Goal: Task Accomplishment & Management: Complete application form

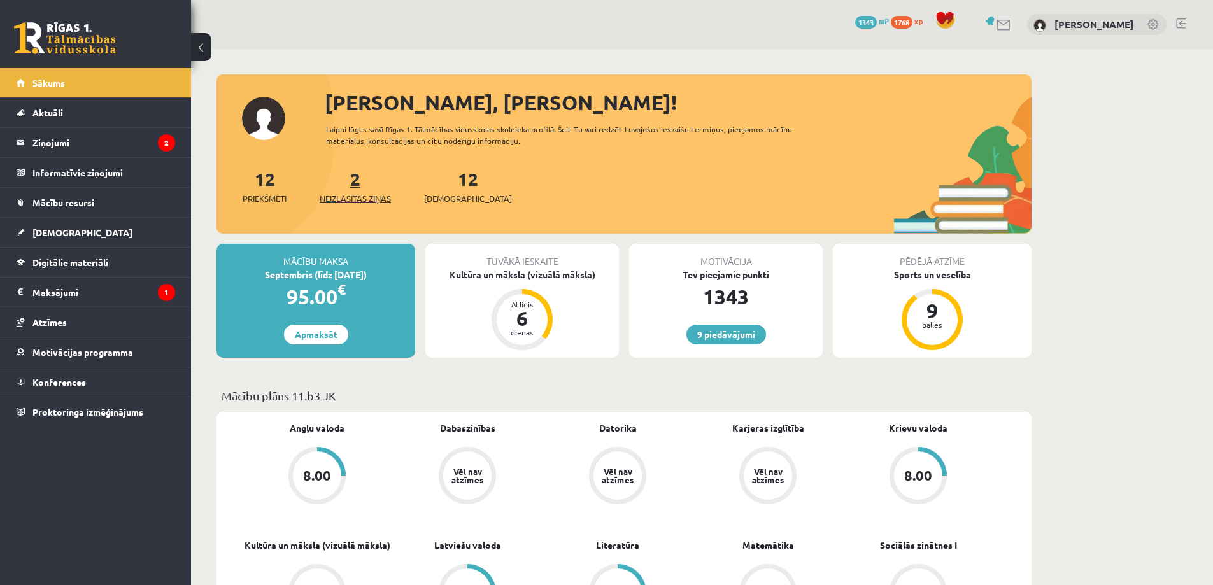
click at [372, 197] on span "Neizlasītās ziņas" at bounding box center [355, 198] width 71 height 13
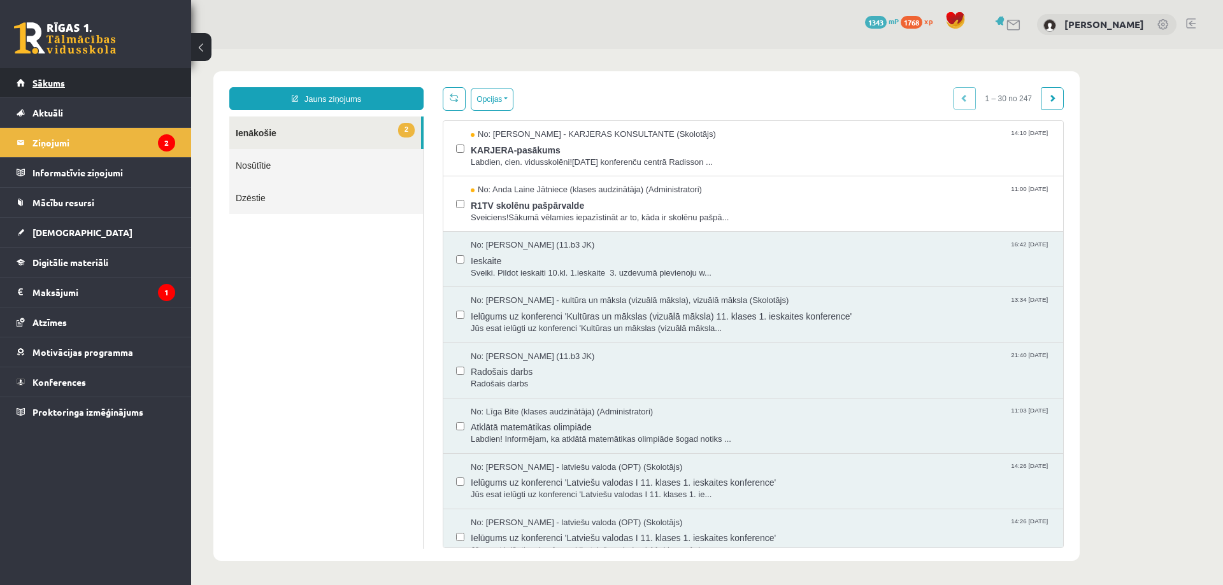
click at [131, 82] on link "Sākums" at bounding box center [96, 82] width 159 height 29
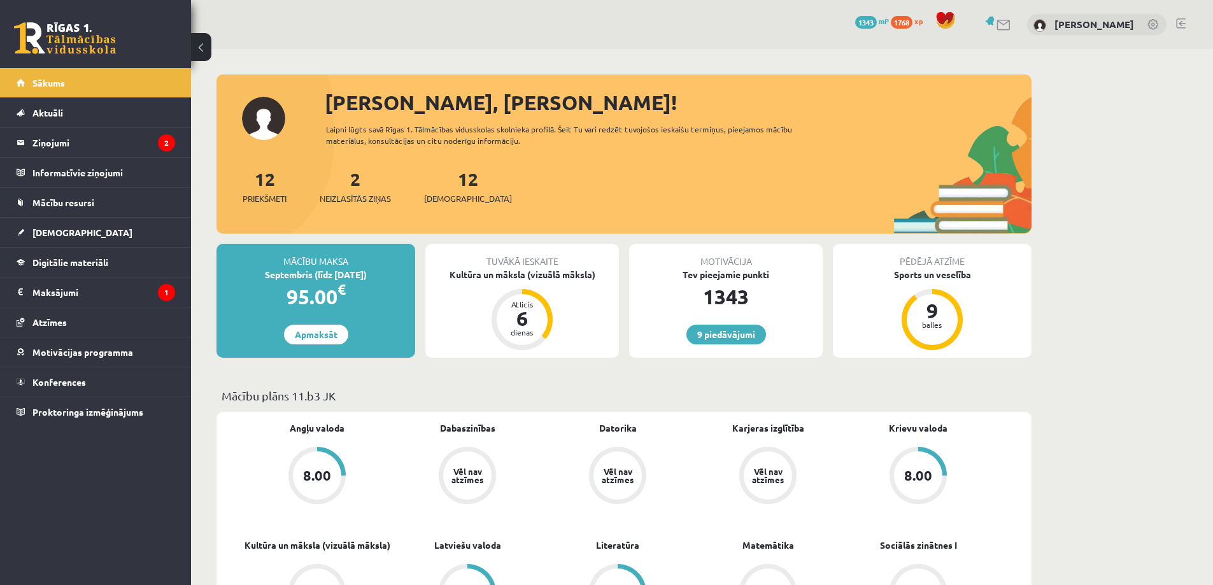
click at [437, 191] on div "12 Ieskaites" at bounding box center [468, 185] width 88 height 39
click at [445, 185] on link "12 Ieskaites" at bounding box center [468, 186] width 88 height 38
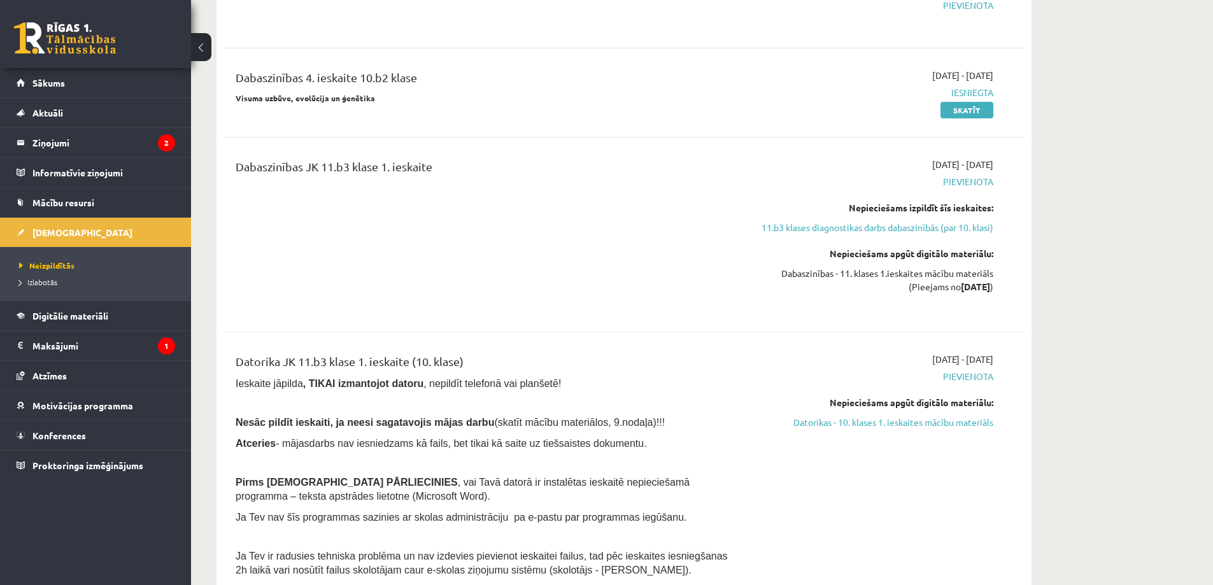
scroll to position [660, 0]
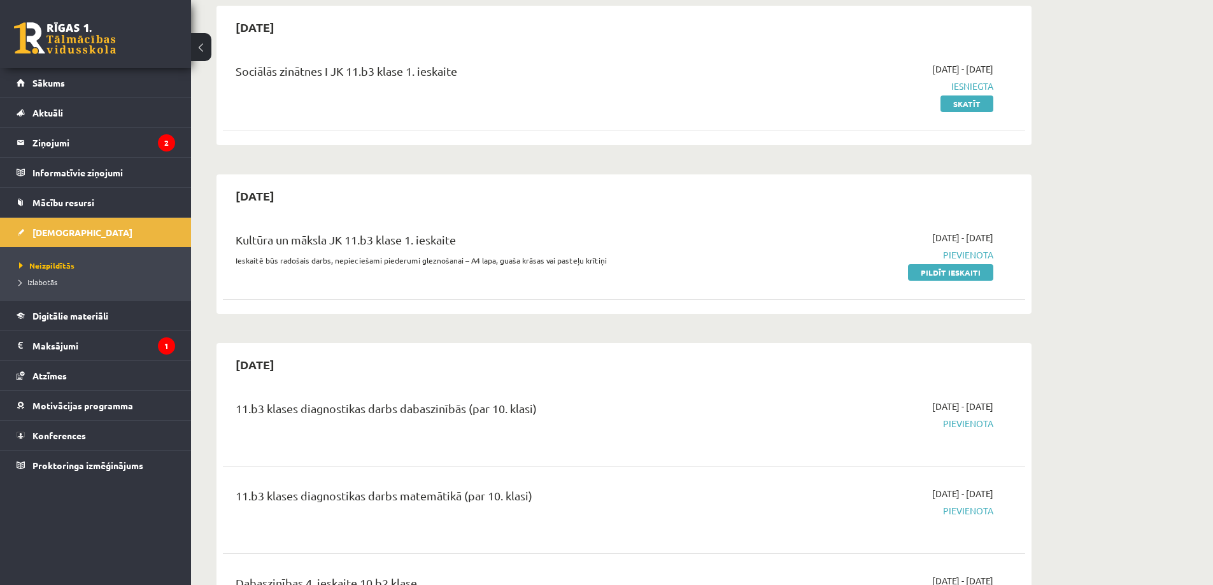
scroll to position [148, 0]
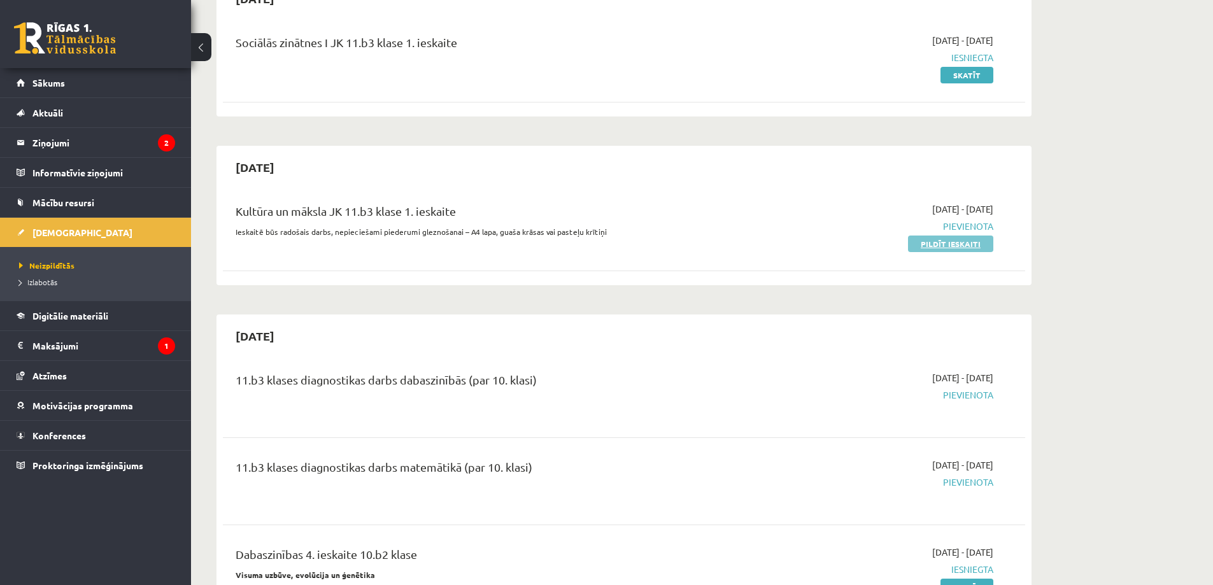
click at [965, 241] on link "Pildīt ieskaiti" at bounding box center [950, 244] width 85 height 17
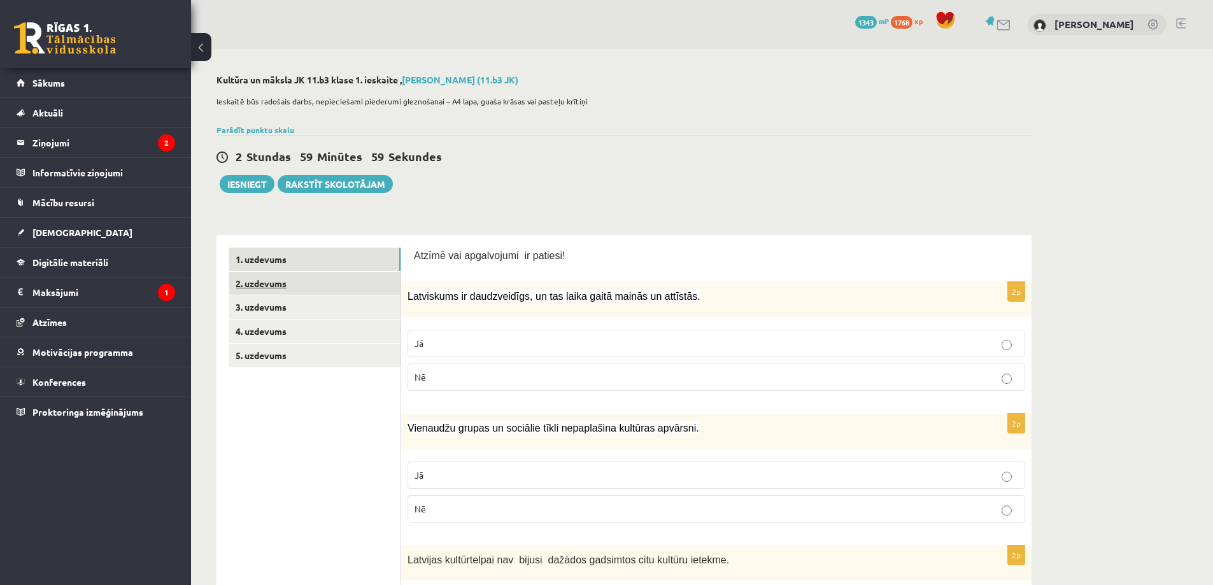
click at [264, 285] on link "2. uzdevums" at bounding box center [314, 284] width 171 height 24
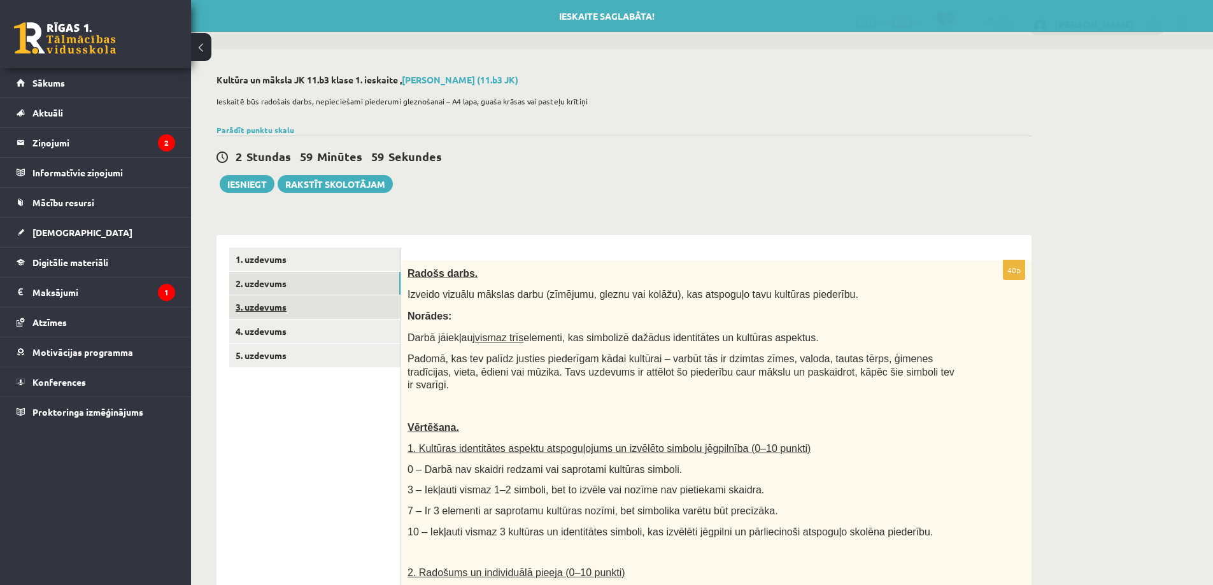
click at [274, 308] on link "3. uzdevums" at bounding box center [314, 307] width 171 height 24
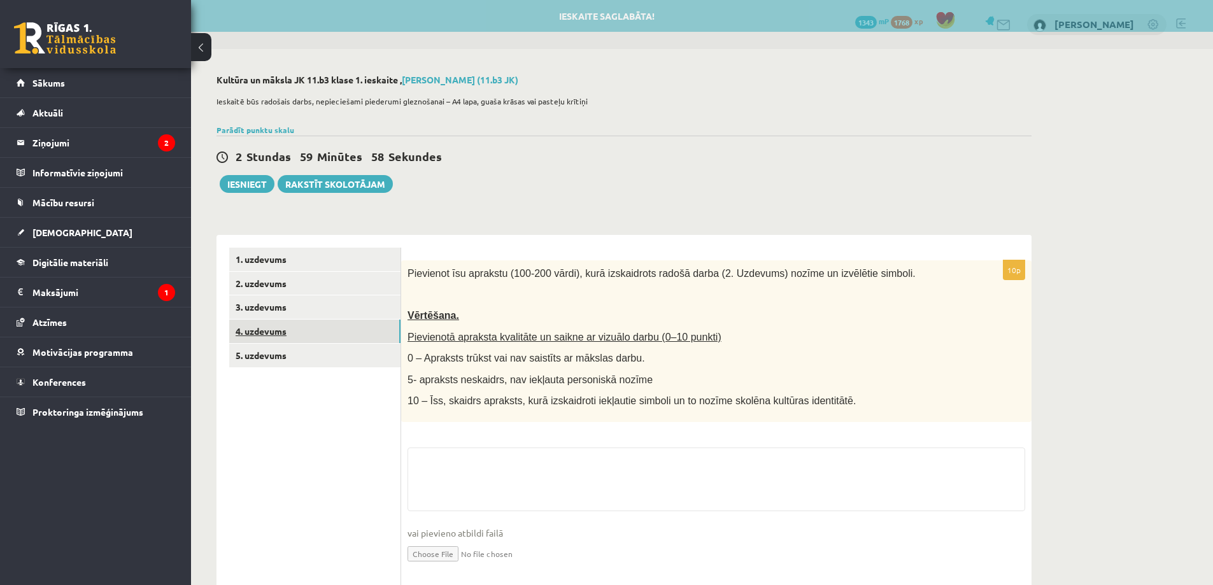
click at [282, 325] on link "4. uzdevums" at bounding box center [314, 332] width 171 height 24
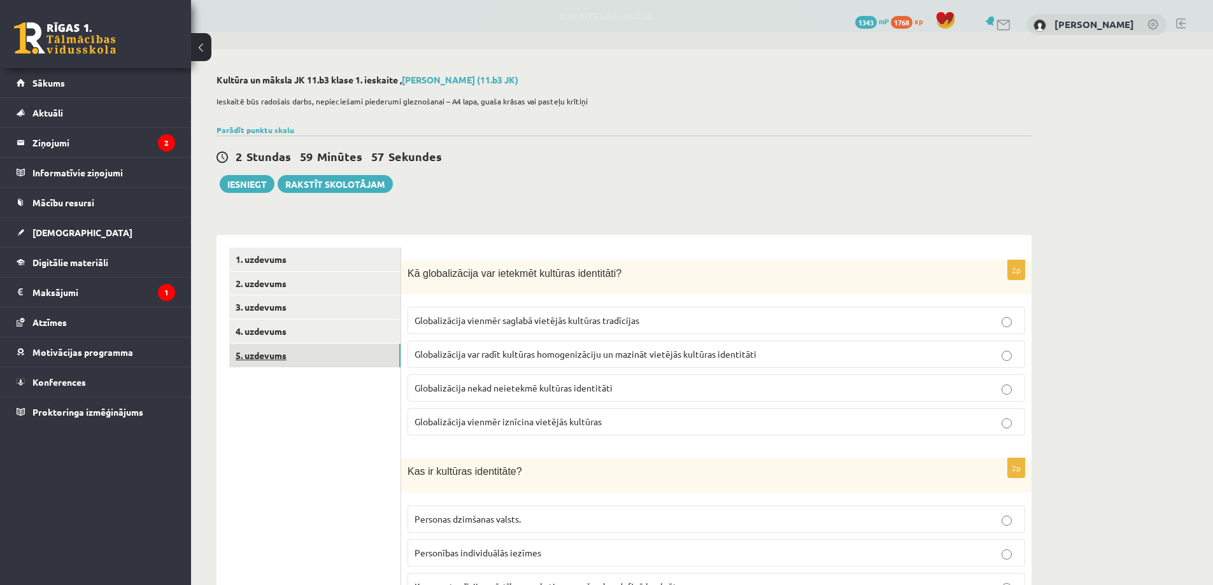
click at [278, 344] on link "5. uzdevums" at bounding box center [314, 356] width 171 height 24
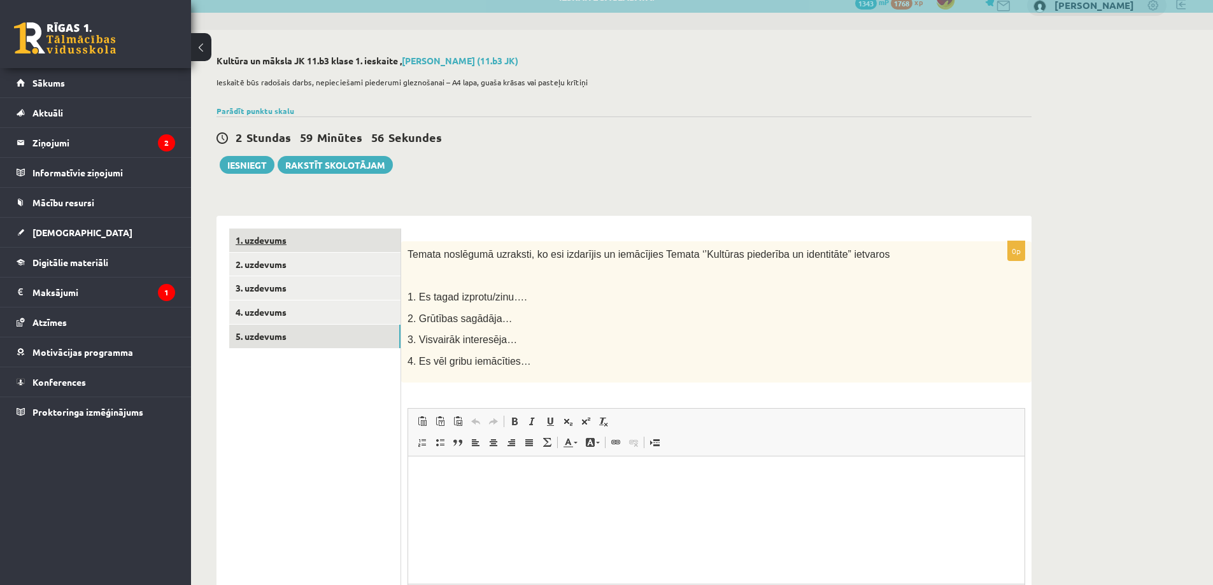
click at [303, 232] on link "1. uzdevums" at bounding box center [314, 241] width 171 height 24
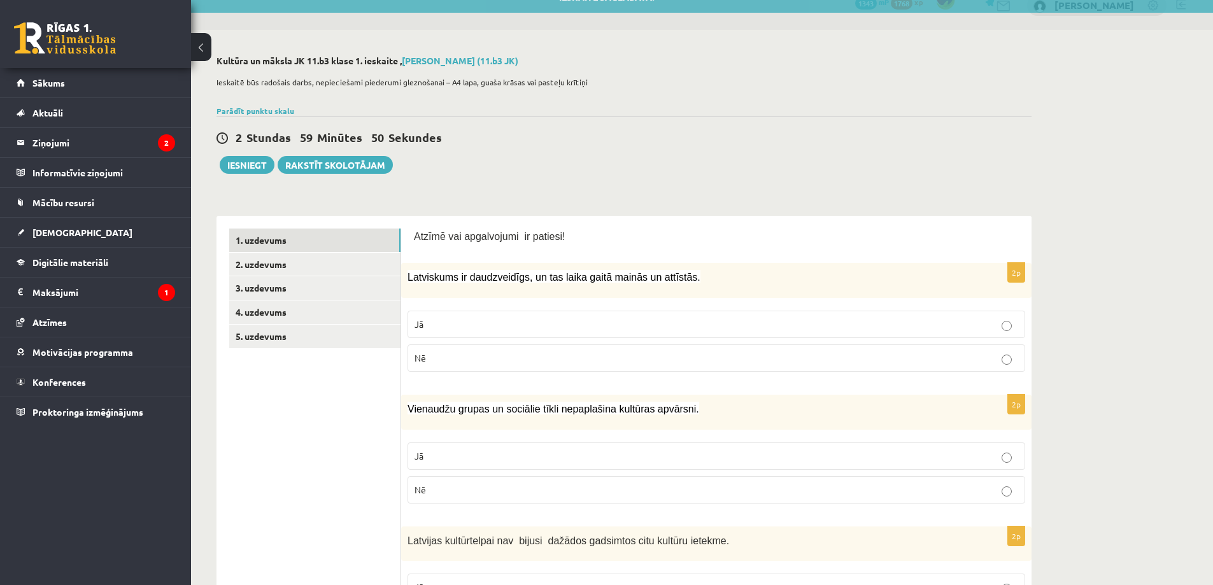
click at [809, 134] on div "2 Stundas 59 Minūtes 50 Sekundes" at bounding box center [624, 138] width 815 height 17
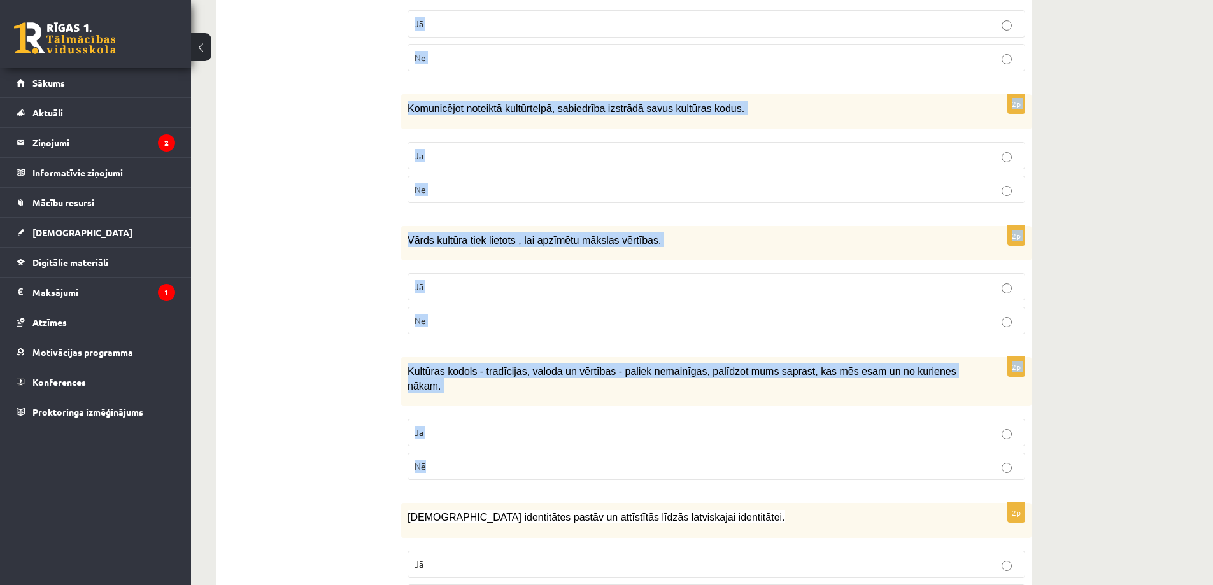
scroll to position [1712, 0]
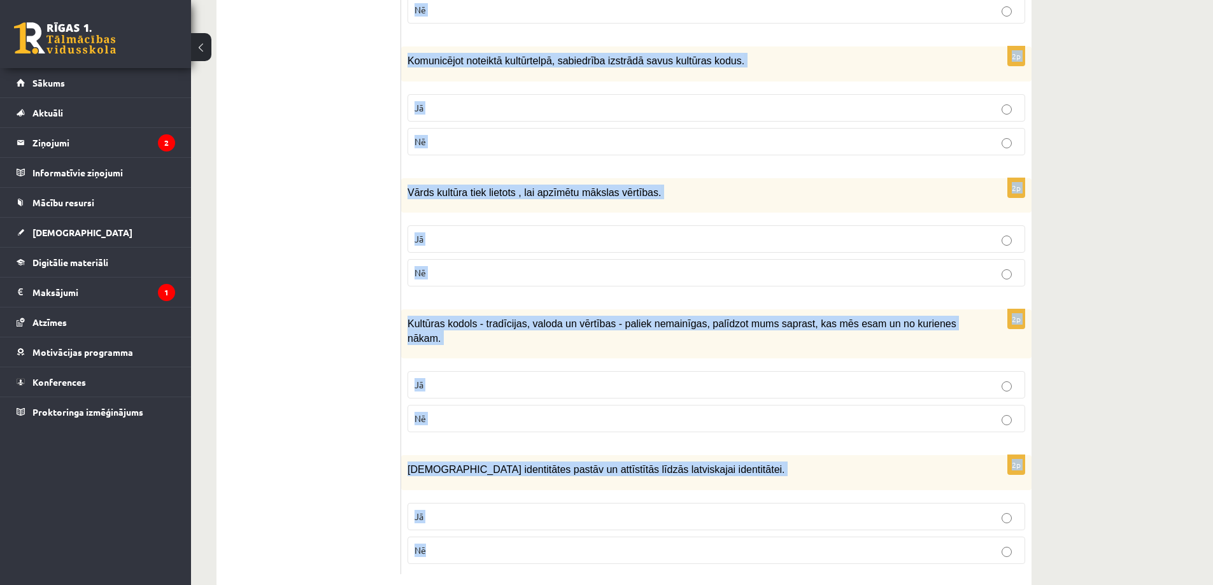
drag, startPoint x: 412, startPoint y: 232, endPoint x: 722, endPoint y: 521, distance: 423.6
copy form "Atzīmē vai apgalvojumi ir patiesi! 2p Latviskums ir daudzveidīgs, un tas laika …"
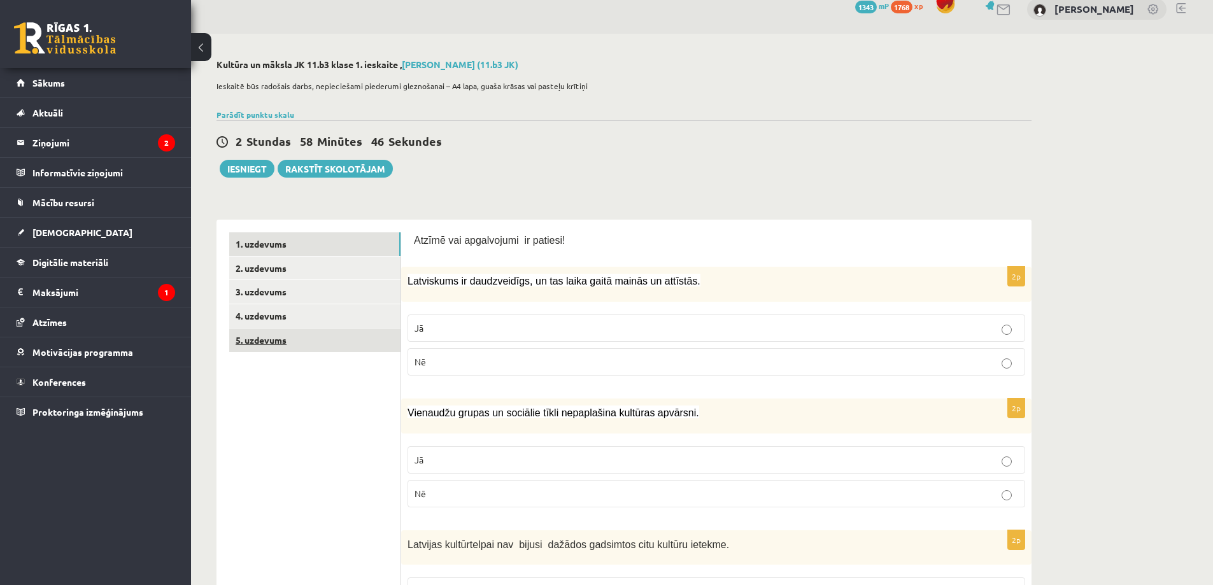
scroll to position [0, 0]
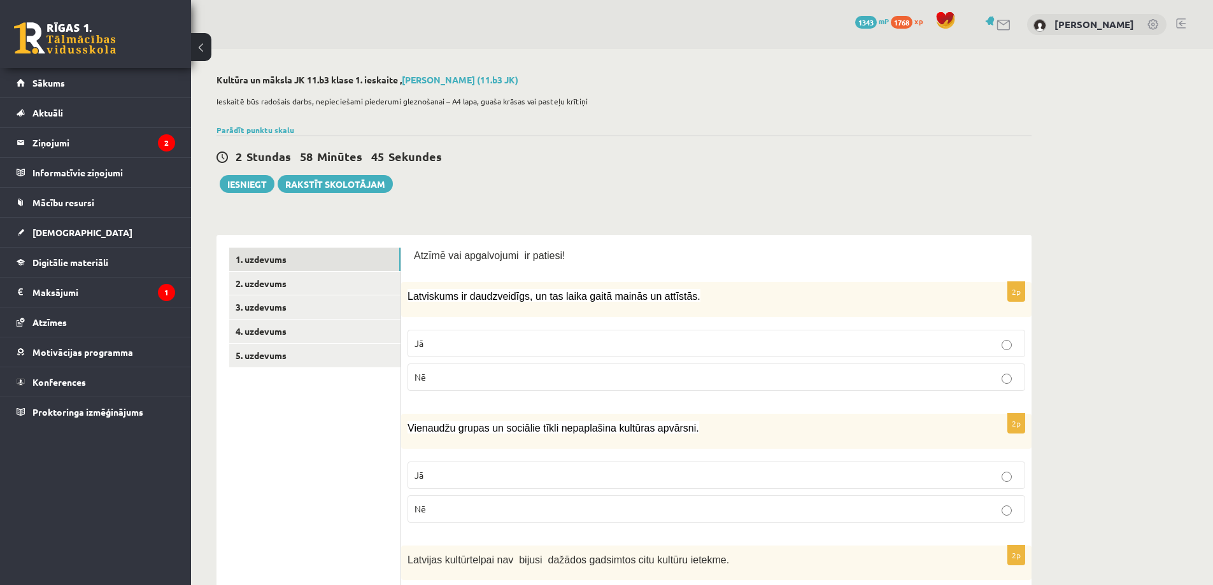
click at [448, 348] on p "Jā" at bounding box center [717, 343] width 604 height 13
click at [436, 500] on label "Nē" at bounding box center [717, 508] width 618 height 27
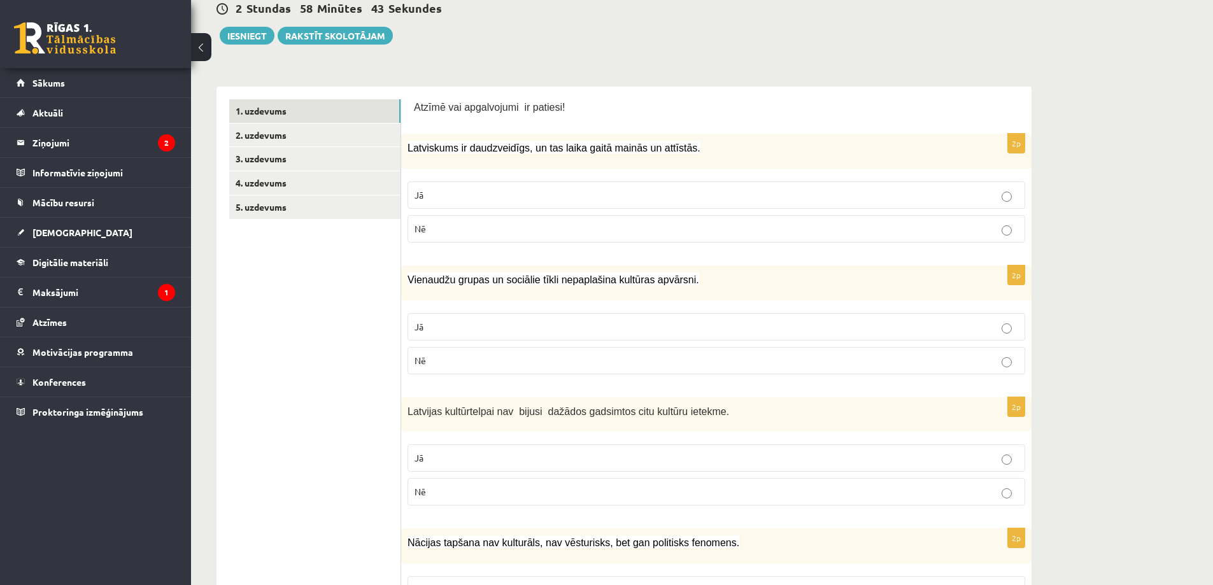
click at [436, 489] on p "Nē" at bounding box center [717, 491] width 604 height 13
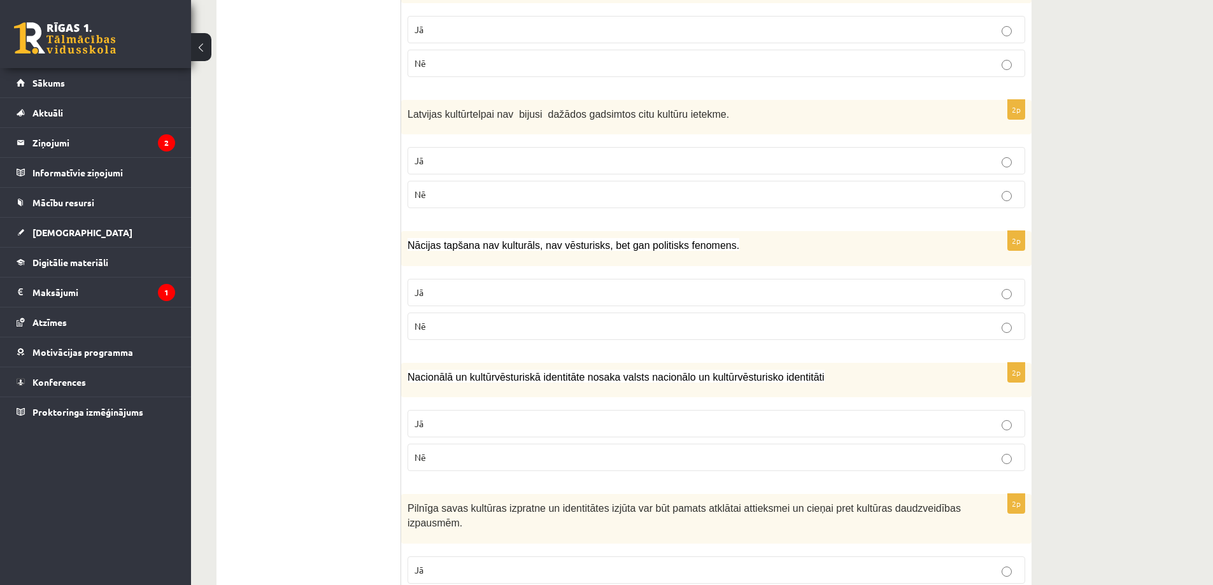
click at [447, 453] on p "Nē" at bounding box center [717, 457] width 604 height 13
click at [485, 326] on p "Nē" at bounding box center [717, 326] width 604 height 13
click at [437, 426] on p "Jā" at bounding box center [717, 423] width 604 height 13
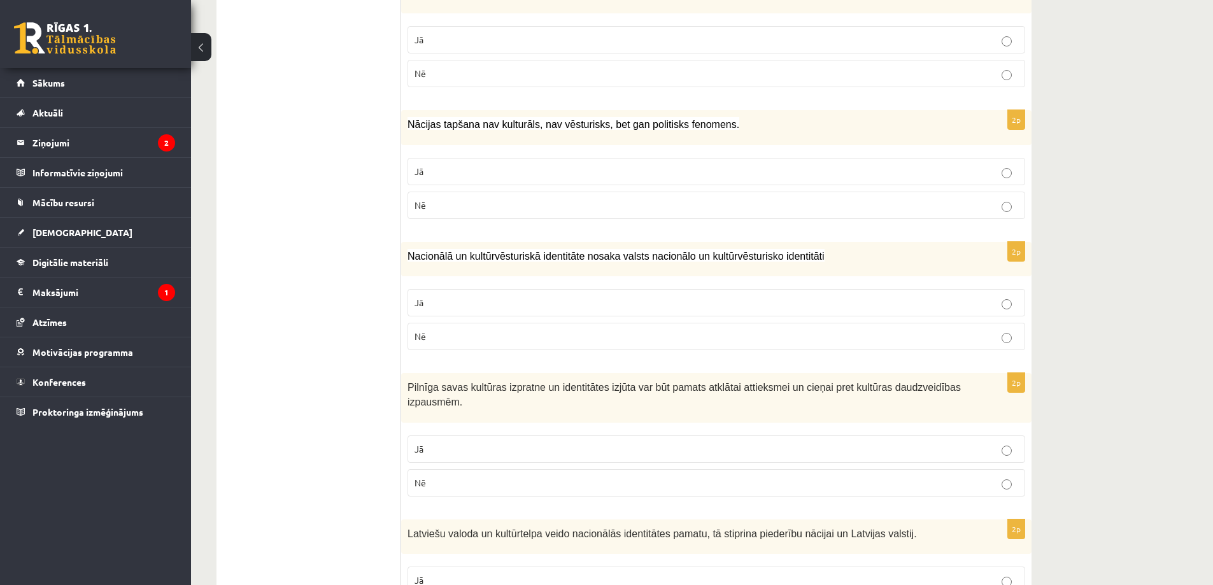
scroll to position [594, 0]
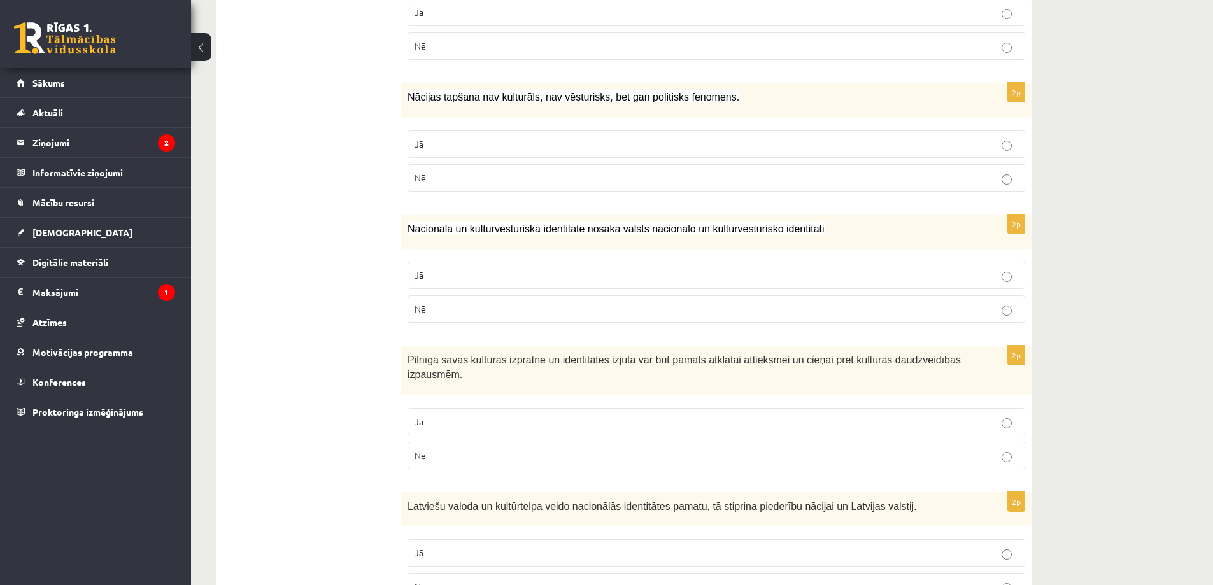
click at [491, 419] on p "Jā" at bounding box center [717, 421] width 604 height 13
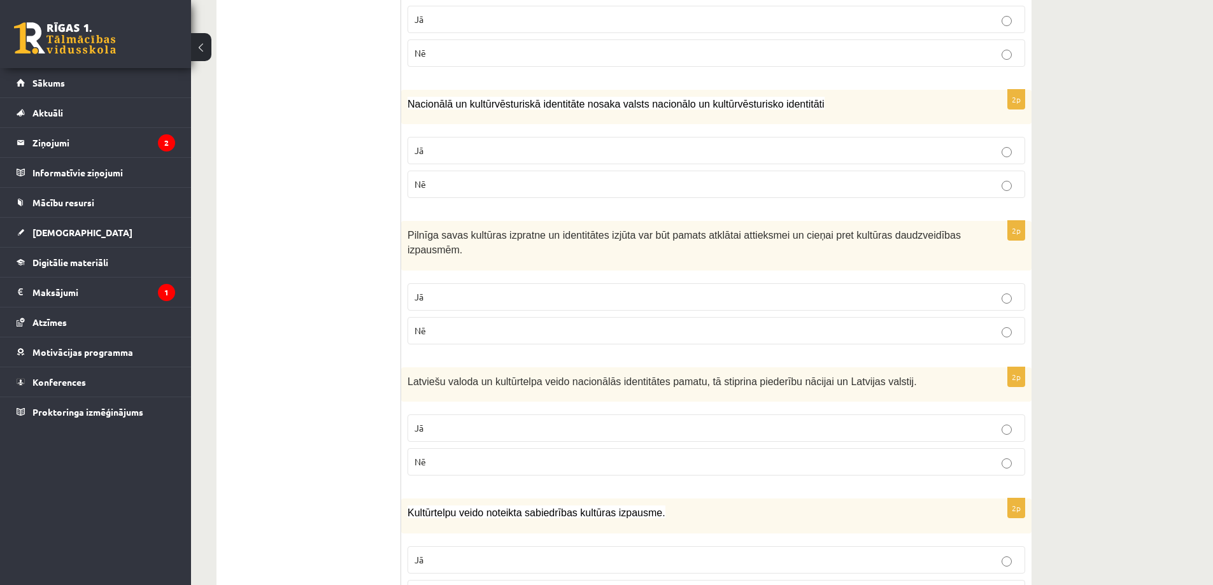
scroll to position [743, 0]
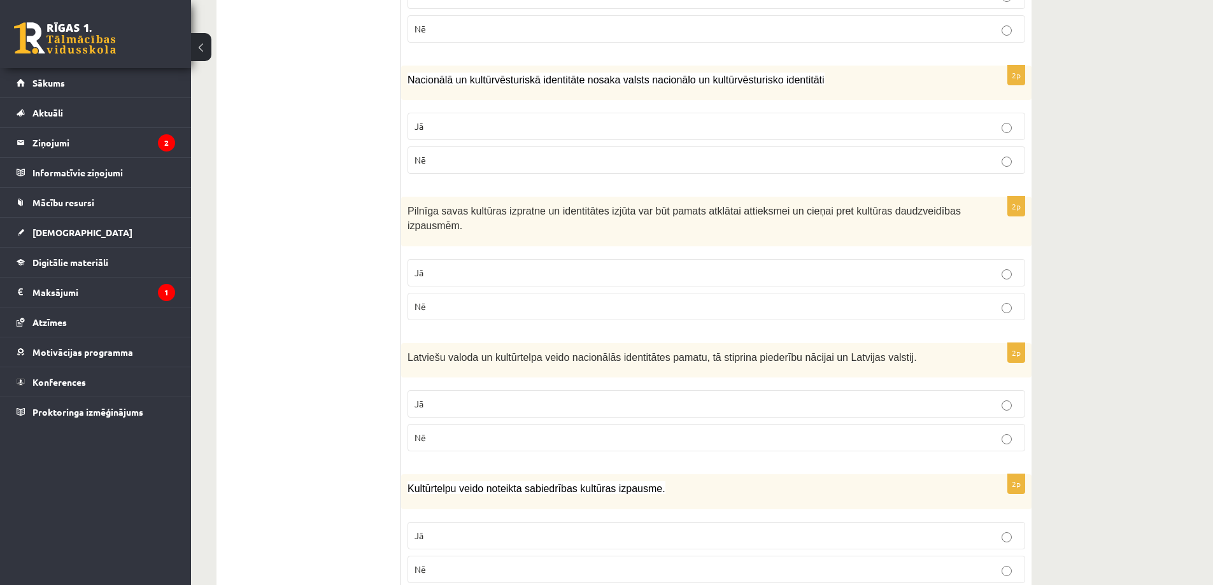
click at [497, 404] on p "Jā" at bounding box center [717, 403] width 604 height 13
click at [471, 535] on p "Jā" at bounding box center [717, 535] width 604 height 13
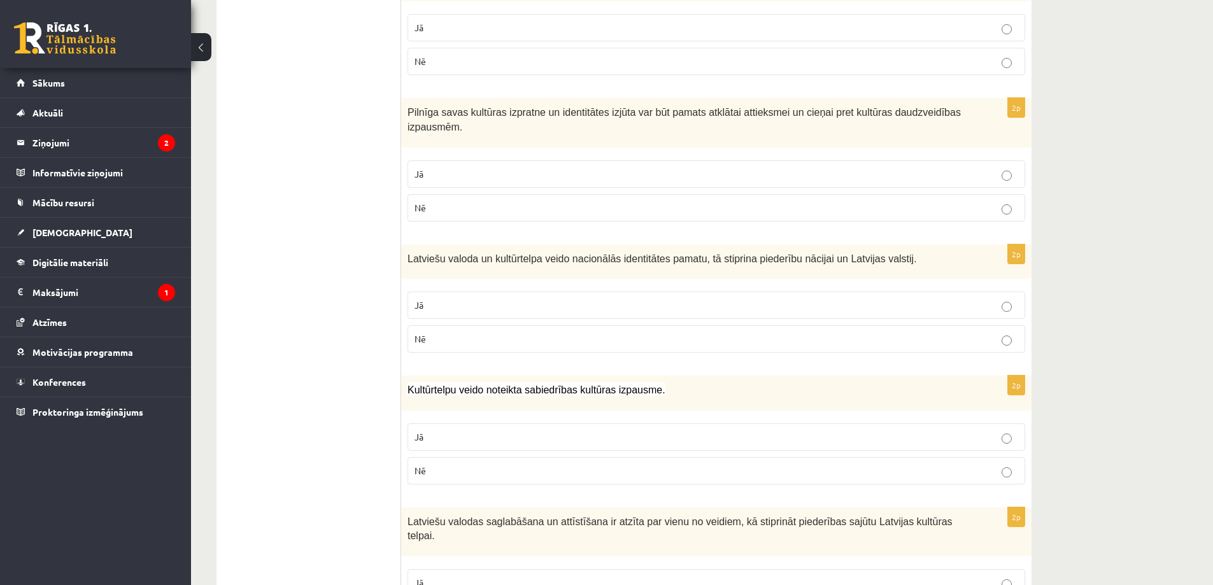
scroll to position [892, 0]
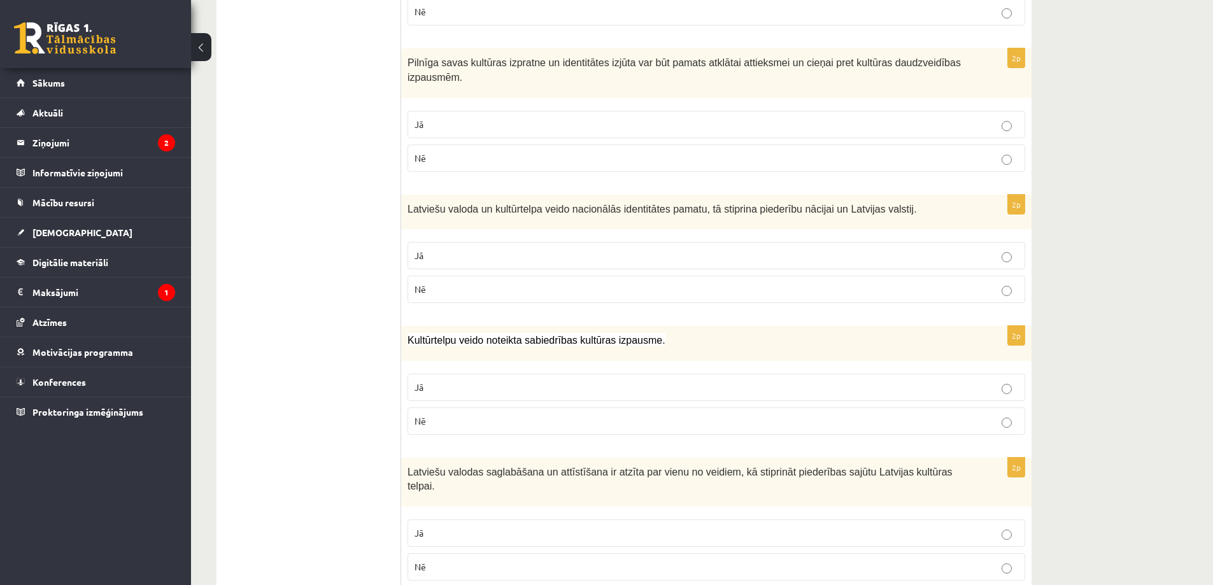
click at [463, 527] on p "Jā" at bounding box center [717, 533] width 604 height 13
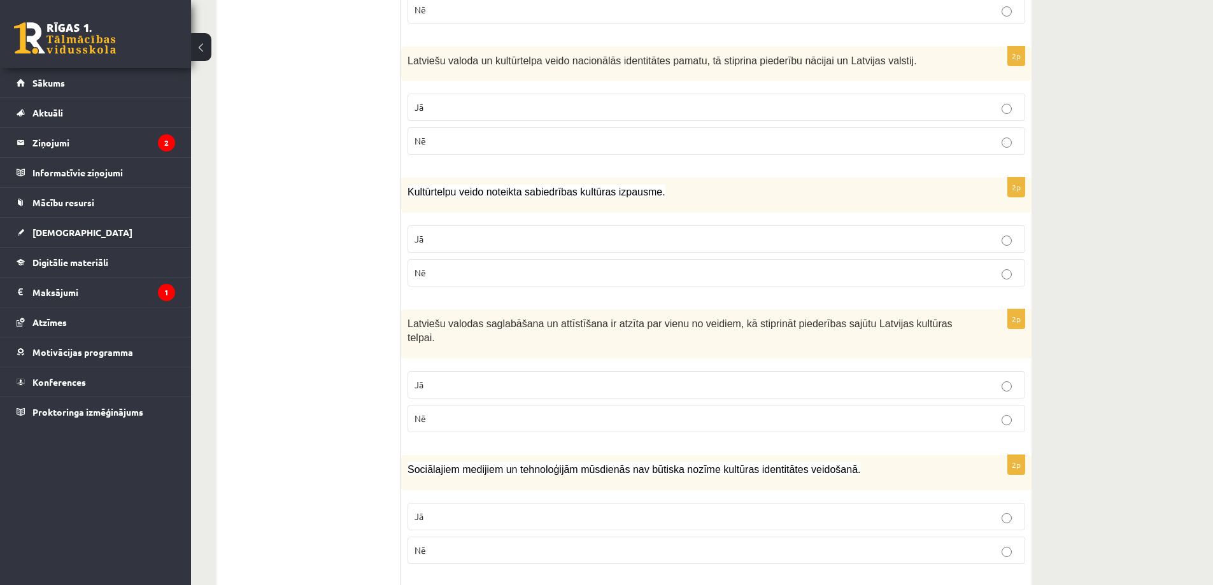
scroll to position [1189, 0]
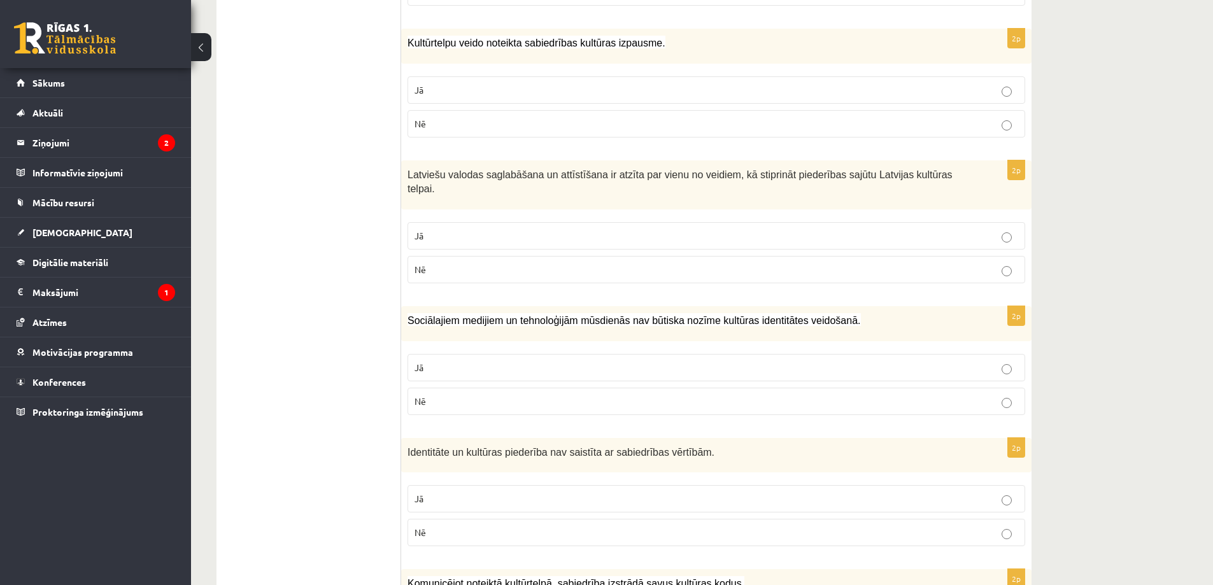
click at [457, 395] on p "Nē" at bounding box center [717, 401] width 604 height 13
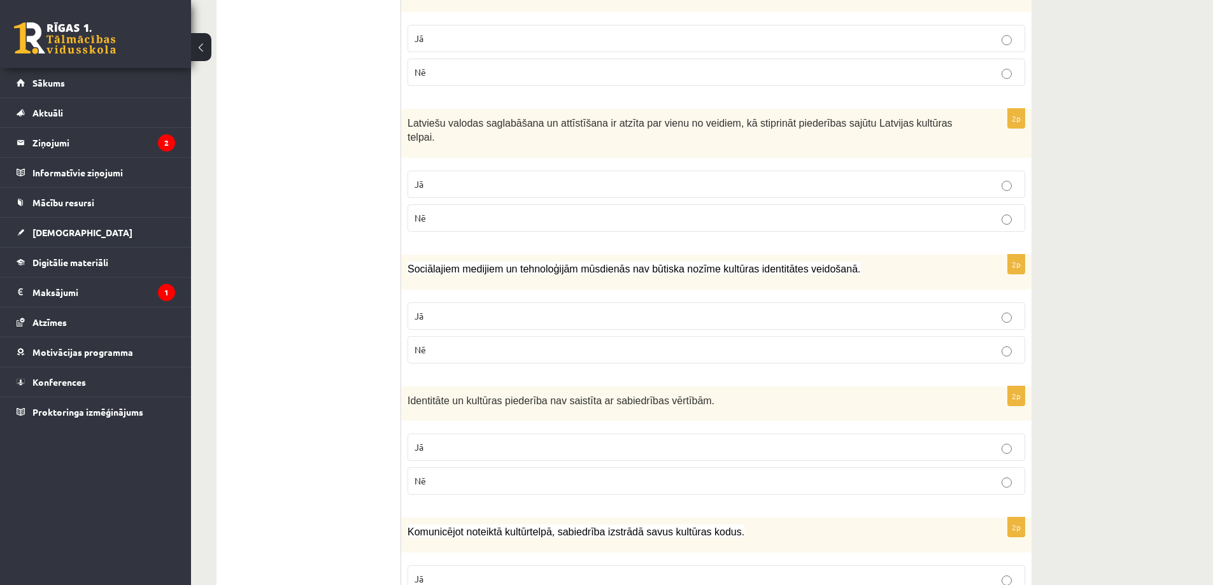
scroll to position [1337, 0]
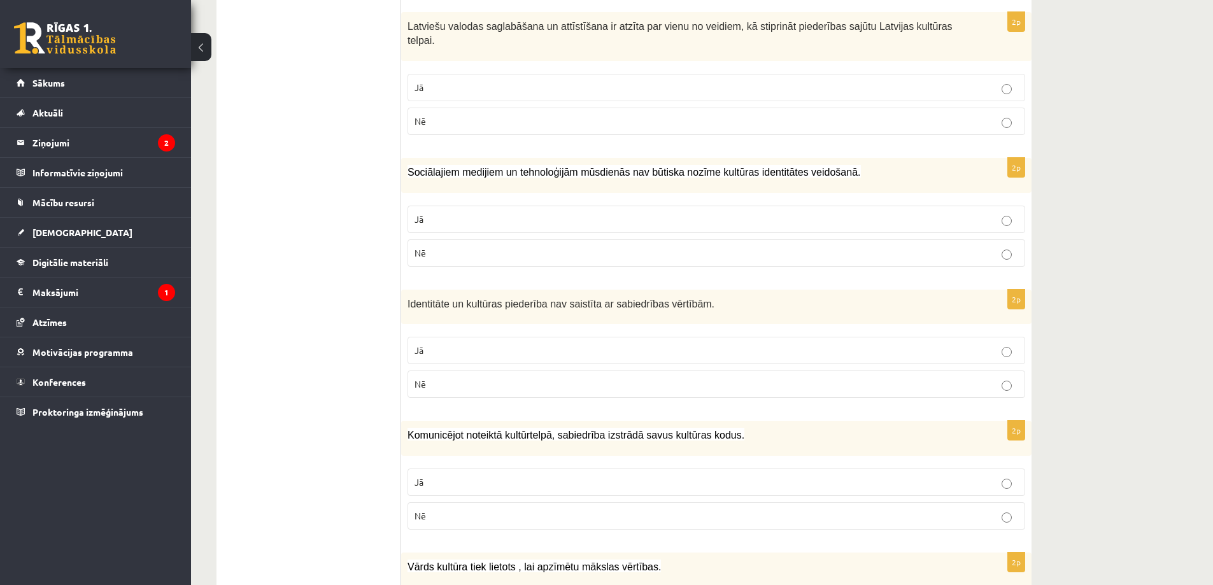
click at [469, 378] on p "Nē" at bounding box center [717, 384] width 604 height 13
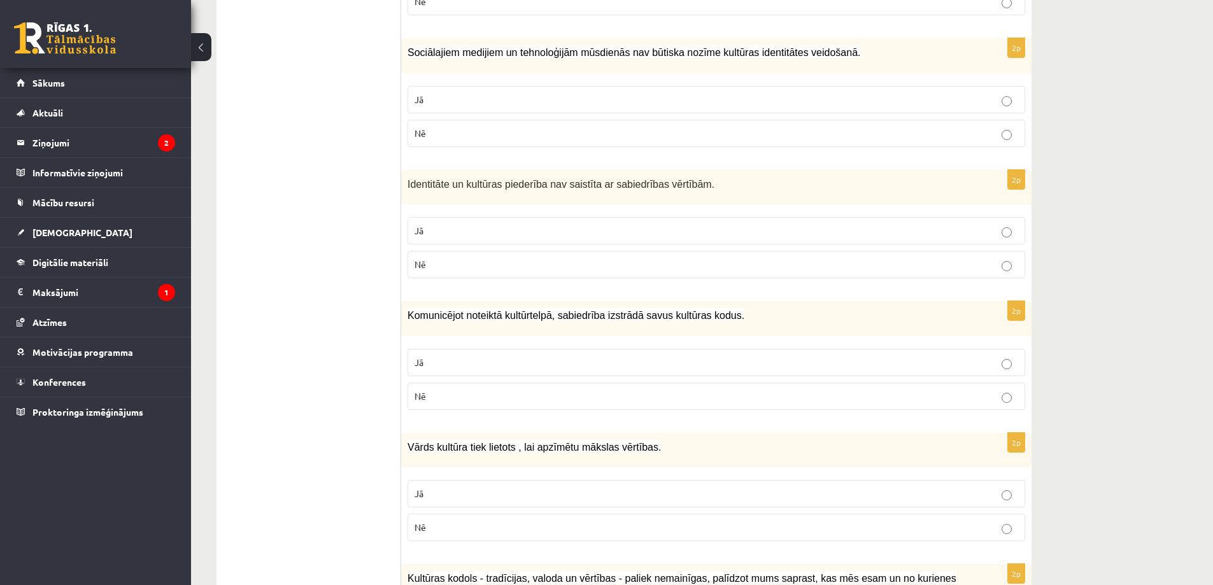
scroll to position [1486, 0]
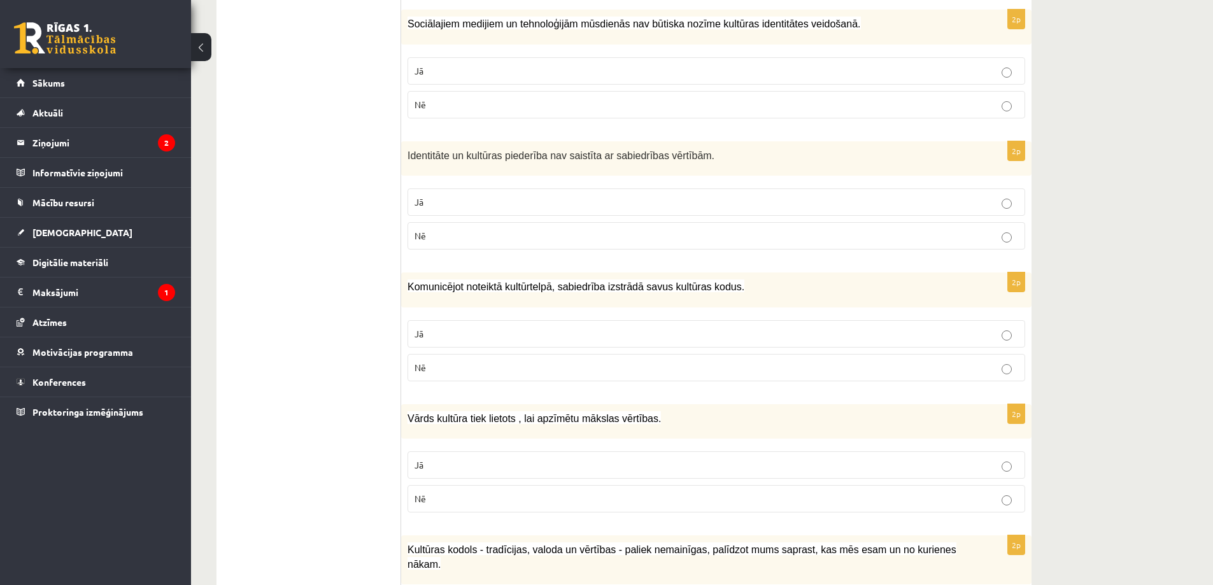
click at [555, 327] on p "Jā" at bounding box center [717, 333] width 604 height 13
click at [490, 459] on p "Jā" at bounding box center [717, 465] width 604 height 13
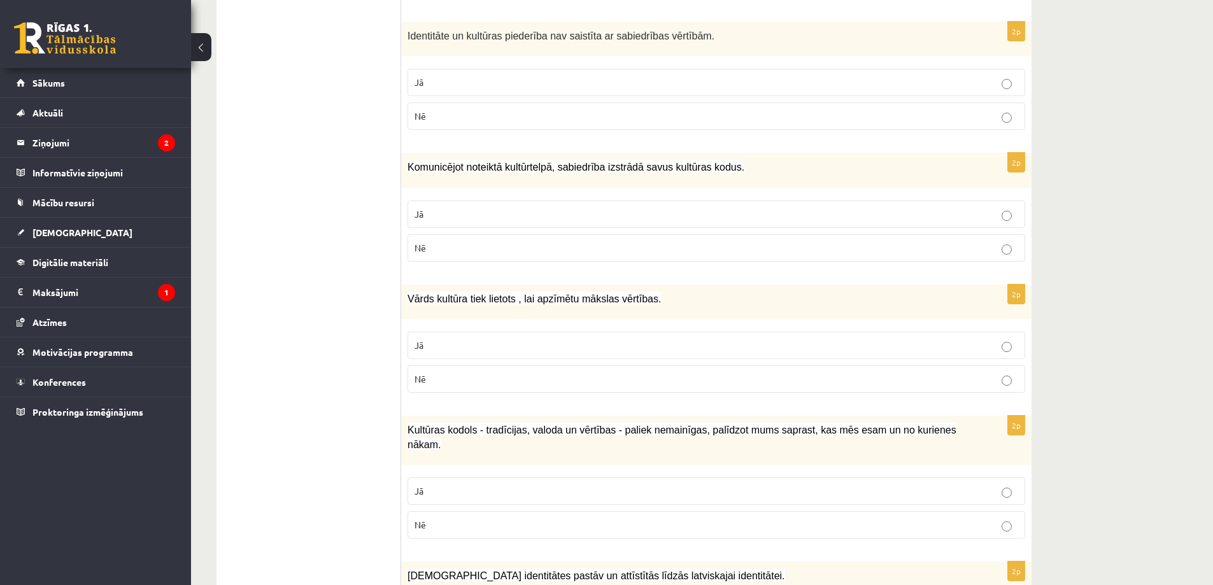
scroll to position [1635, 0]
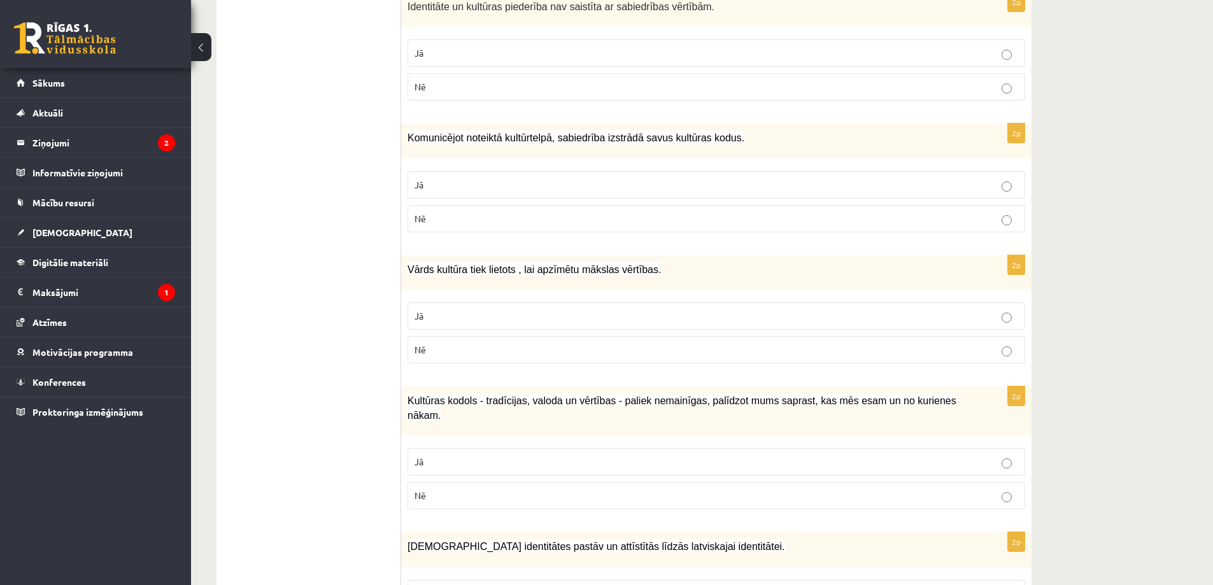
click at [495, 455] on p "Jā" at bounding box center [717, 461] width 604 height 13
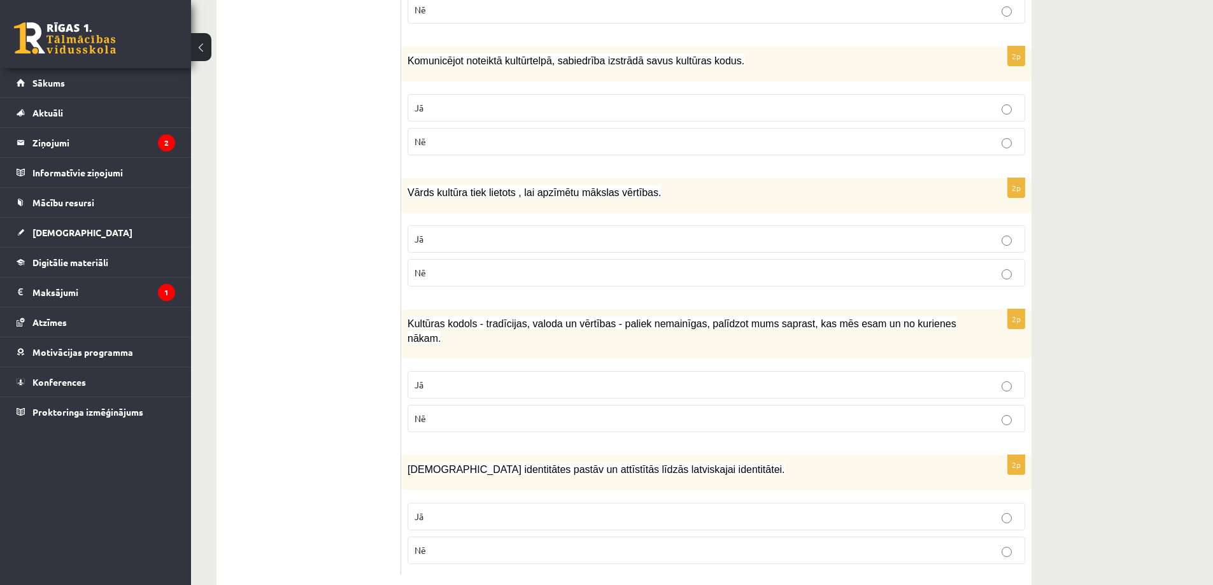
click at [468, 510] on p "Jā" at bounding box center [717, 516] width 604 height 13
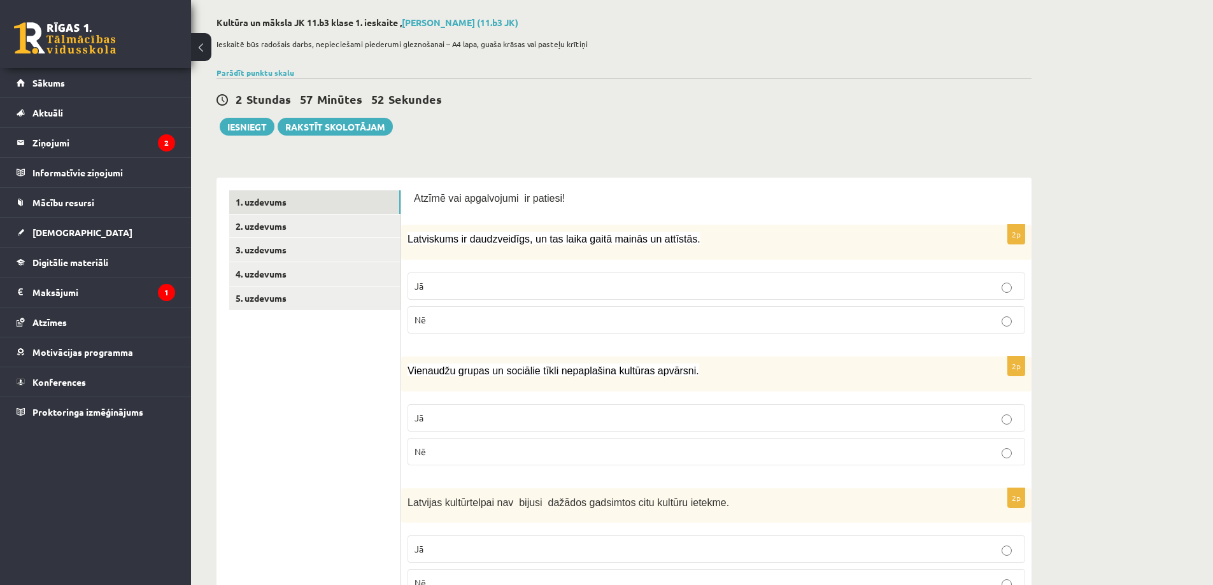
scroll to position [0, 0]
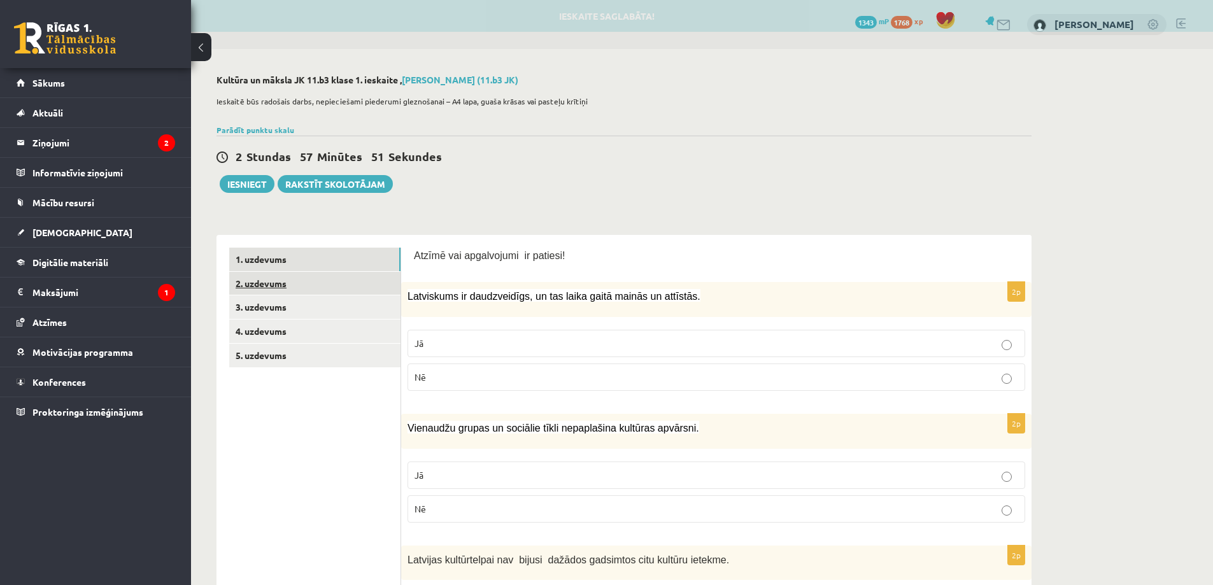
click at [343, 290] on link "2. uzdevums" at bounding box center [314, 284] width 171 height 24
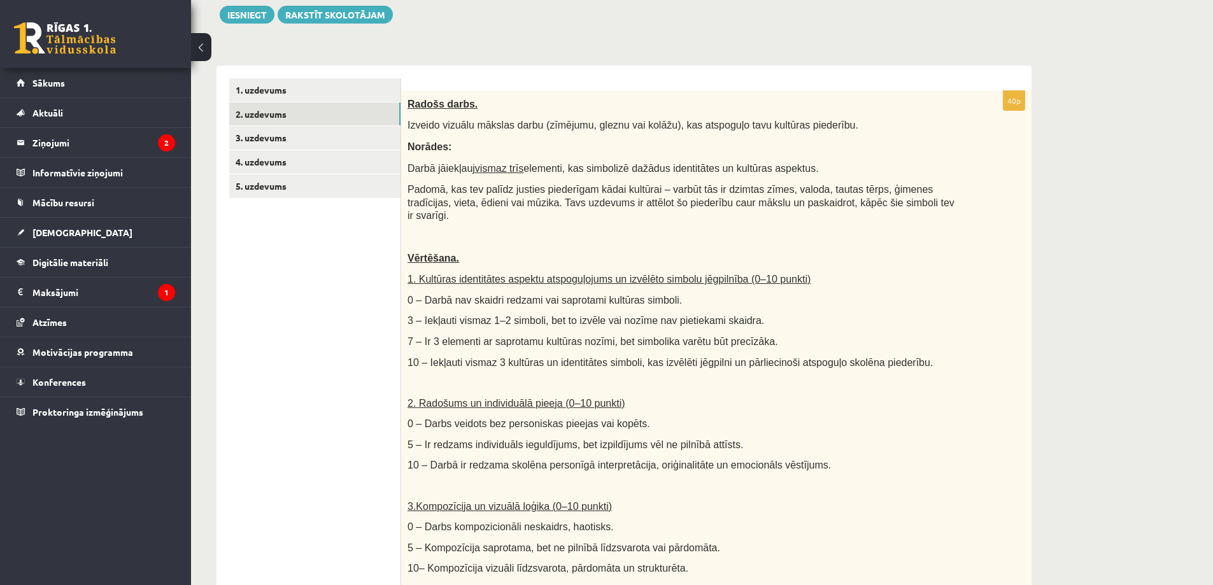
scroll to position [21, 0]
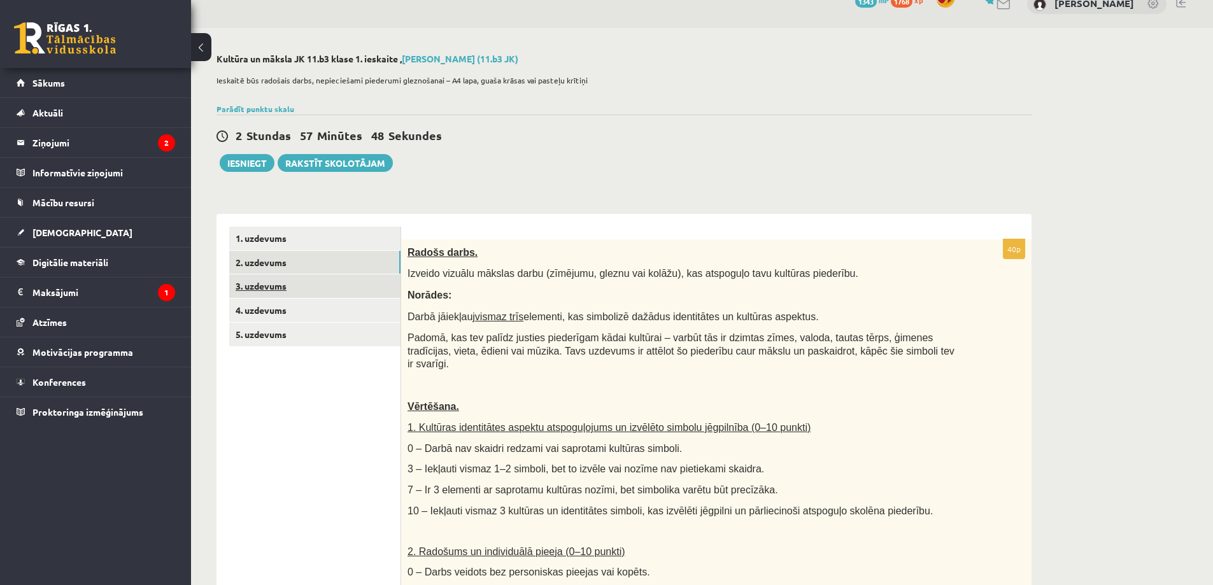
click at [335, 290] on link "3. uzdevums" at bounding box center [314, 286] width 171 height 24
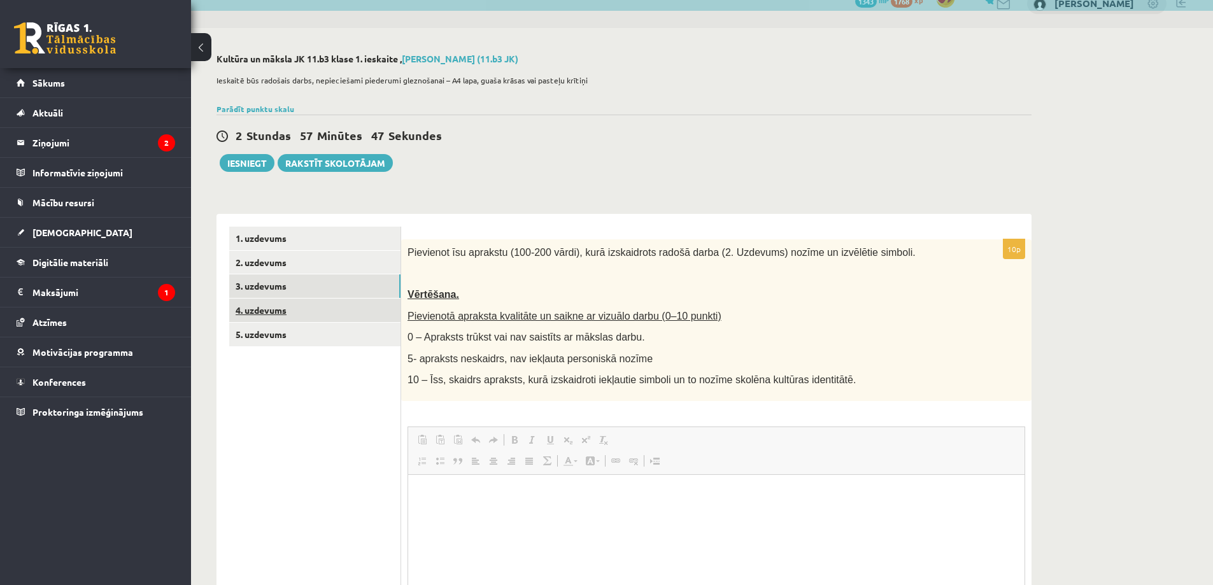
scroll to position [0, 0]
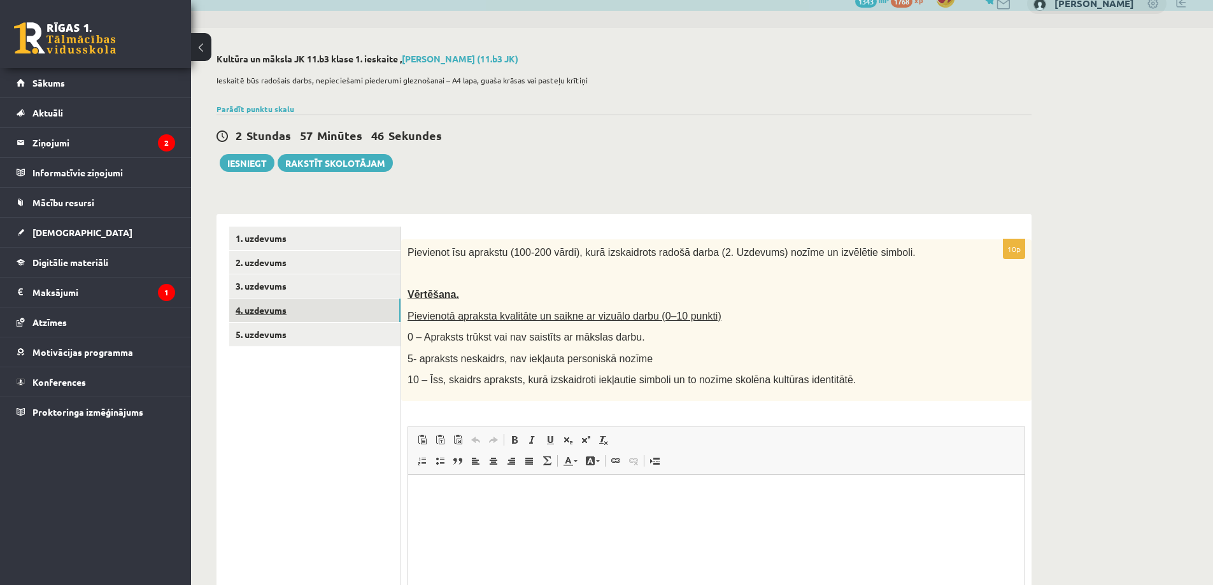
click at [348, 305] on link "4. uzdevums" at bounding box center [314, 311] width 171 height 24
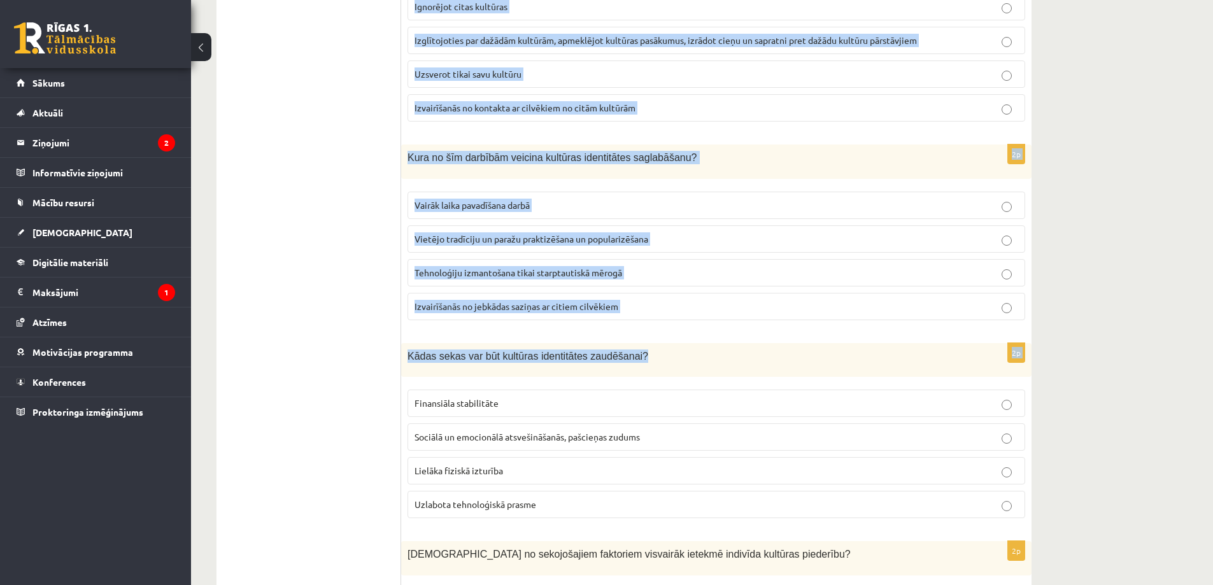
scroll to position [1688, 0]
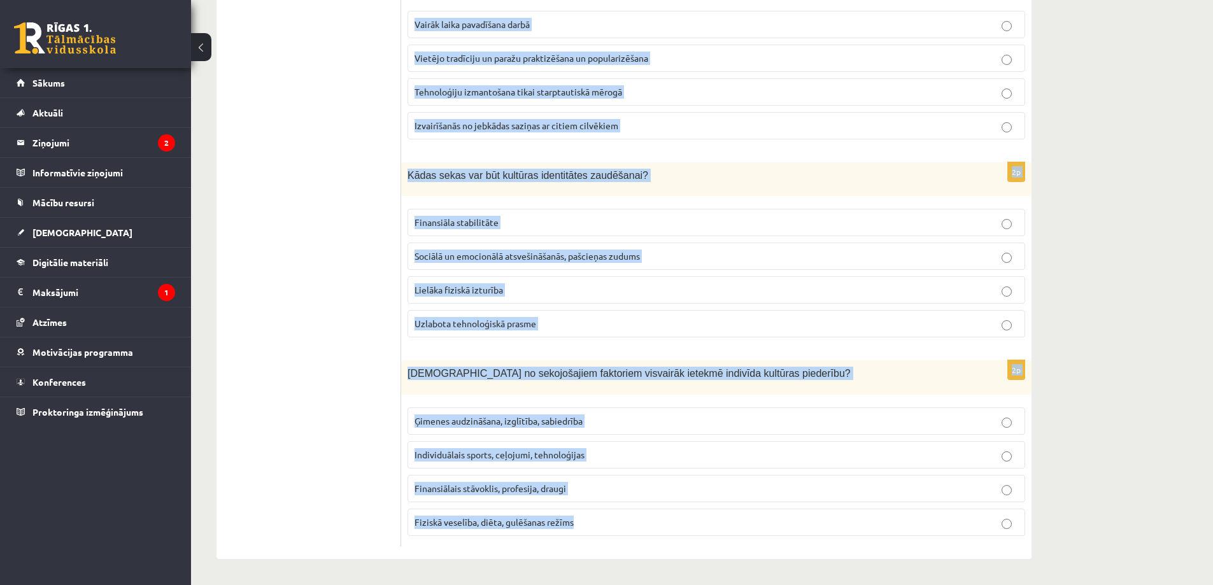
drag, startPoint x: 404, startPoint y: 247, endPoint x: 637, endPoint y: 533, distance: 368.9
copy form "Kā globalizācija var ietekmēt kultūras identitāti? Globalizācija vienmēr saglab…"
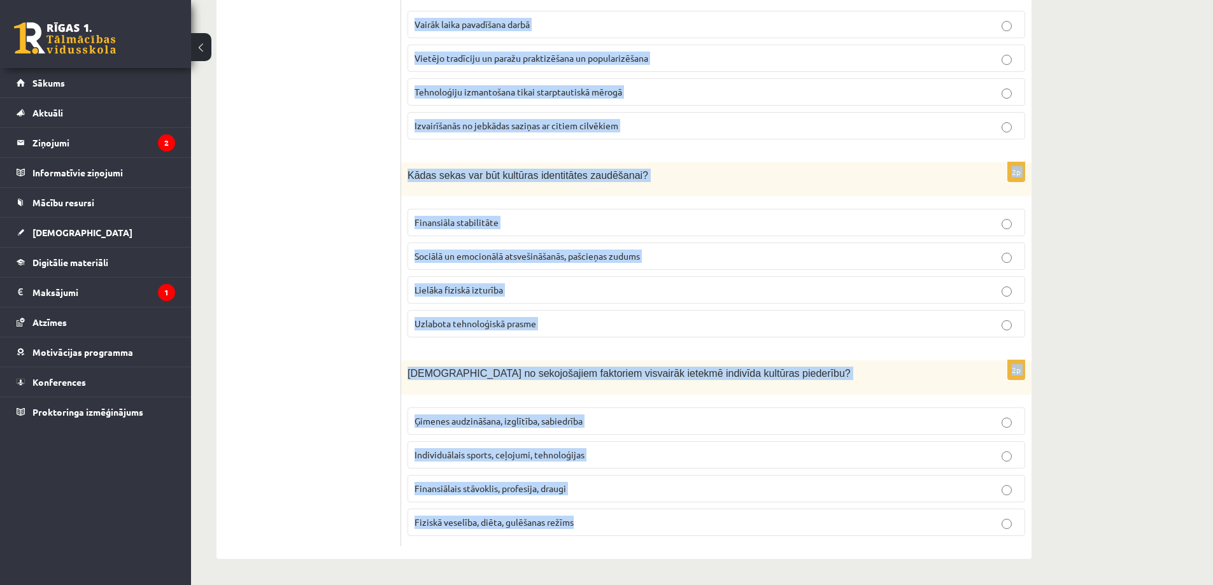
drag, startPoint x: 407, startPoint y: 271, endPoint x: 597, endPoint y: 533, distance: 323.7
copy form "Kā globalizācija var ietekmēt kultūras identitāti? Globalizācija vienmēr saglab…"
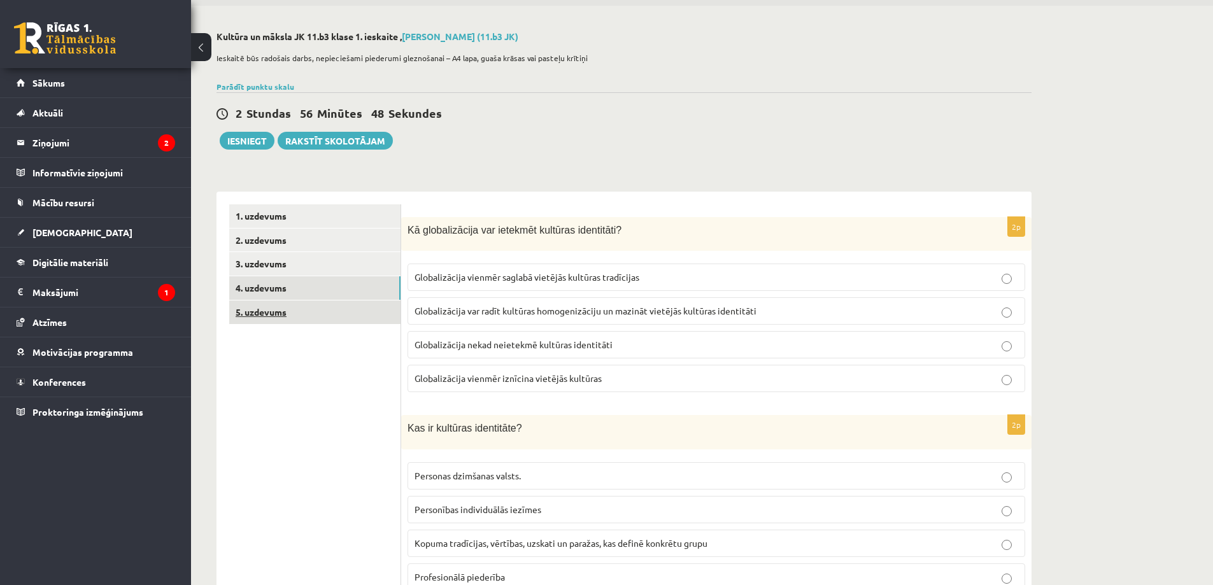
scroll to position [0, 0]
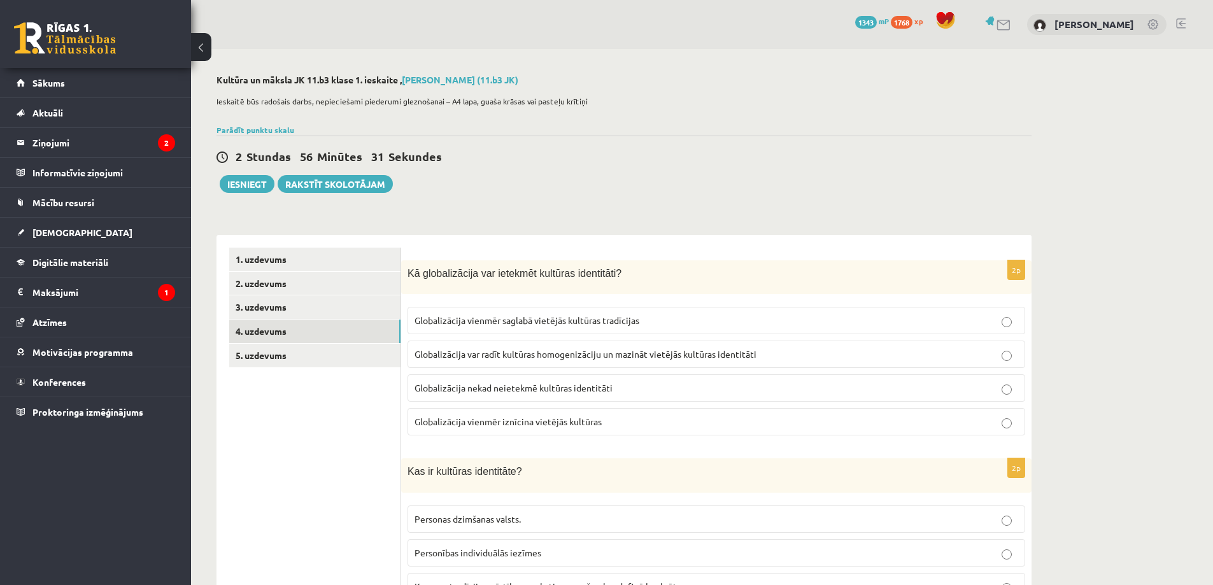
click at [474, 360] on span "Globalizācija var radīt kultūras homogenizāciju un mazināt vietējās kultūras id…" at bounding box center [586, 353] width 342 height 11
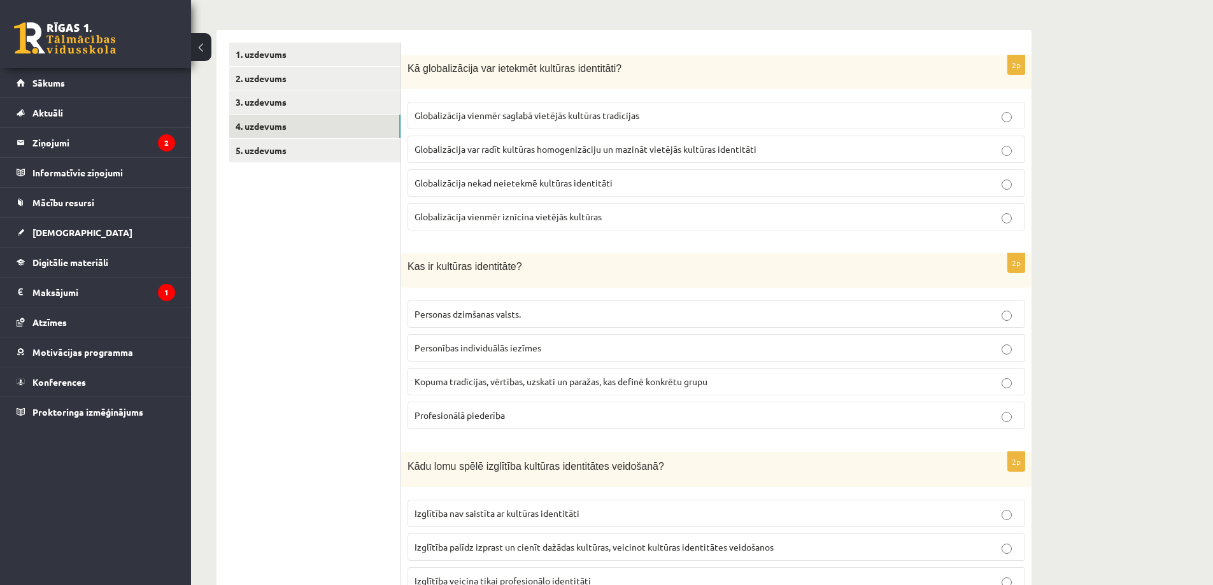
scroll to position [297, 0]
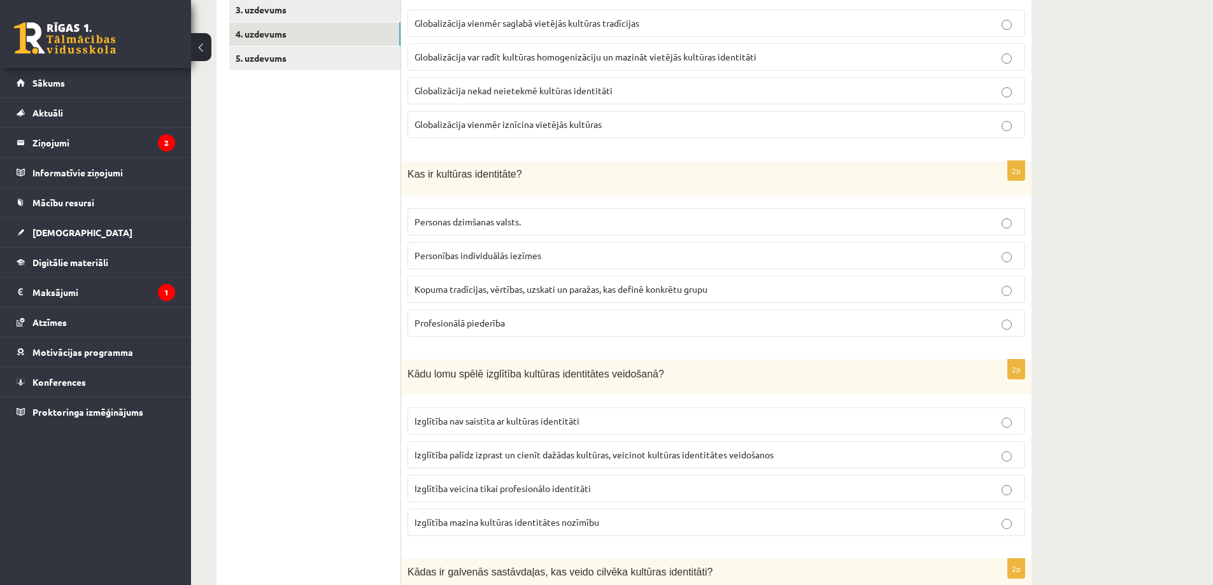
click at [557, 292] on span "Kopuma tradīcijas, vērtības, uzskati un paražas, kas definē konkrētu grupu" at bounding box center [561, 288] width 293 height 11
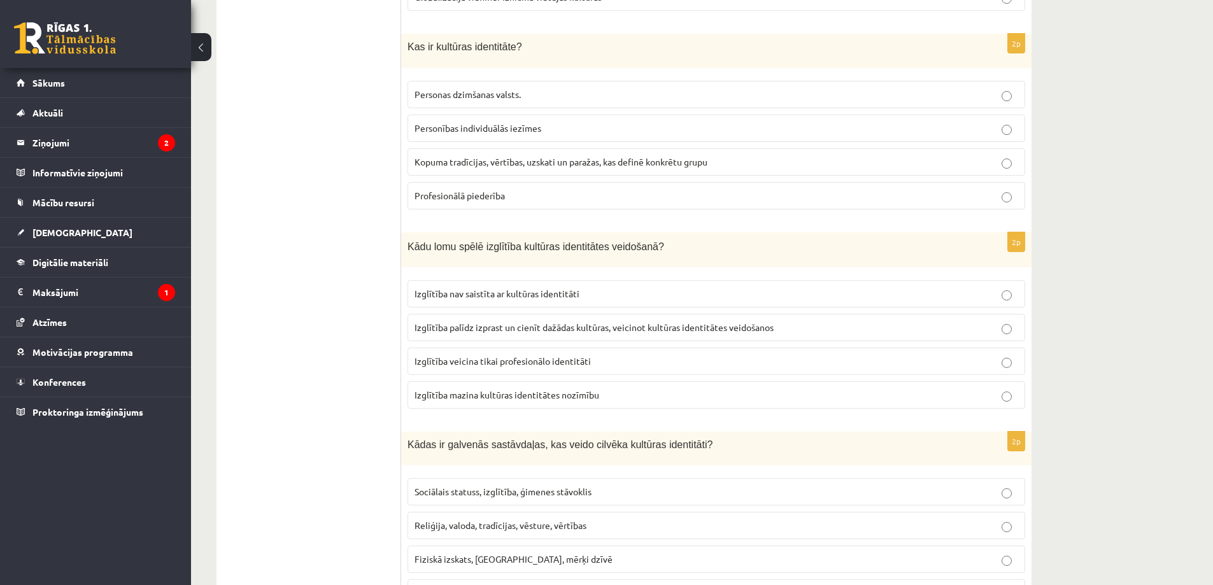
scroll to position [446, 0]
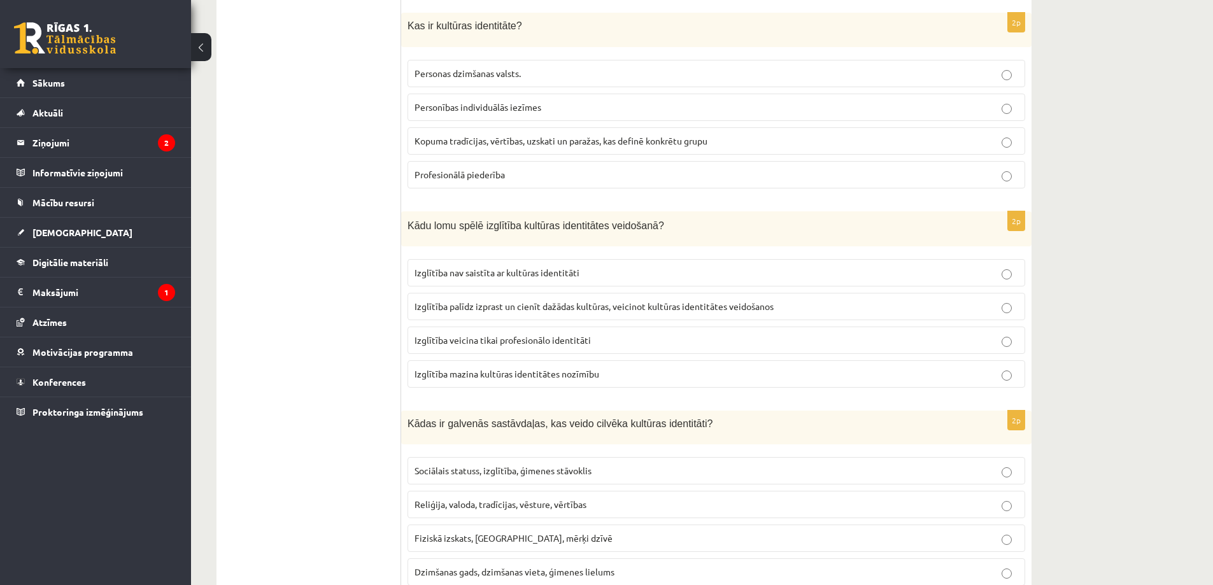
click at [603, 311] on span "Izglītība palīdz izprast un cienīt dažādas kultūras, veicinot kultūras identitā…" at bounding box center [594, 306] width 359 height 11
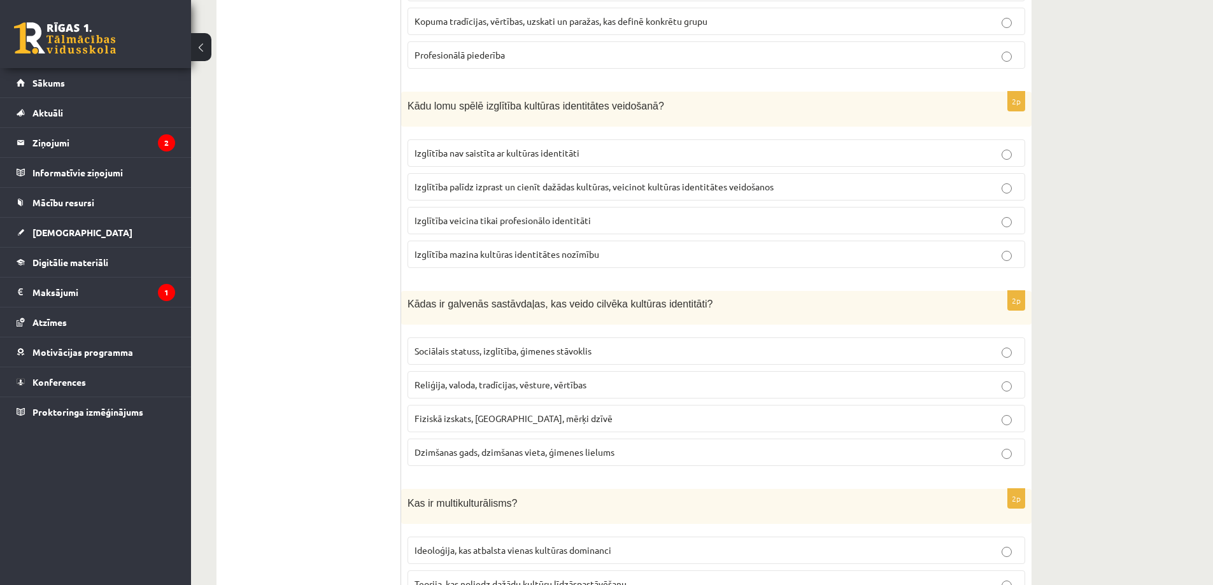
scroll to position [594, 0]
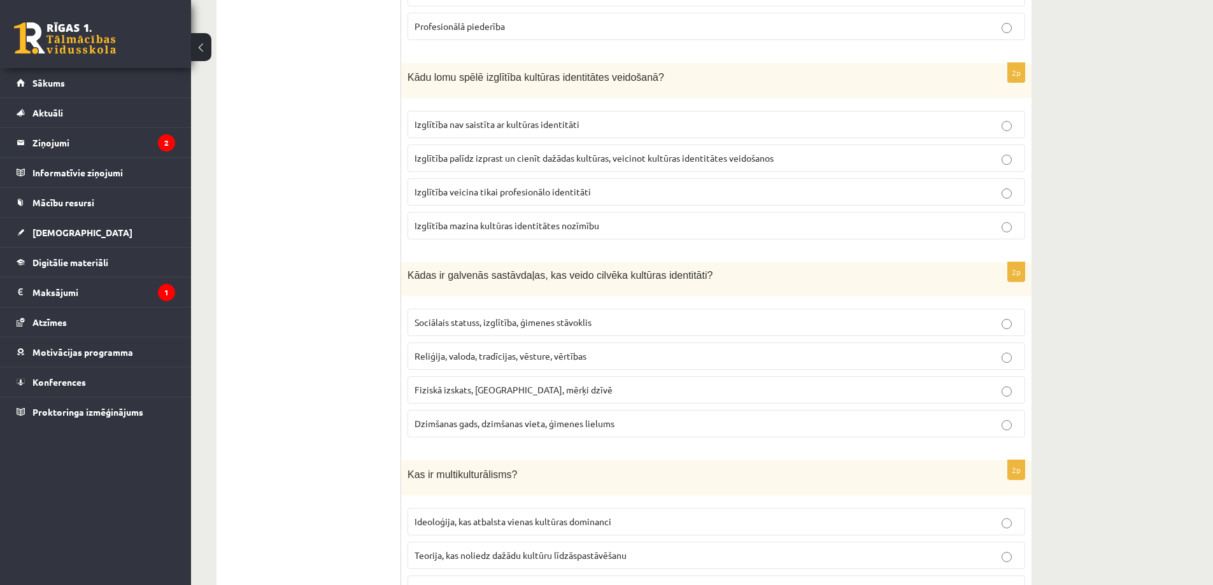
click at [606, 355] on p "Reliģija, valoda, tradīcijas, vēsture, vērtības" at bounding box center [717, 356] width 604 height 13
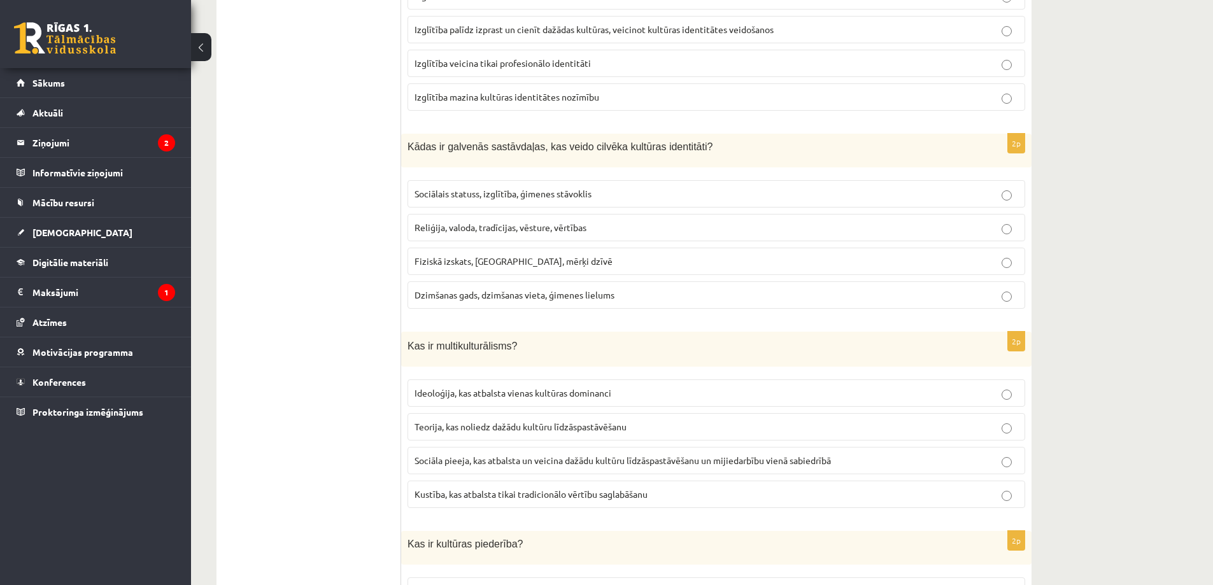
scroll to position [743, 0]
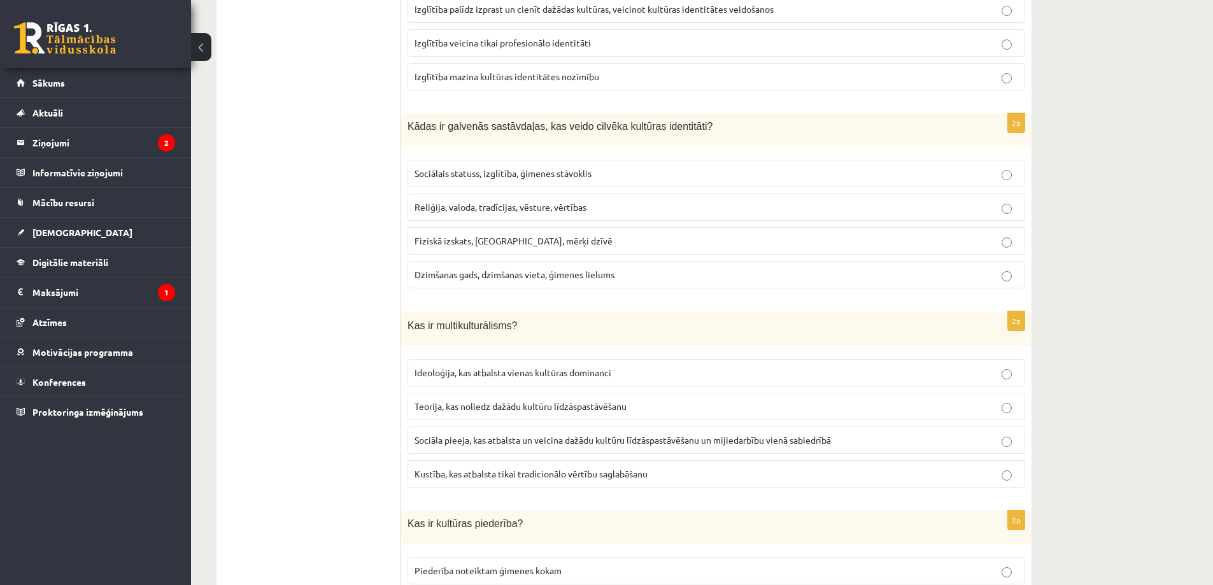
click at [611, 436] on span "Sociāla pieeja, kas atbalsta un veicina dažādu kultūru līdzāspastāvēšanu un mij…" at bounding box center [623, 439] width 416 height 11
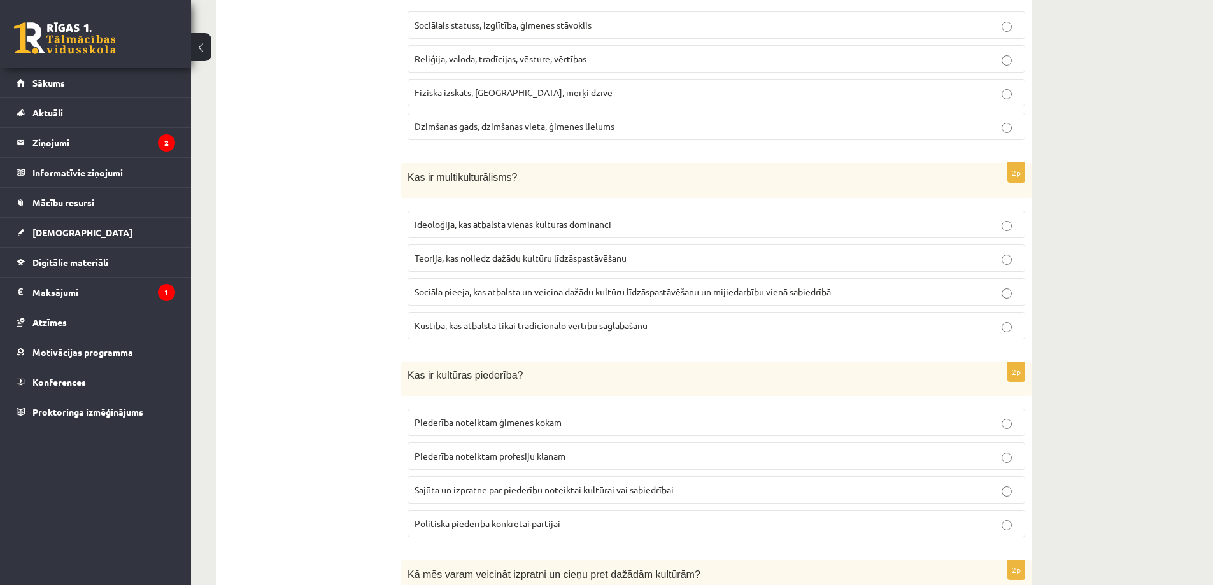
scroll to position [1040, 0]
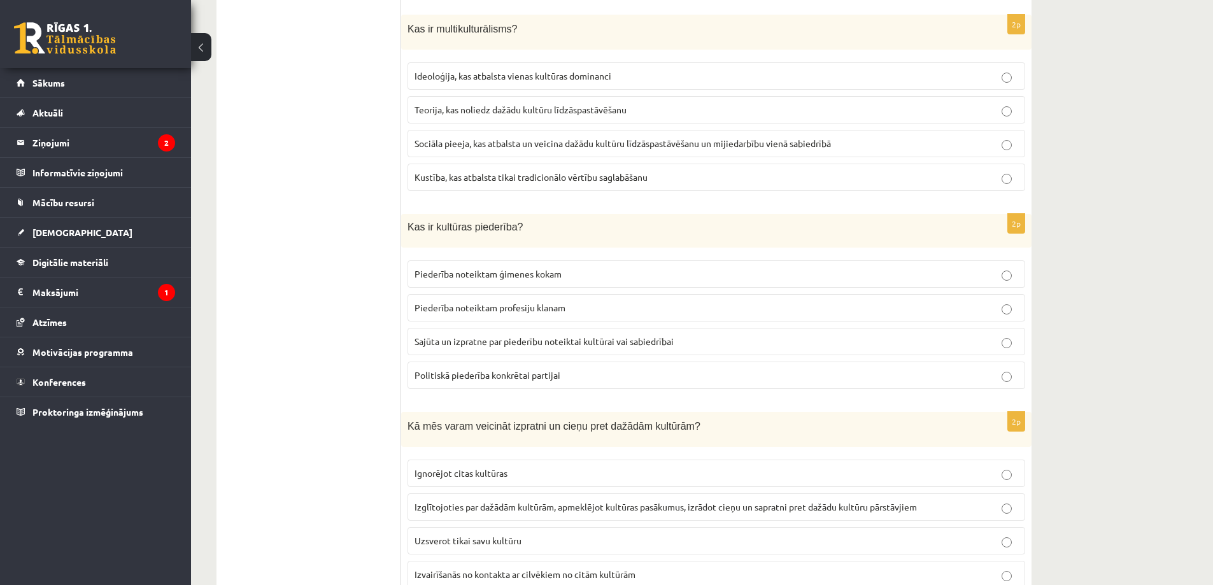
click at [645, 342] on span "Sajūta un izpratne par piederību noteiktai kultūrai vai sabiedrībai" at bounding box center [544, 341] width 259 height 11
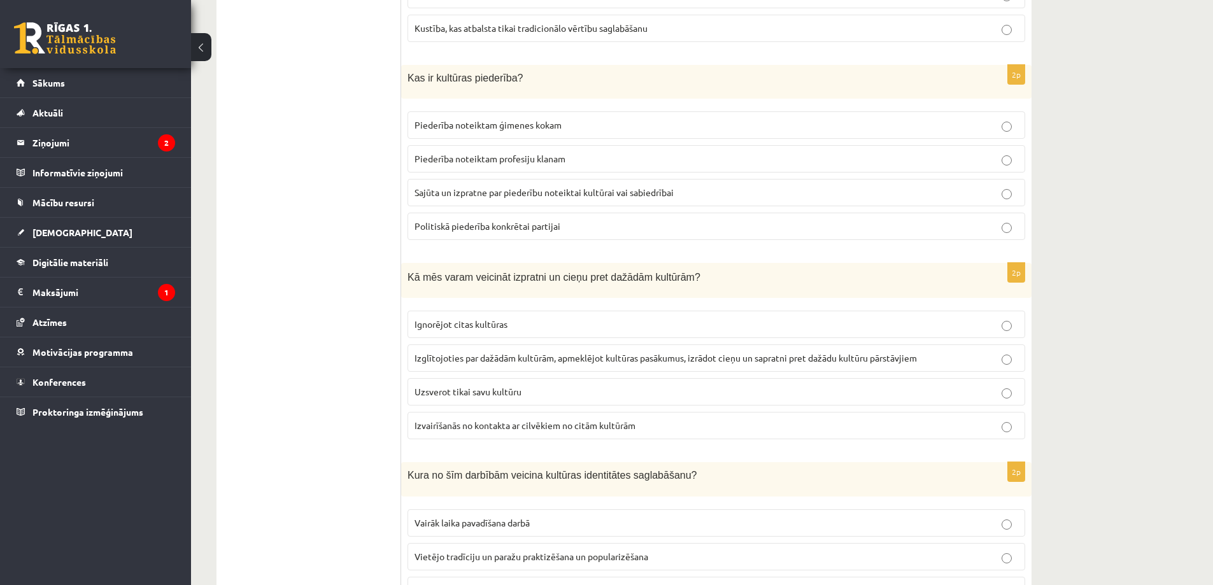
scroll to position [1337, 0]
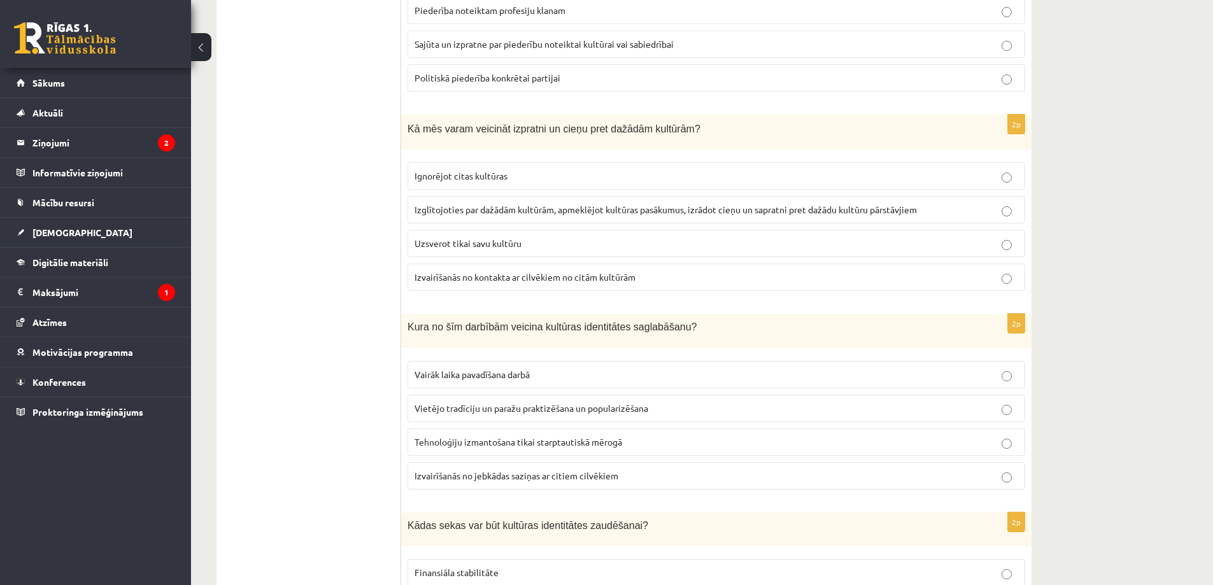
click at [740, 211] on span "Izglītojoties par dažādām kultūrām, apmeklējot kultūras pasākumus, izrādot cieņ…" at bounding box center [666, 209] width 502 height 11
click at [551, 411] on span "Vietējo tradīciju un paražu praktizēšana un popularizēšana" at bounding box center [532, 407] width 234 height 11
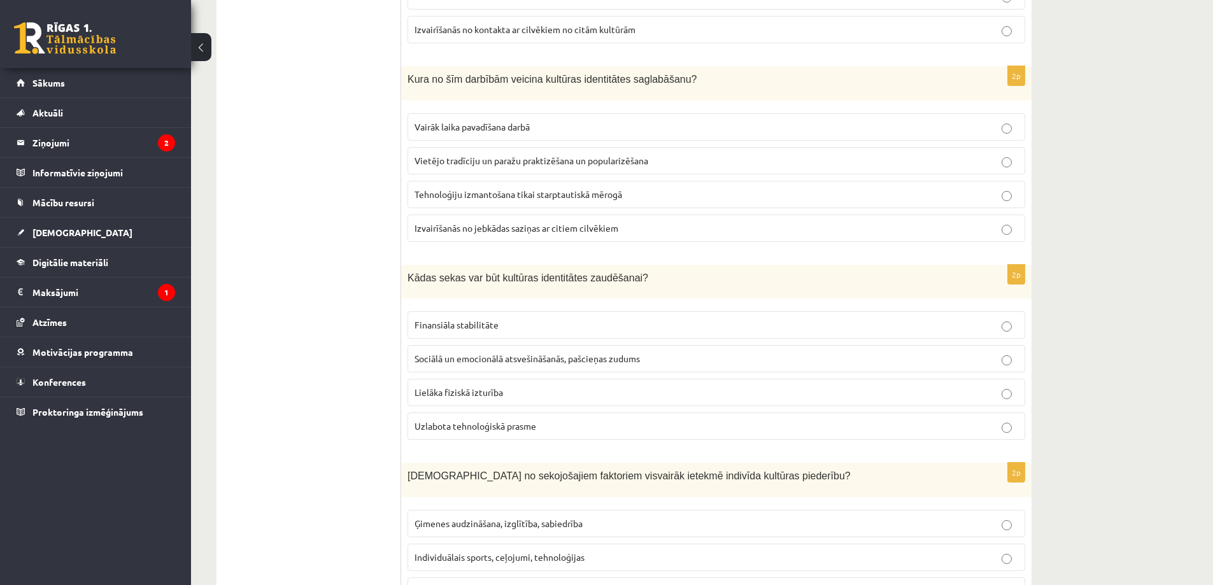
scroll to position [1635, 0]
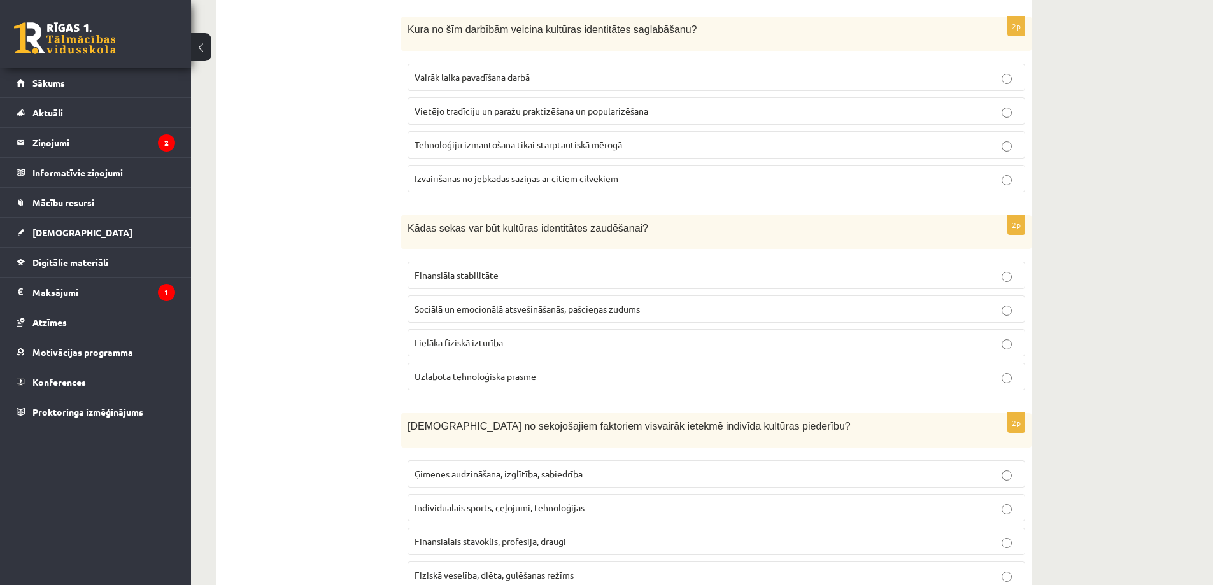
click at [472, 310] on span "Sociālā un emocionālā atsvešināšanās, pašcieņas zudums" at bounding box center [527, 308] width 225 height 11
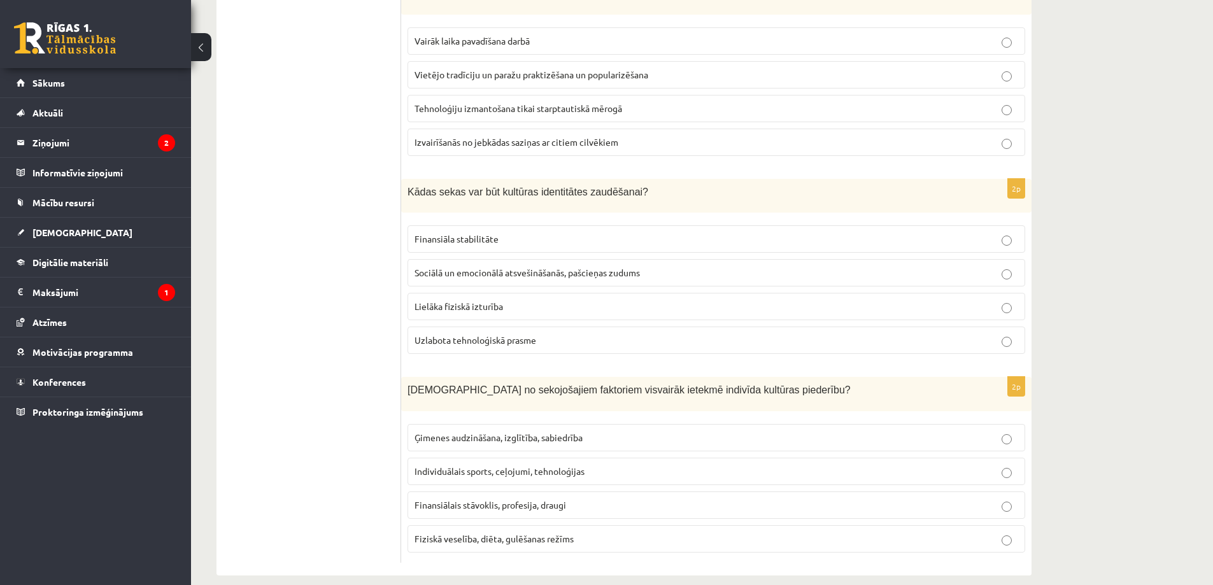
scroll to position [1688, 0]
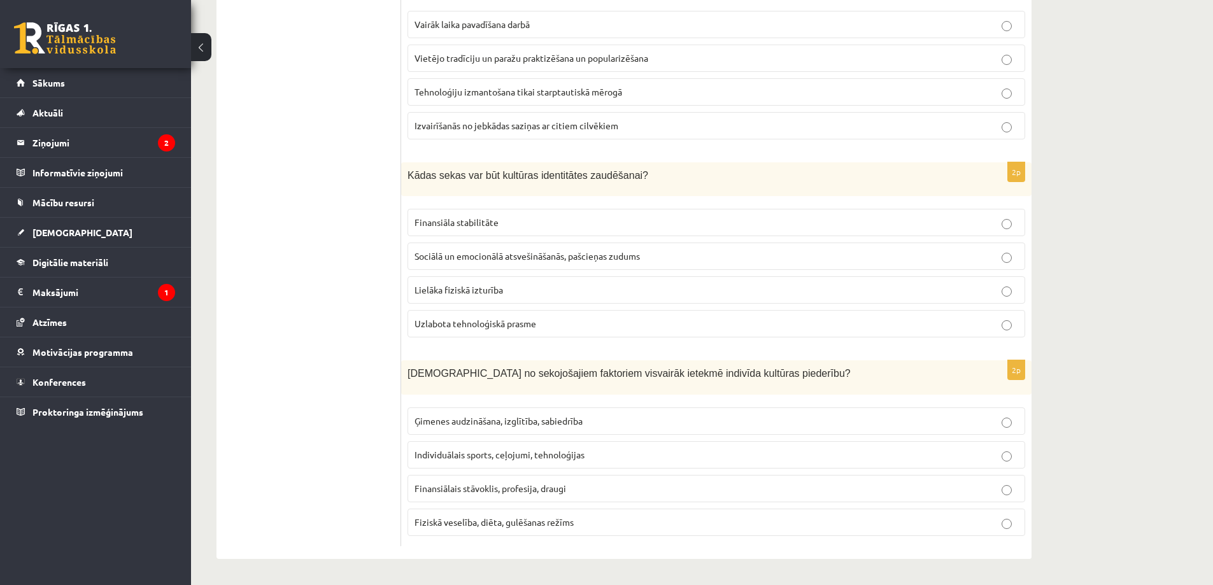
click at [448, 429] on label "Ģimenes audzināšana, izglītība, sabiedrība" at bounding box center [717, 421] width 618 height 27
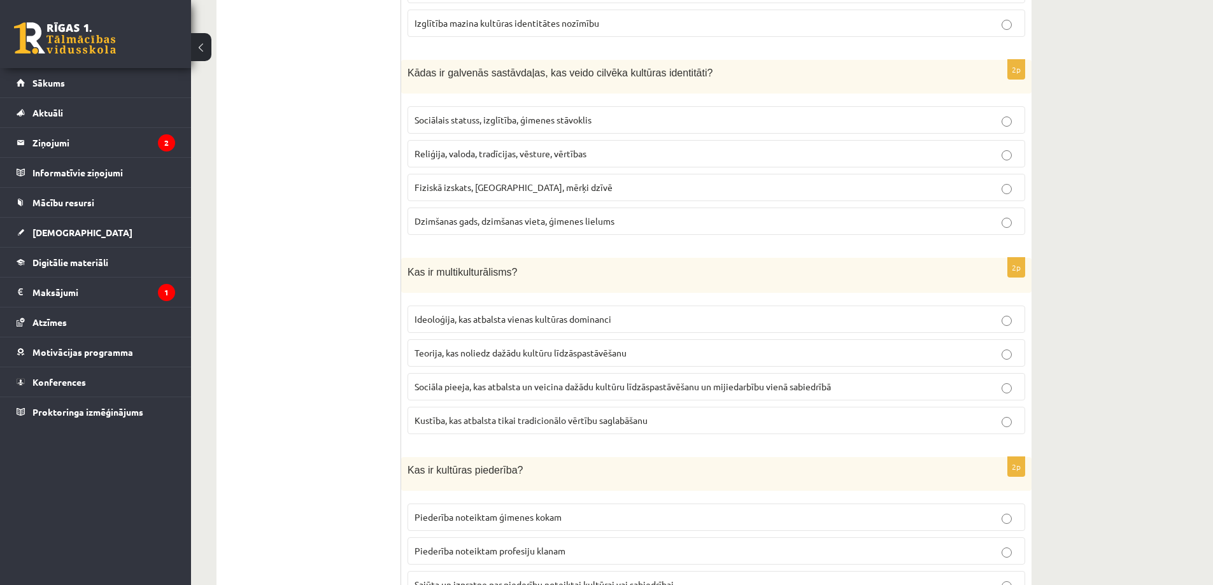
scroll to position [0, 0]
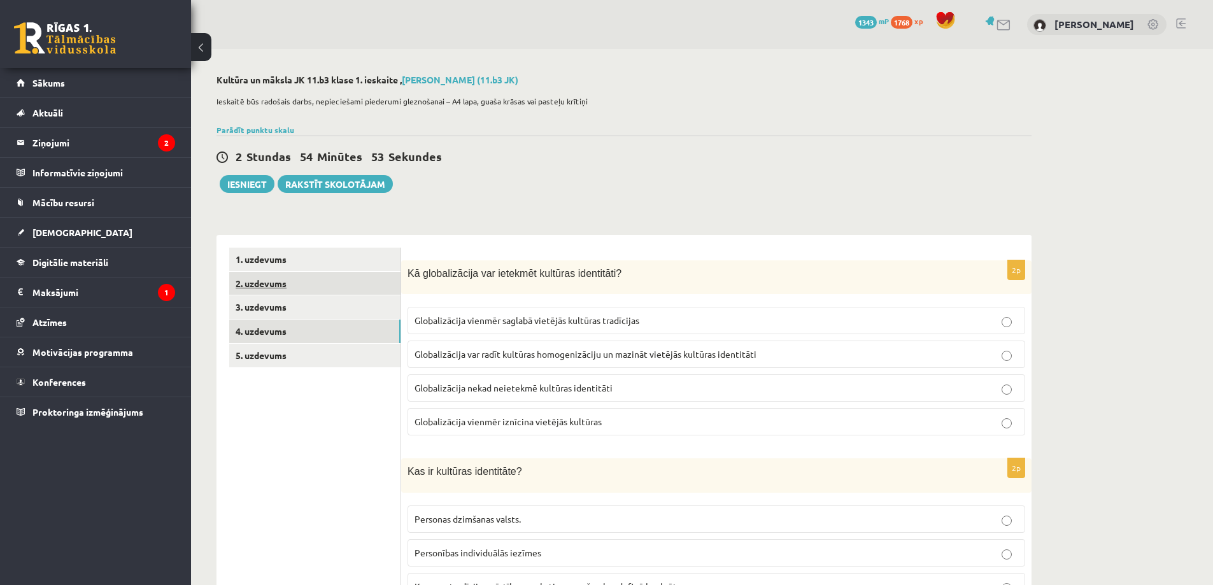
click at [355, 274] on link "2. uzdevums" at bounding box center [314, 284] width 171 height 24
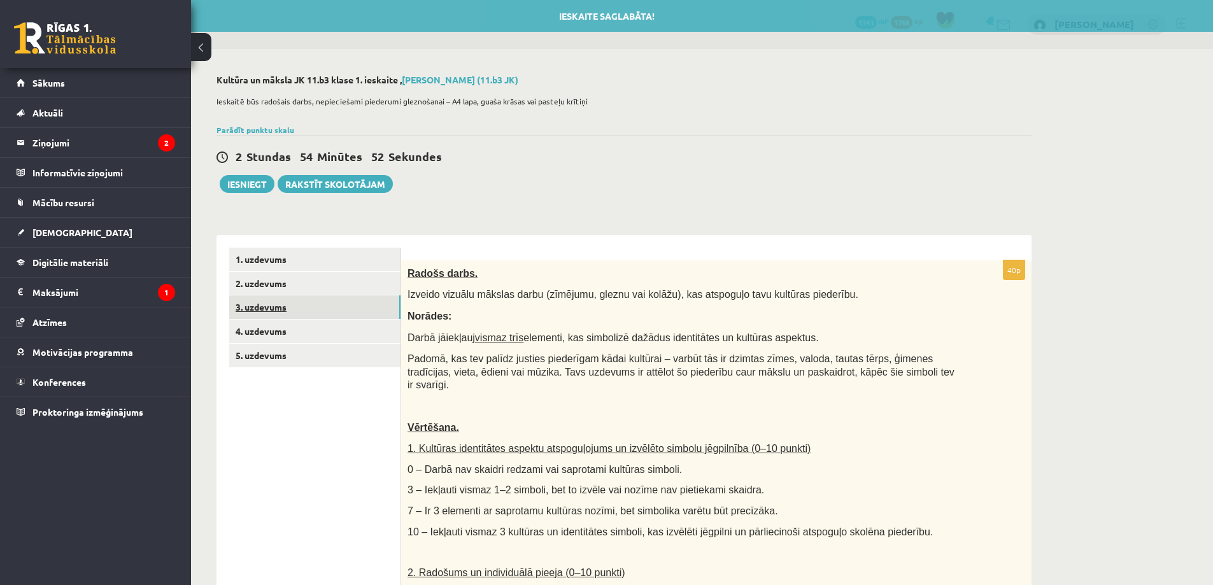
click at [343, 308] on link "3. uzdevums" at bounding box center [314, 307] width 171 height 24
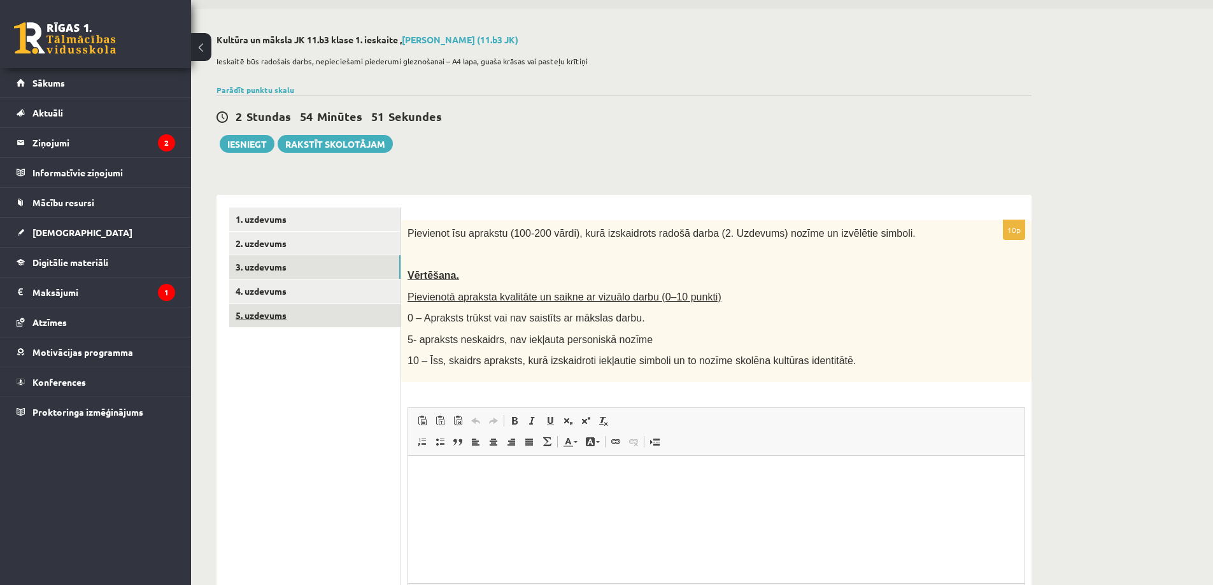
click at [344, 311] on link "5. uzdevums" at bounding box center [314, 316] width 171 height 24
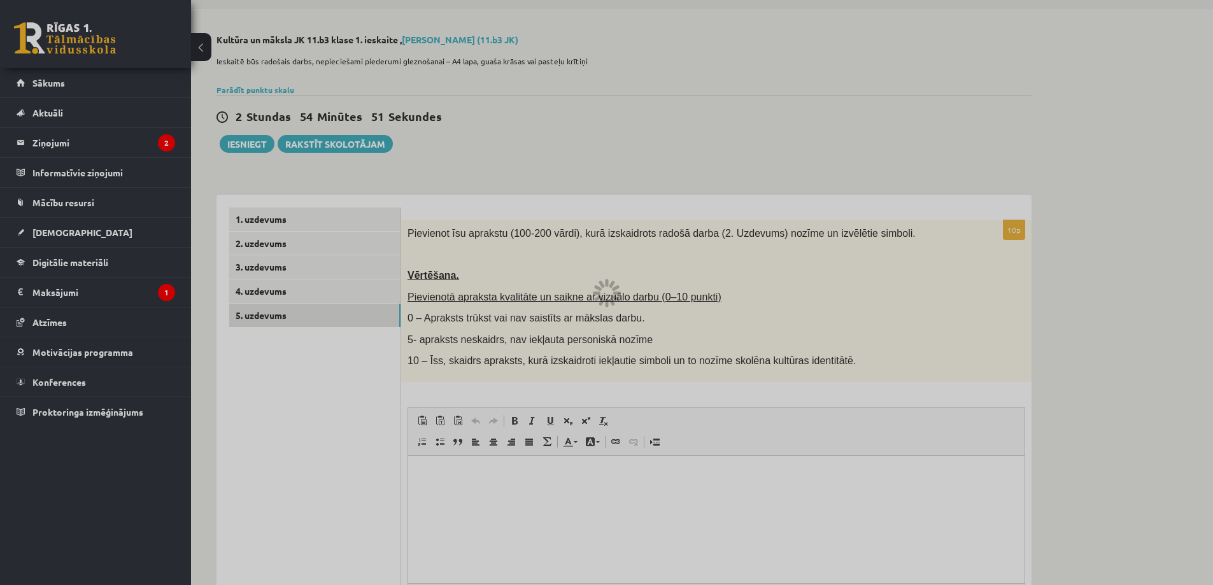
scroll to position [20, 0]
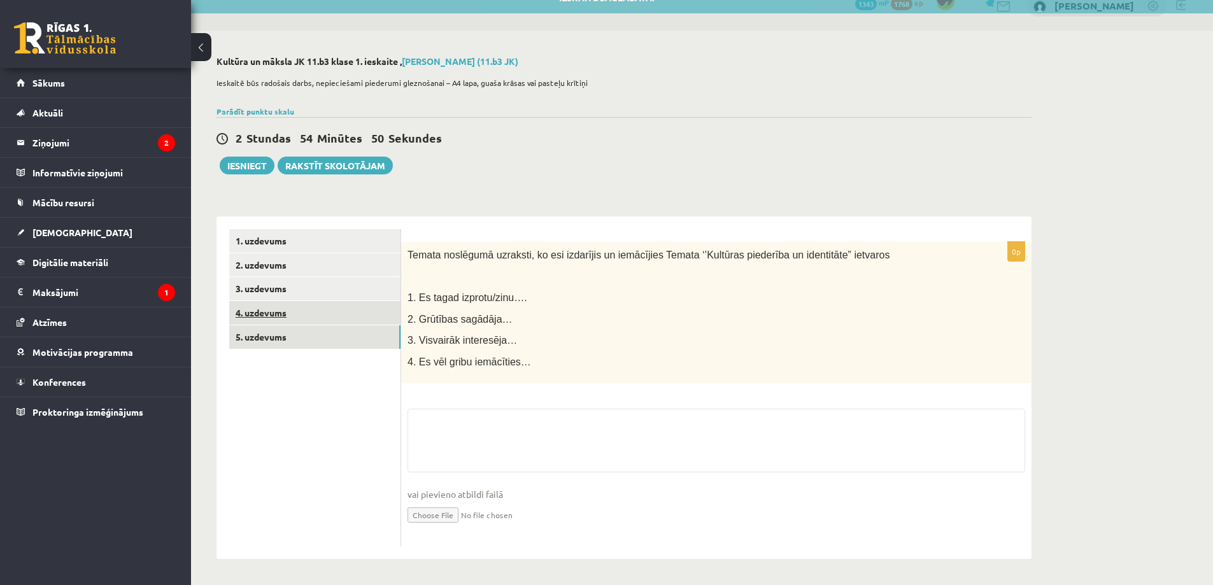
click at [343, 316] on link "4. uzdevums" at bounding box center [314, 313] width 171 height 24
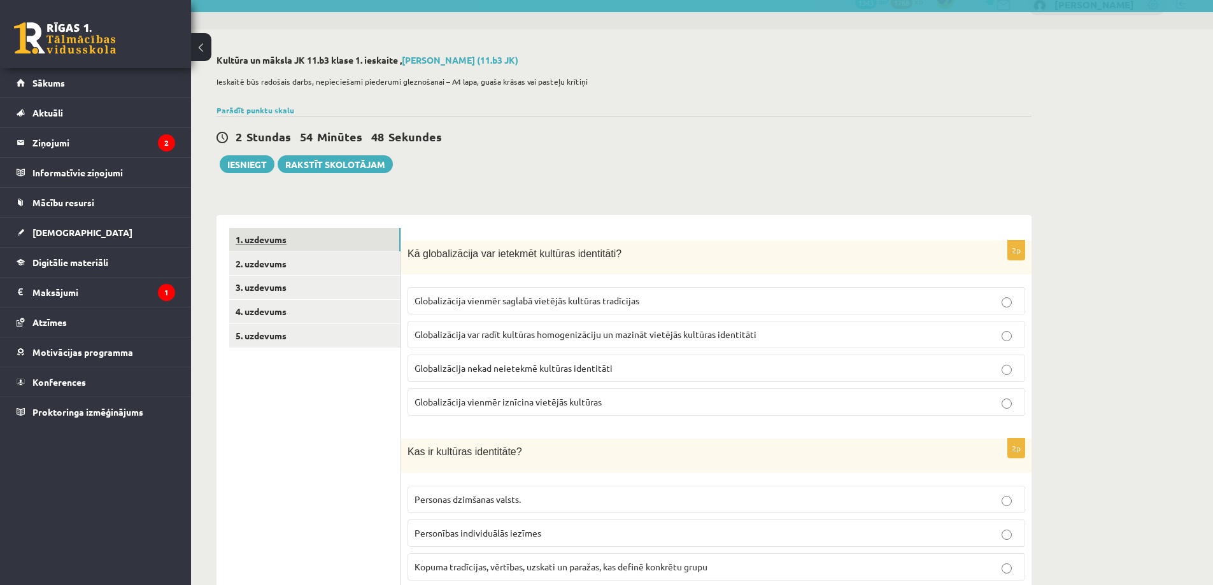
click at [342, 233] on link "1. uzdevums" at bounding box center [314, 240] width 171 height 24
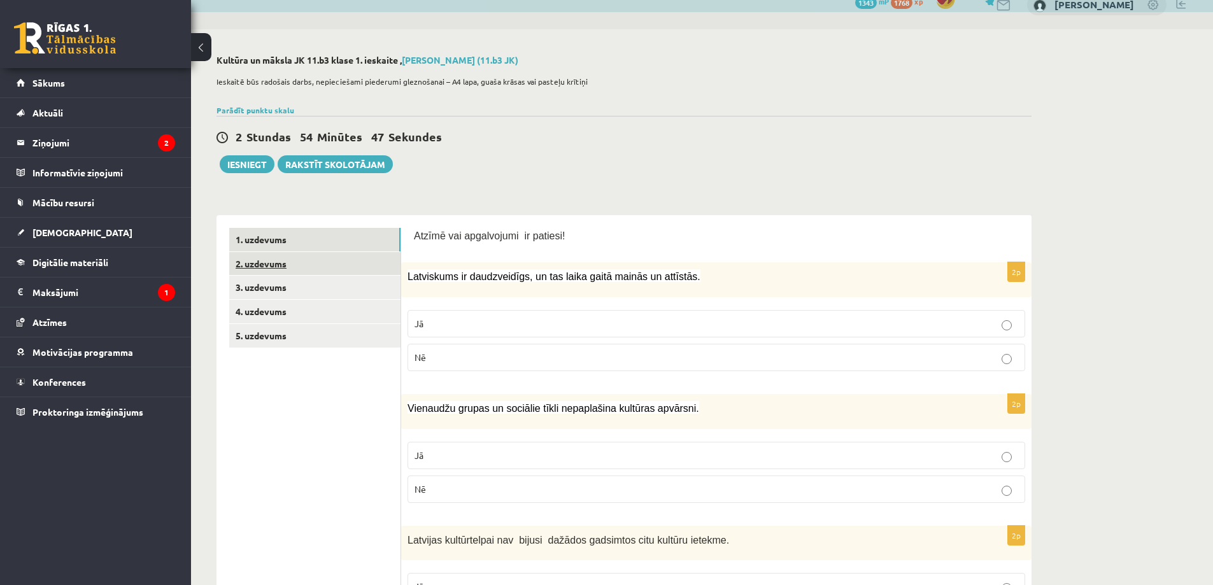
click at [334, 255] on link "2. uzdevums" at bounding box center [314, 264] width 171 height 24
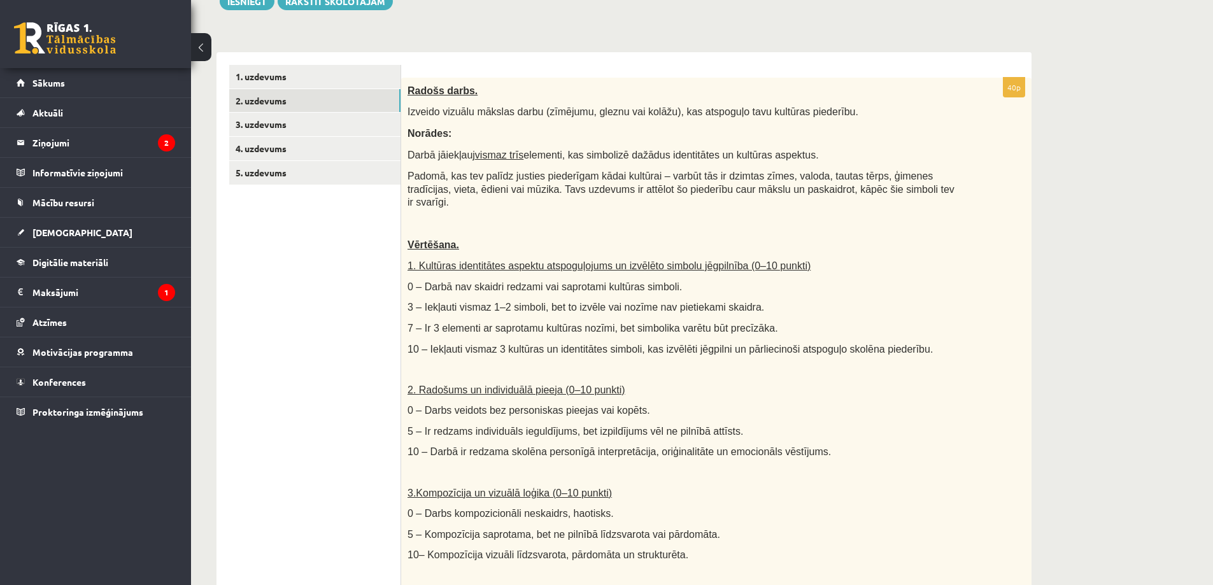
scroll to position [0, 0]
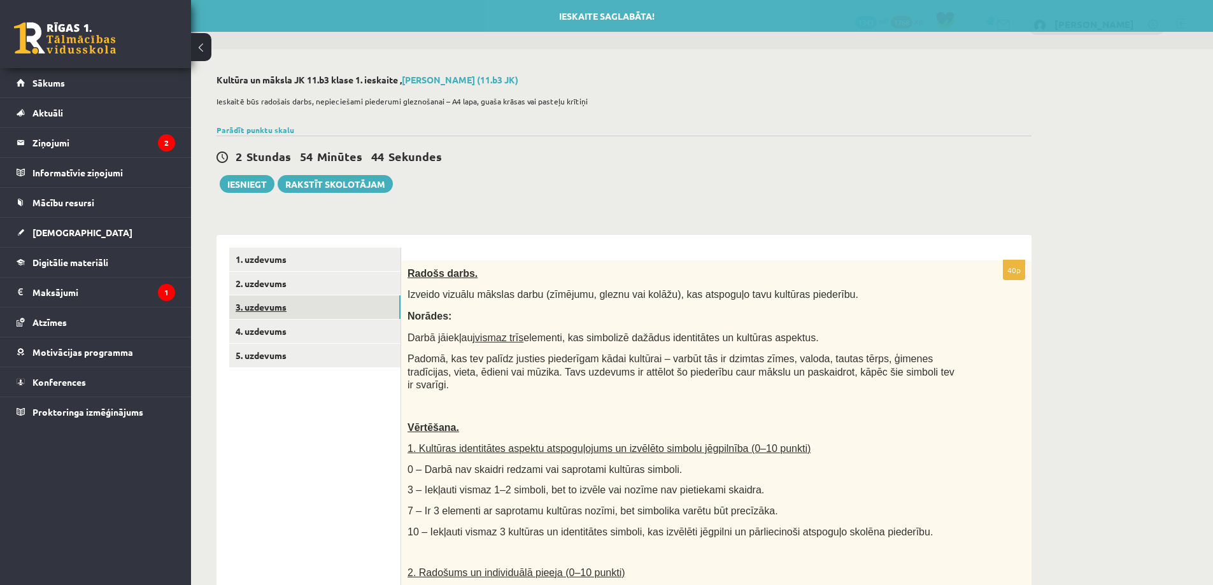
click at [356, 298] on link "3. uzdevums" at bounding box center [314, 307] width 171 height 24
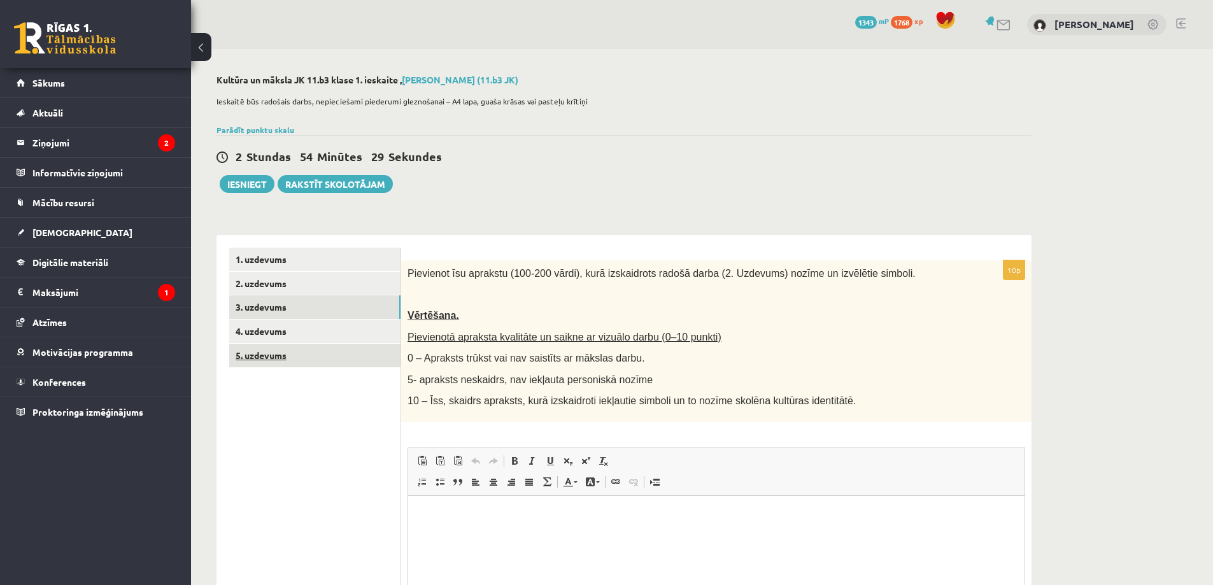
click at [342, 353] on link "5. uzdevums" at bounding box center [314, 356] width 171 height 24
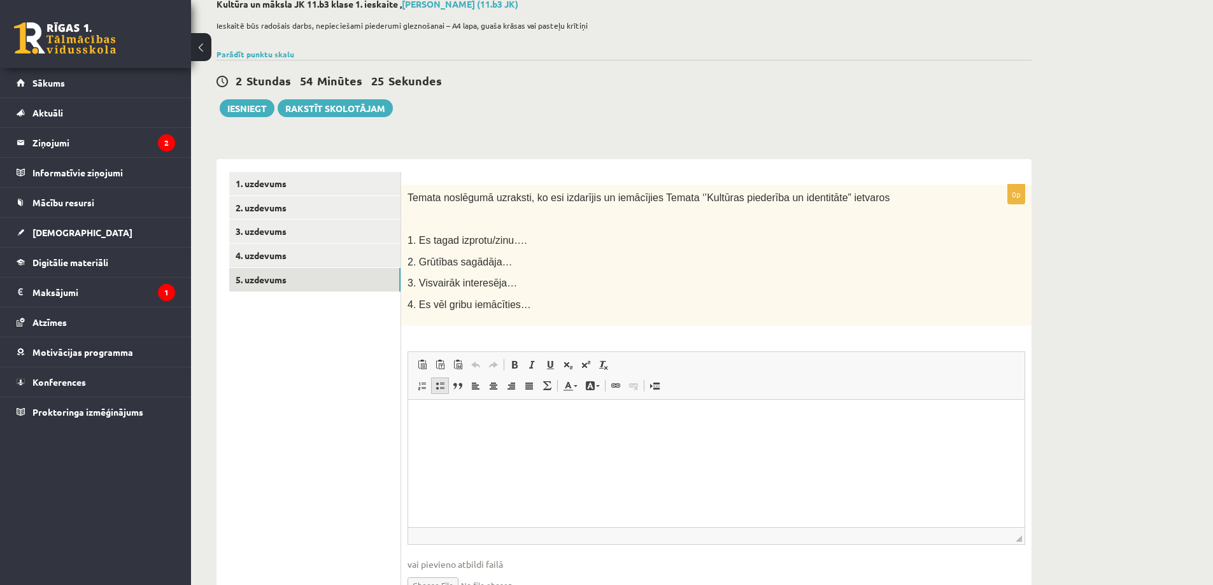
scroll to position [146, 0]
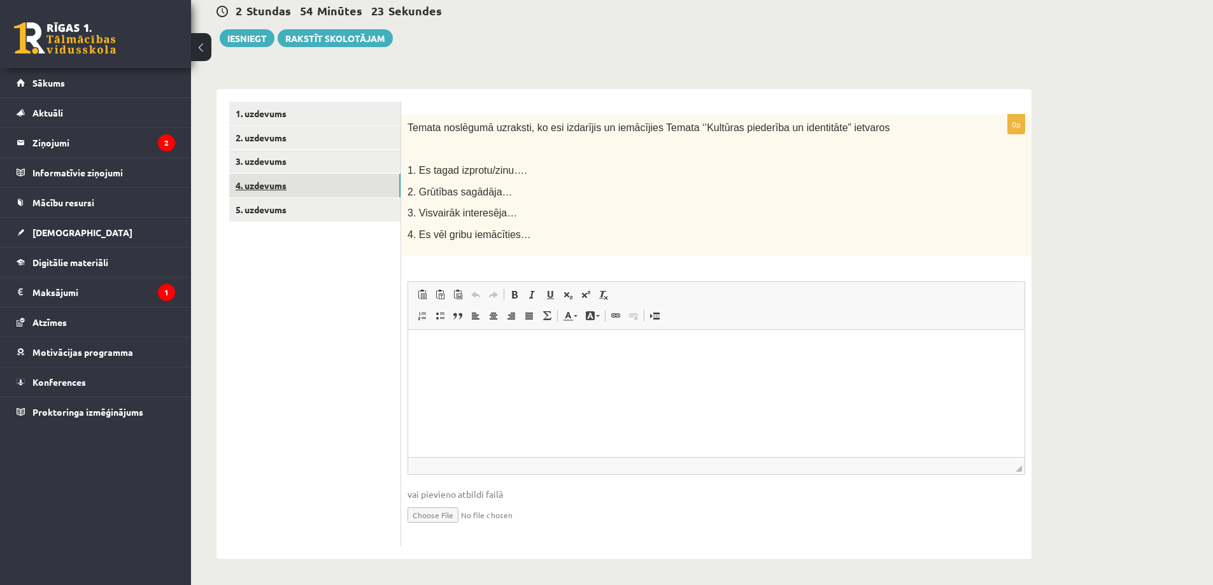
click at [295, 182] on link "4. uzdevums" at bounding box center [314, 186] width 171 height 24
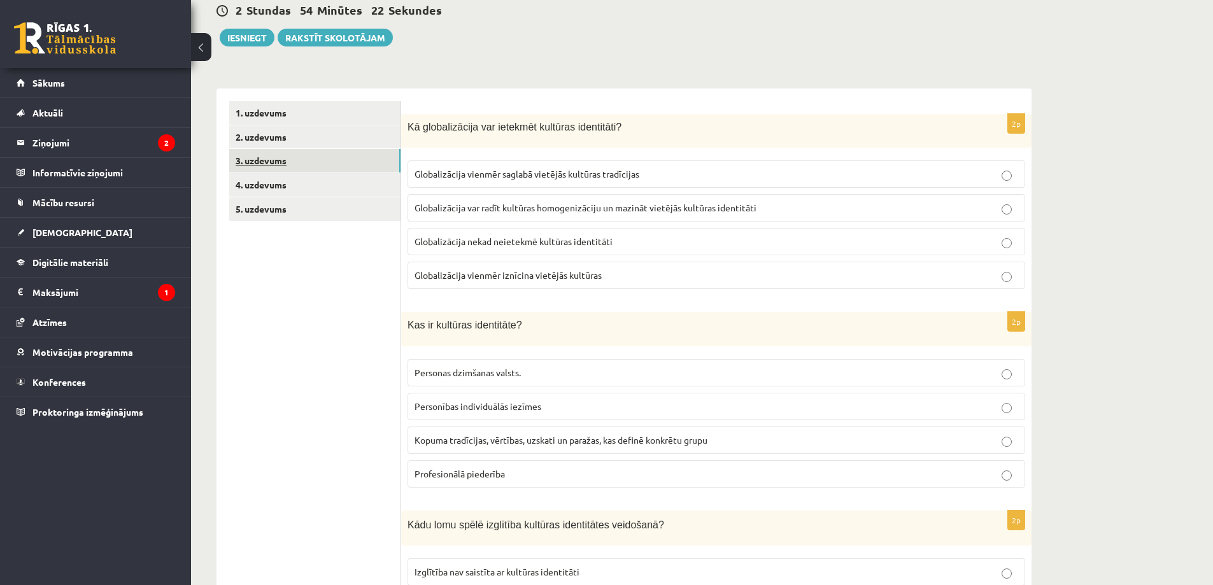
click at [315, 162] on link "3. uzdevums" at bounding box center [314, 161] width 171 height 24
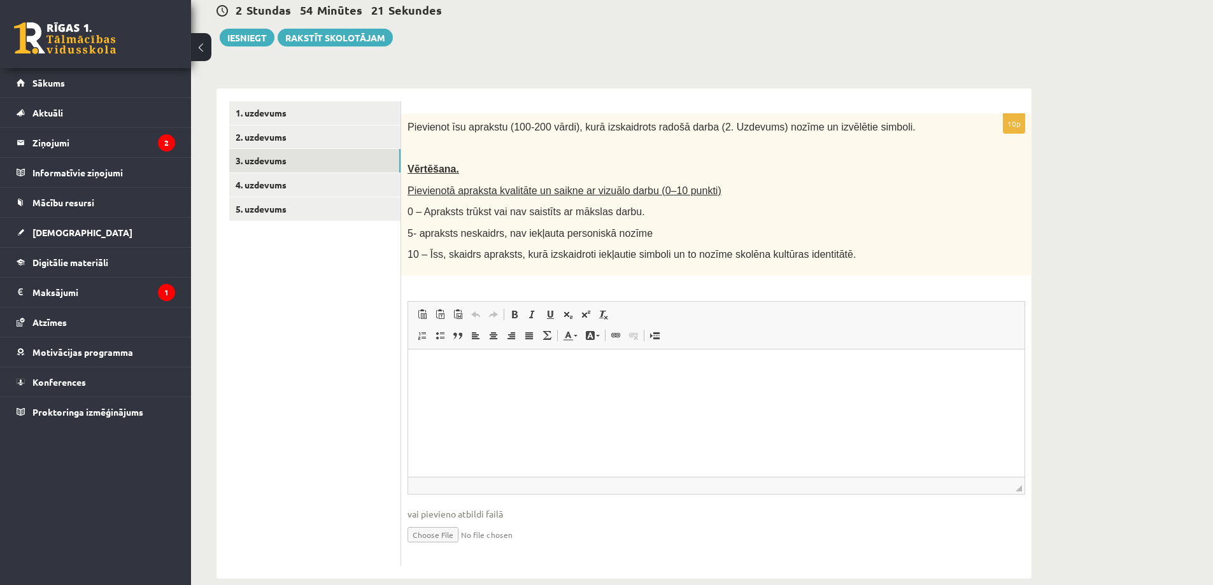
scroll to position [0, 0]
click at [331, 139] on link "2. uzdevums" at bounding box center [314, 137] width 171 height 24
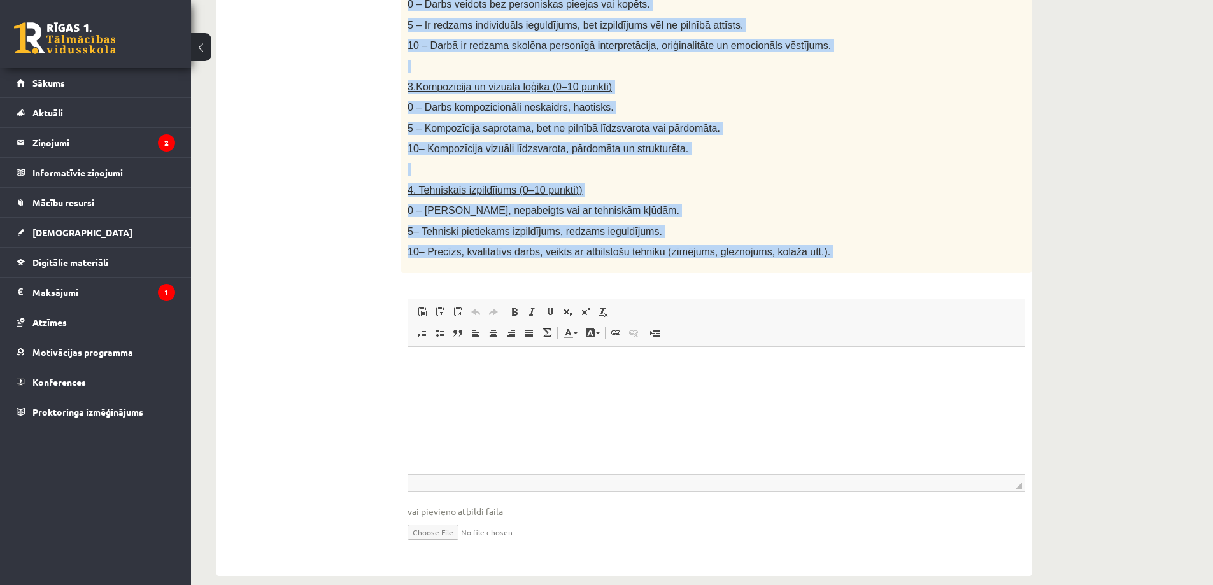
scroll to position [592, 0]
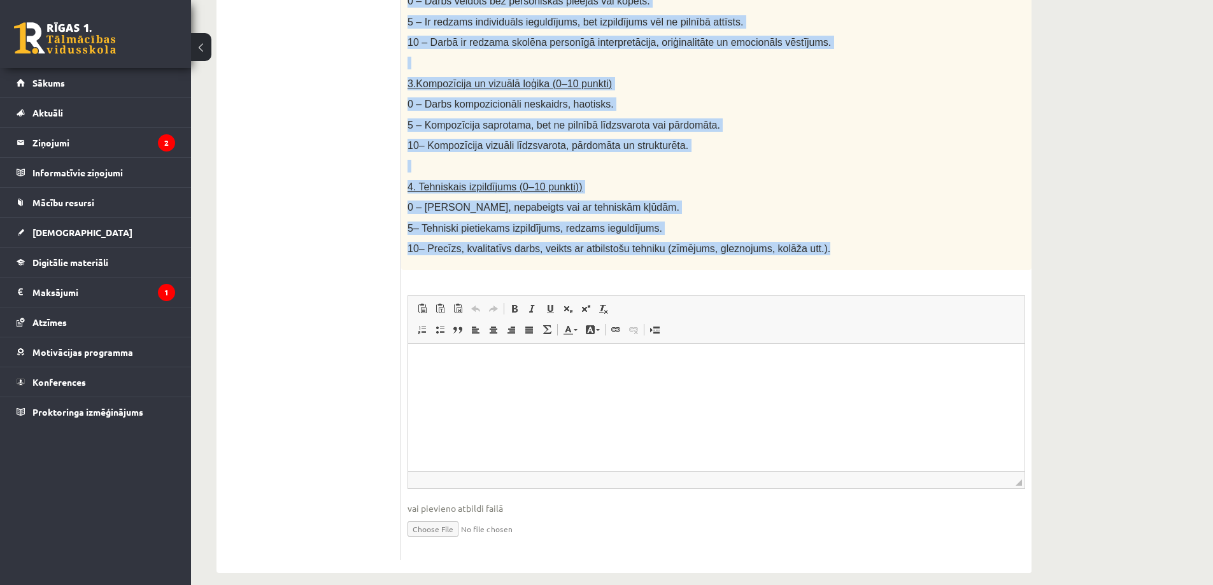
drag, startPoint x: 407, startPoint y: 124, endPoint x: 781, endPoint y: 243, distance: 392.5
copy div "Radošs darbs. Izveido vizuālu mākslas darbu (zīmējumu, gleznu vai kolāžu), kas …"
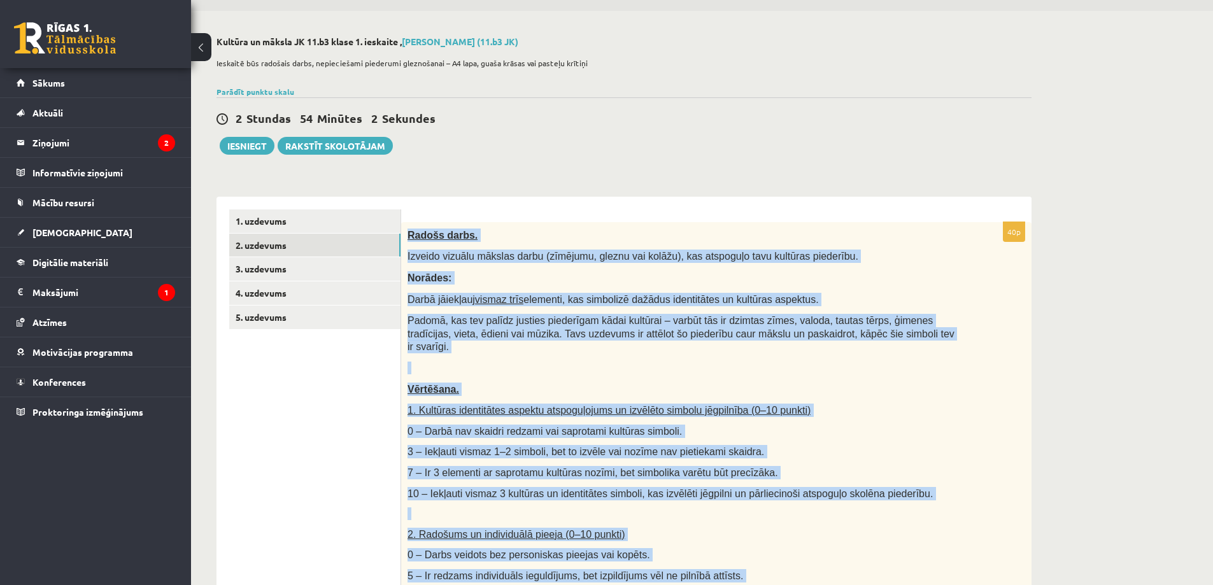
scroll to position [0, 0]
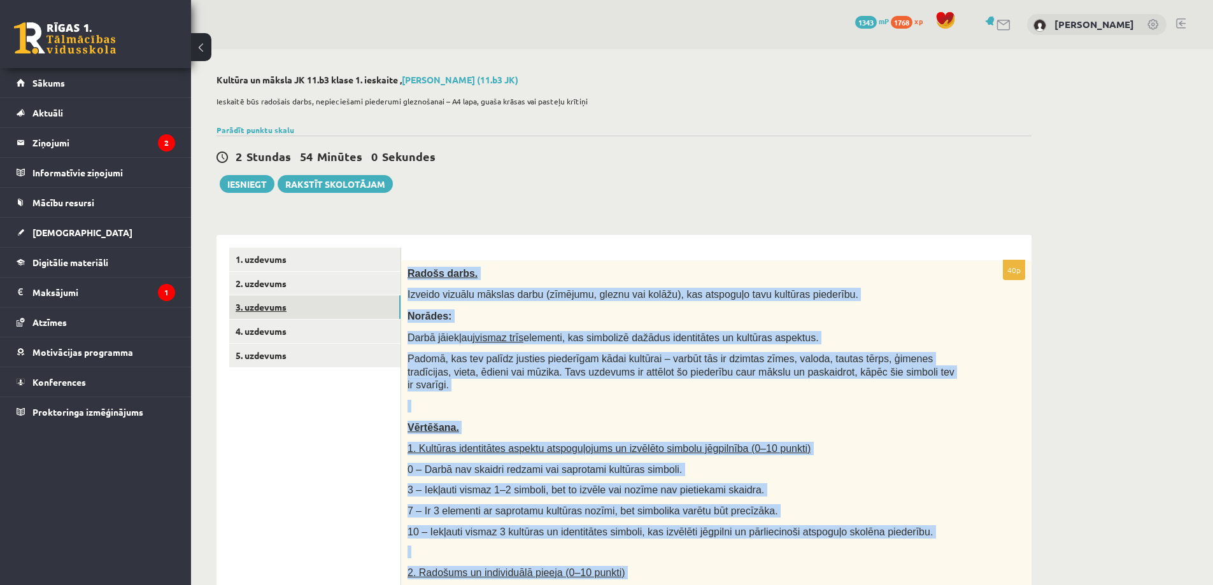
click at [297, 315] on link "3. uzdevums" at bounding box center [314, 307] width 171 height 24
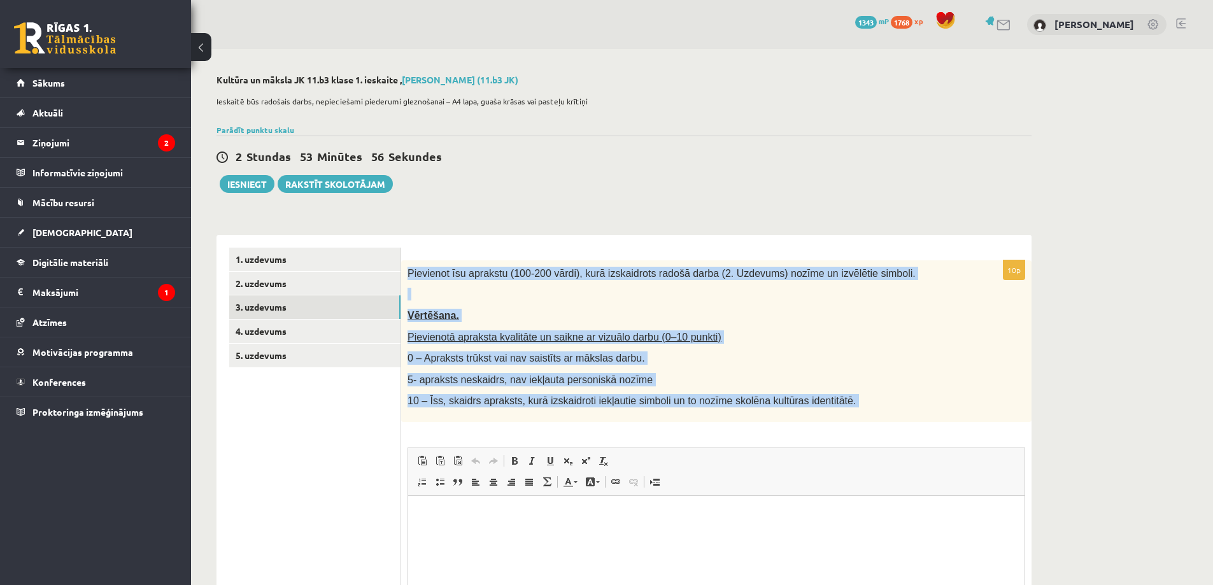
drag, startPoint x: 406, startPoint y: 265, endPoint x: 742, endPoint y: 393, distance: 359.8
click at [831, 416] on div "Pievienot īsu aprakstu (100-200 vārdi), kurā izskaidrots radošā darba (2. Uzdev…" at bounding box center [716, 341] width 630 height 162
copy div "Pievienot īsu aprakstu (100-200 vārdi), kurā izskaidrots radošā darba (2. Uzdev…"
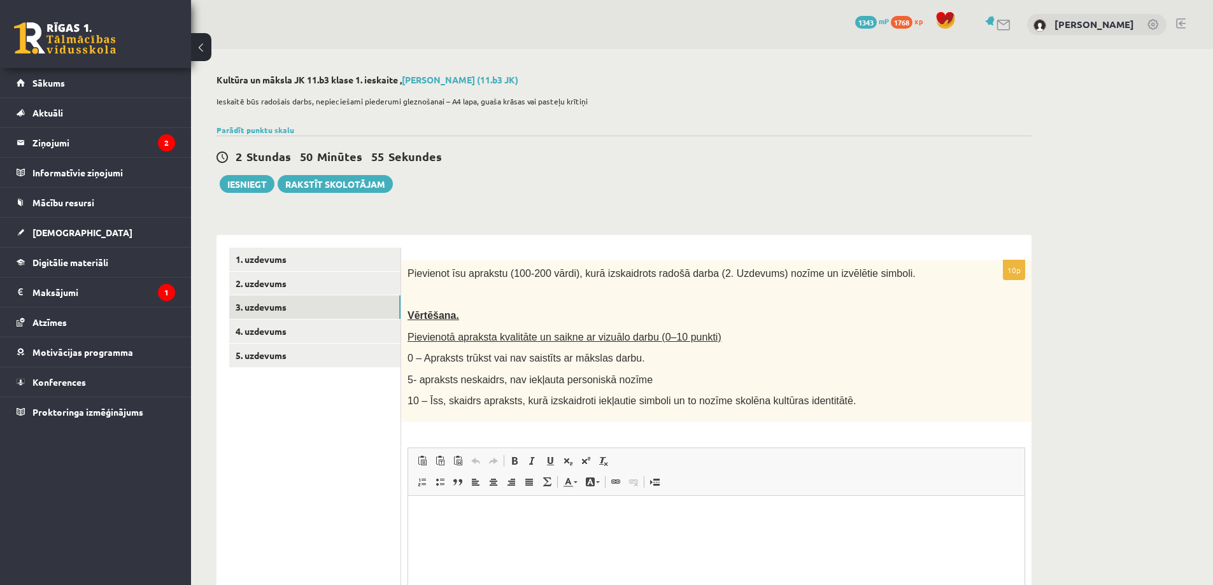
click at [357, 427] on ul "1. uzdevums 2. uzdevums 3. uzdevums 4. uzdevums 5. uzdevums" at bounding box center [315, 480] width 172 height 465
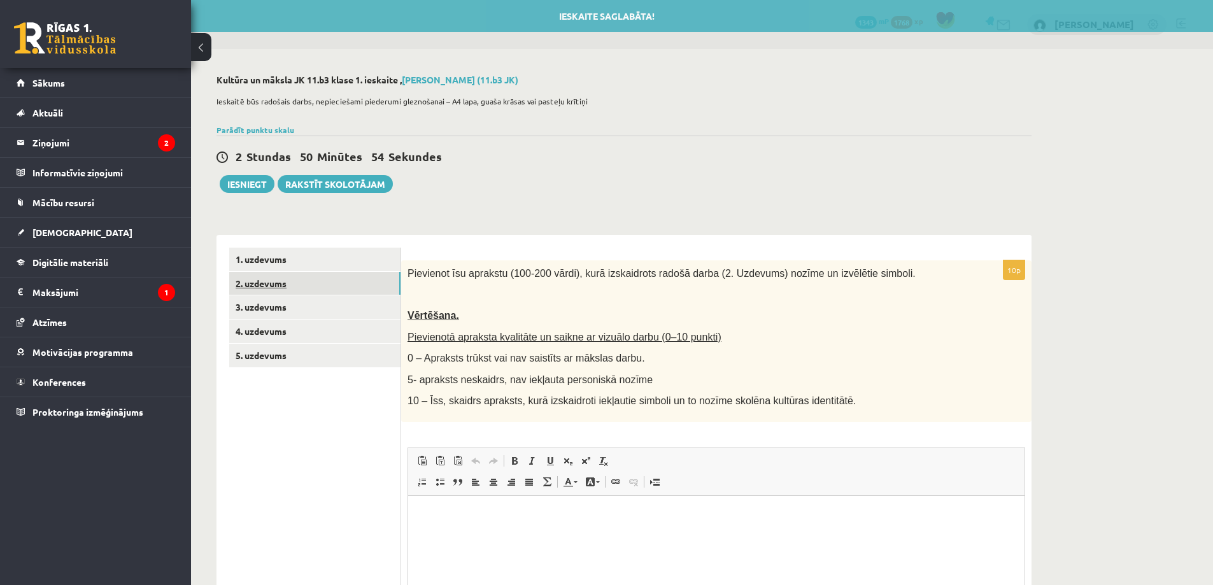
click at [326, 291] on link "2. uzdevums" at bounding box center [314, 284] width 171 height 24
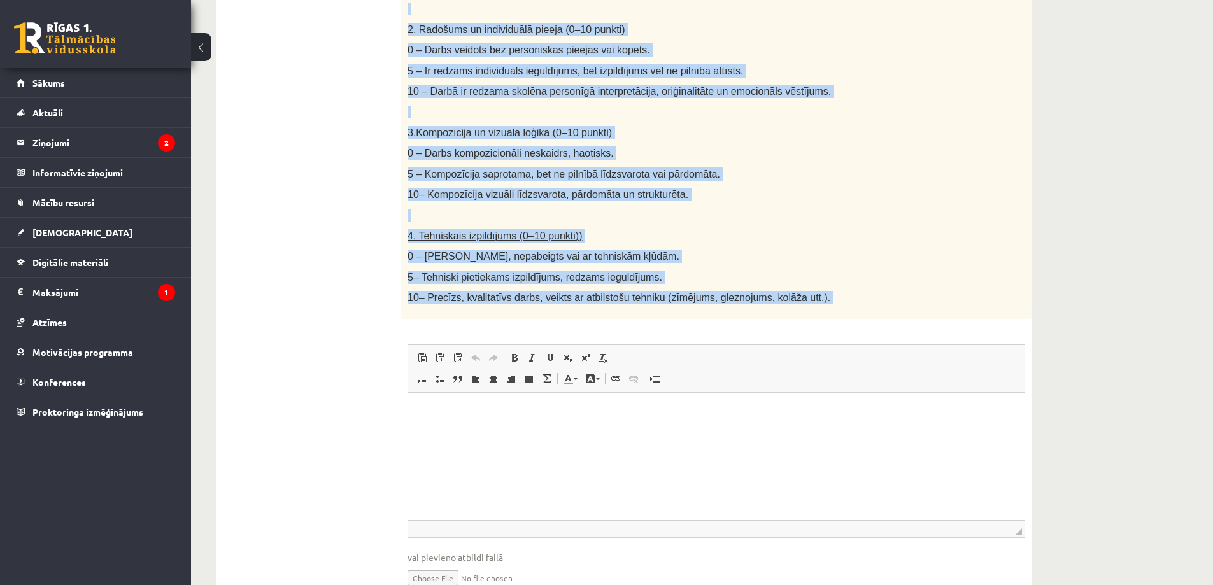
scroll to position [594, 0]
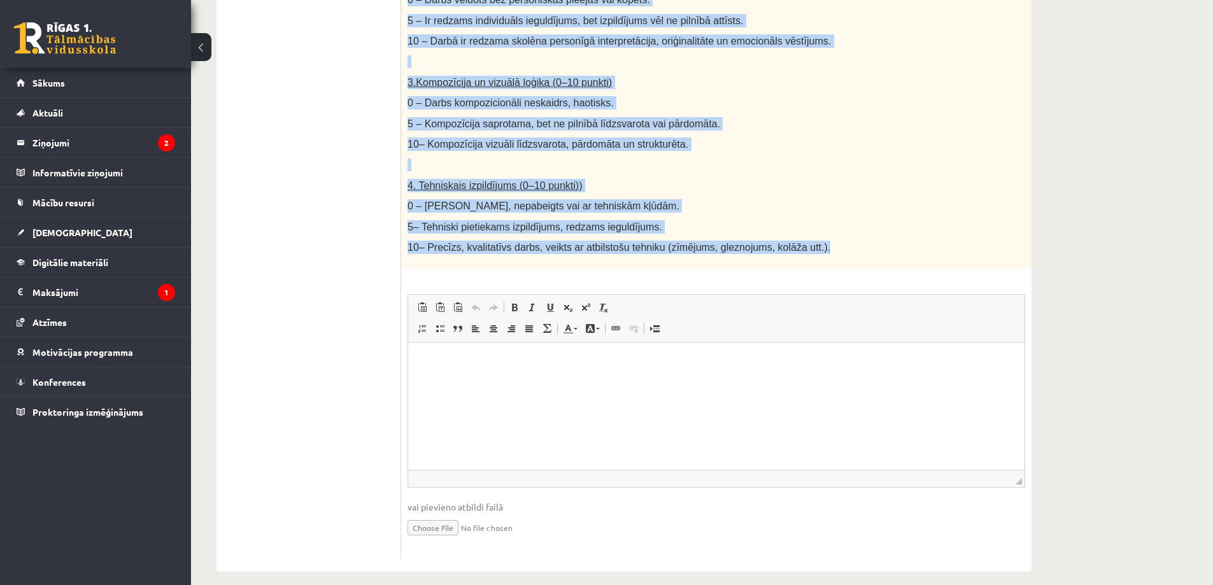
drag, startPoint x: 408, startPoint y: 124, endPoint x: 785, endPoint y: 246, distance: 396.5
copy div "Radošs darbs. Izveido vizuālu mākslas darbu (zīmējumu, gleznu vai kolāžu), kas …"
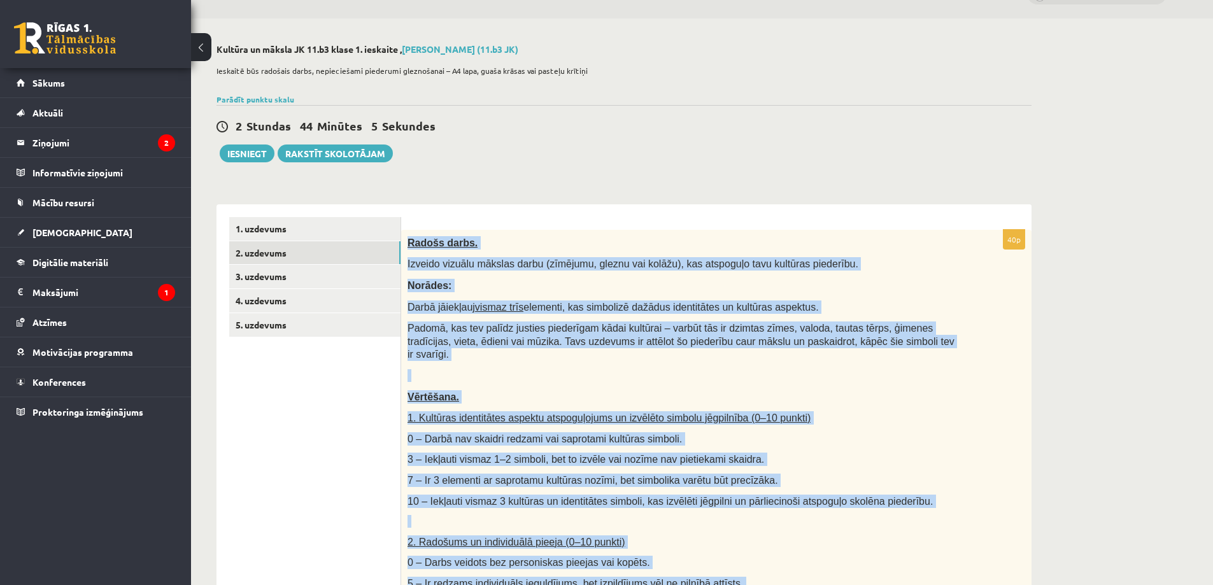
scroll to position [0, 0]
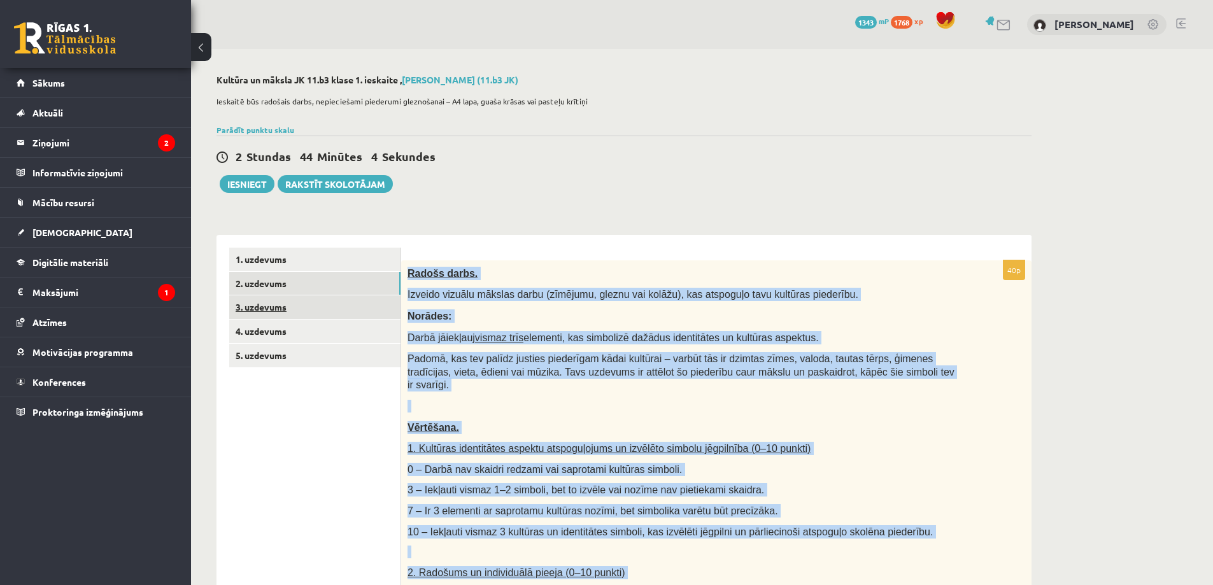
click at [290, 317] on link "3. uzdevums" at bounding box center [314, 307] width 171 height 24
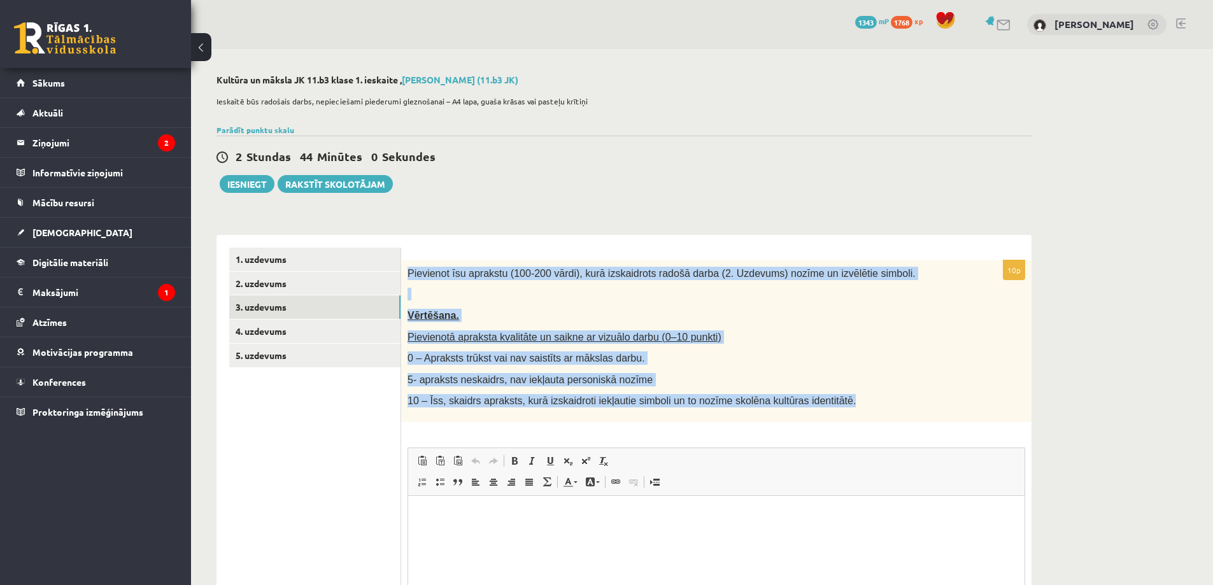
drag, startPoint x: 406, startPoint y: 273, endPoint x: 857, endPoint y: 410, distance: 471.4
click at [857, 410] on div "Pievienot īsu aprakstu (100-200 vārdi), kurā izskaidrots radošā darba (2. Uzdev…" at bounding box center [716, 341] width 630 height 162
copy div "Pievienot īsu aprakstu (100-200 vārdi), kurā izskaidrots radošā darba (2. Uzdev…"
click at [338, 276] on link "2. uzdevums" at bounding box center [314, 284] width 171 height 24
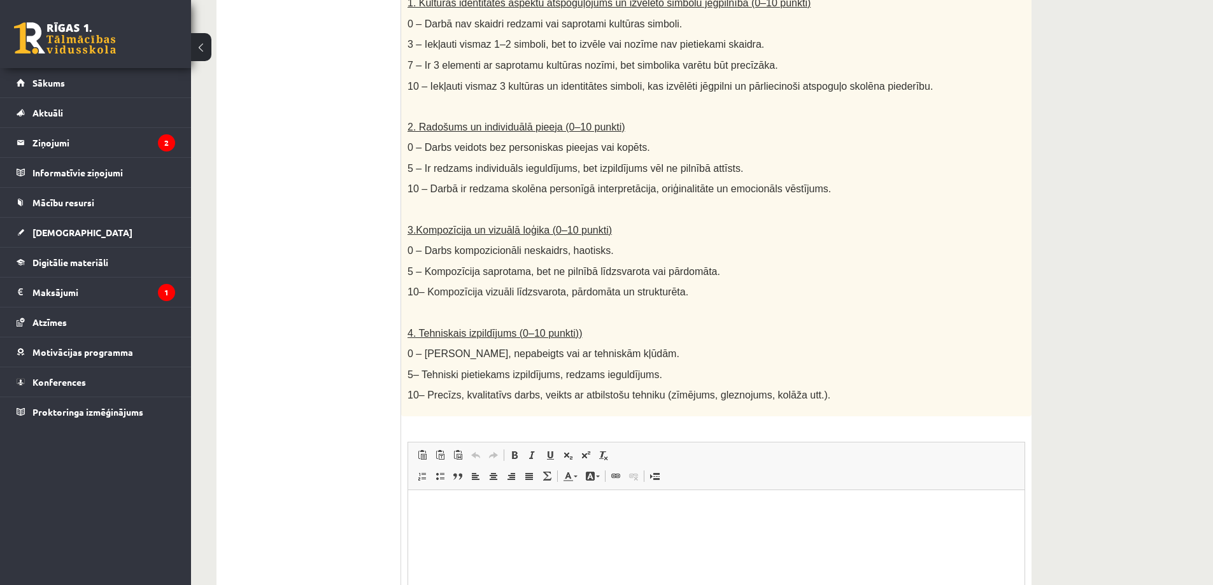
scroll to position [594, 0]
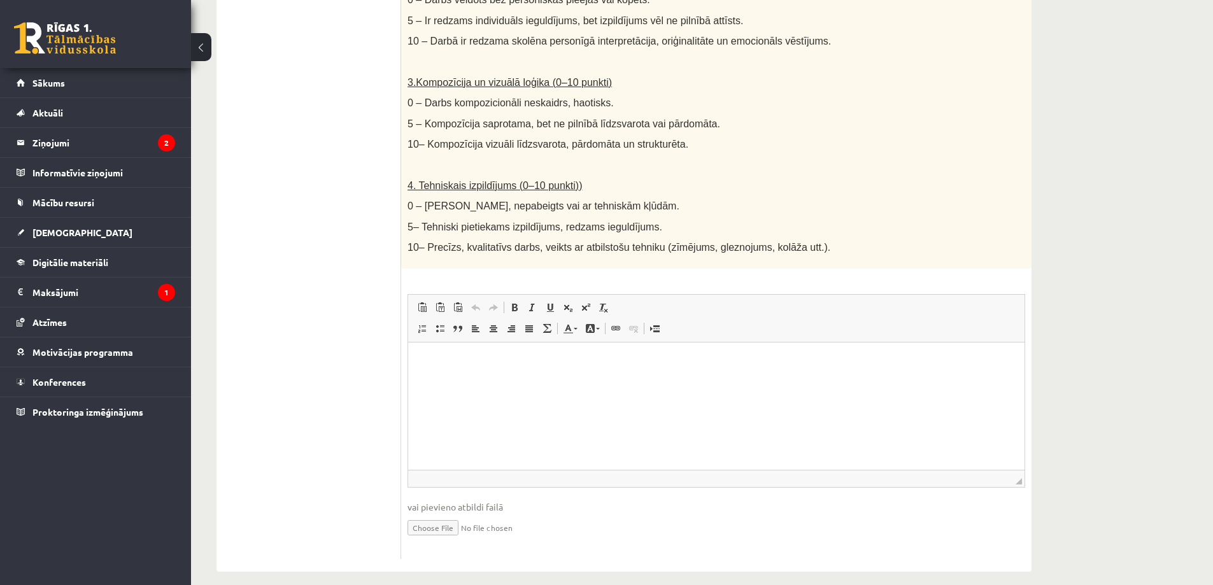
click at [436, 516] on input "file" at bounding box center [717, 527] width 618 height 26
type input "**********"
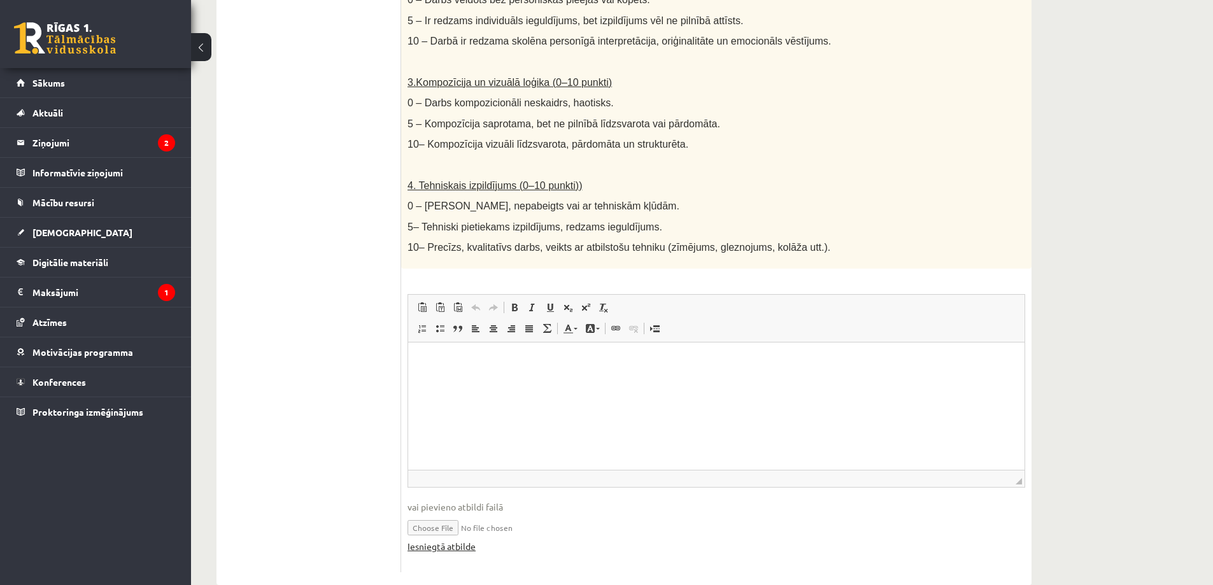
click at [428, 540] on link "Iesniegtā atbilde" at bounding box center [442, 546] width 68 height 13
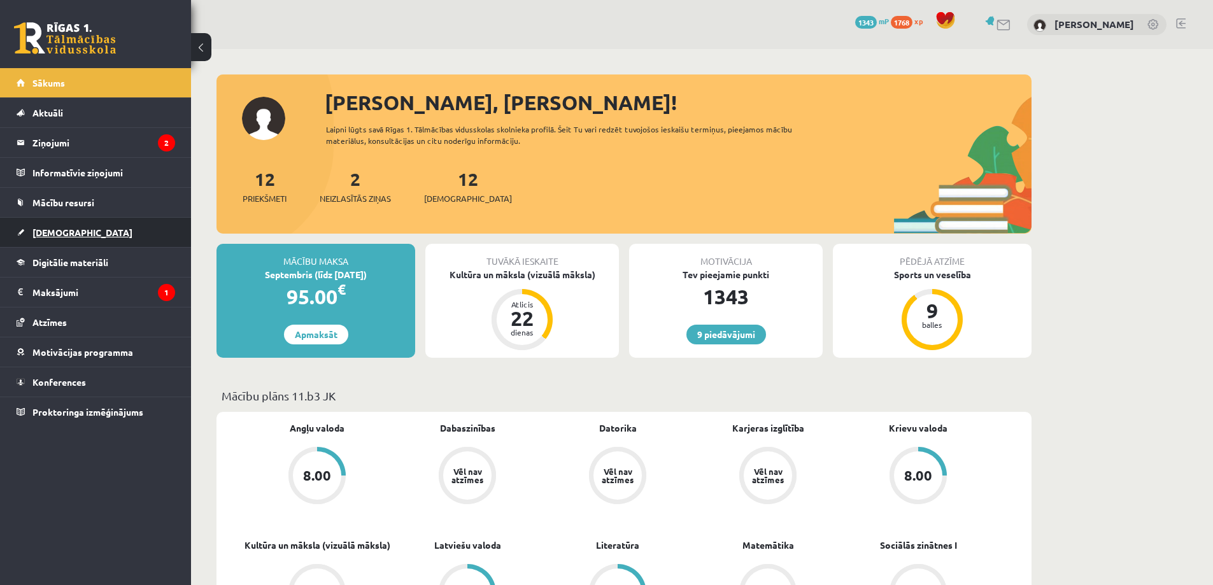
click at [71, 227] on link "[DEMOGRAPHIC_DATA]" at bounding box center [96, 232] width 159 height 29
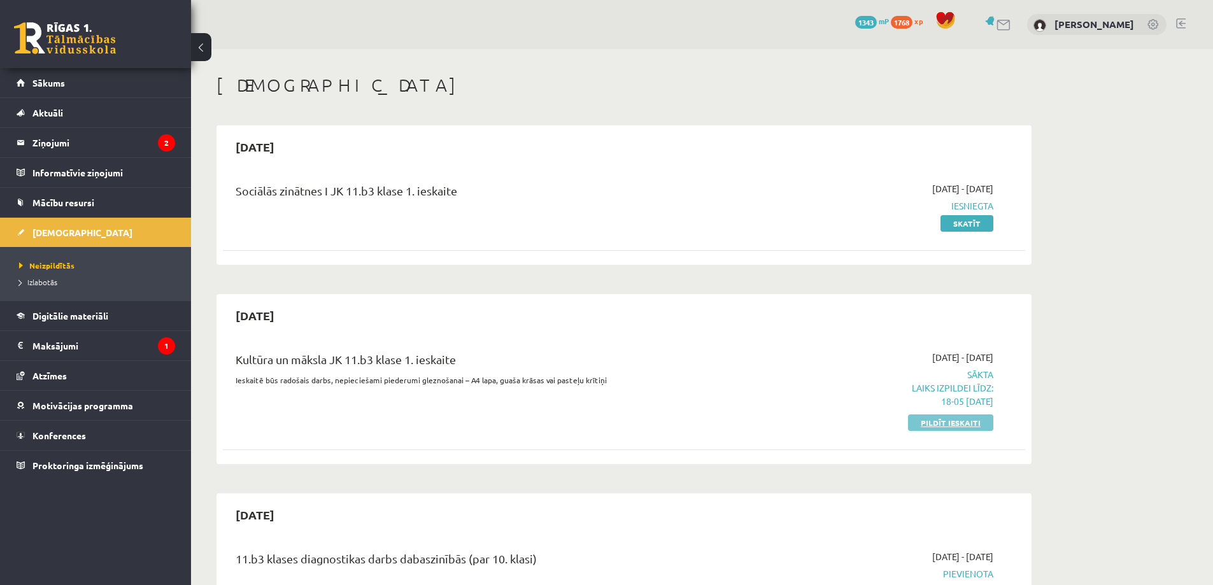
click at [927, 425] on link "Pildīt ieskaiti" at bounding box center [950, 423] width 85 height 17
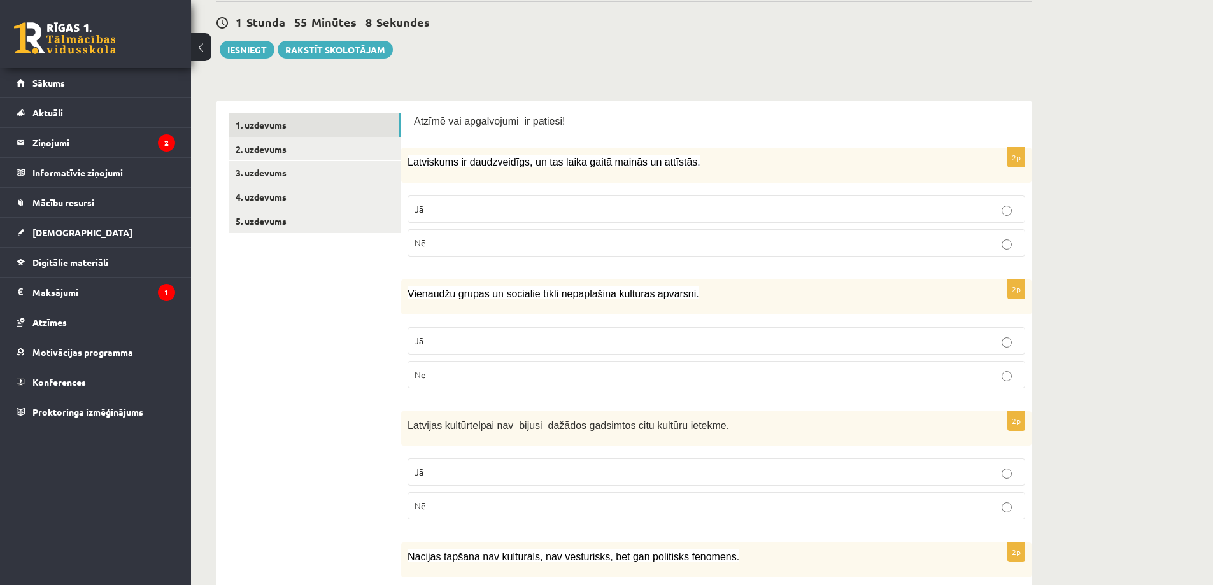
scroll to position [76, 0]
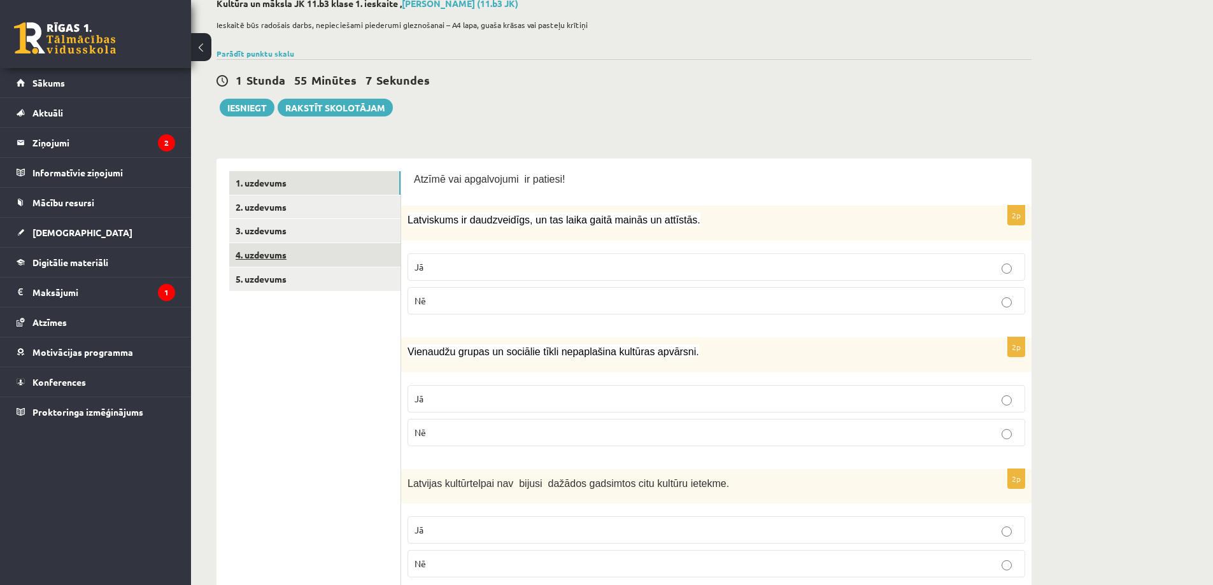
click at [373, 252] on link "4. uzdevums" at bounding box center [314, 255] width 171 height 24
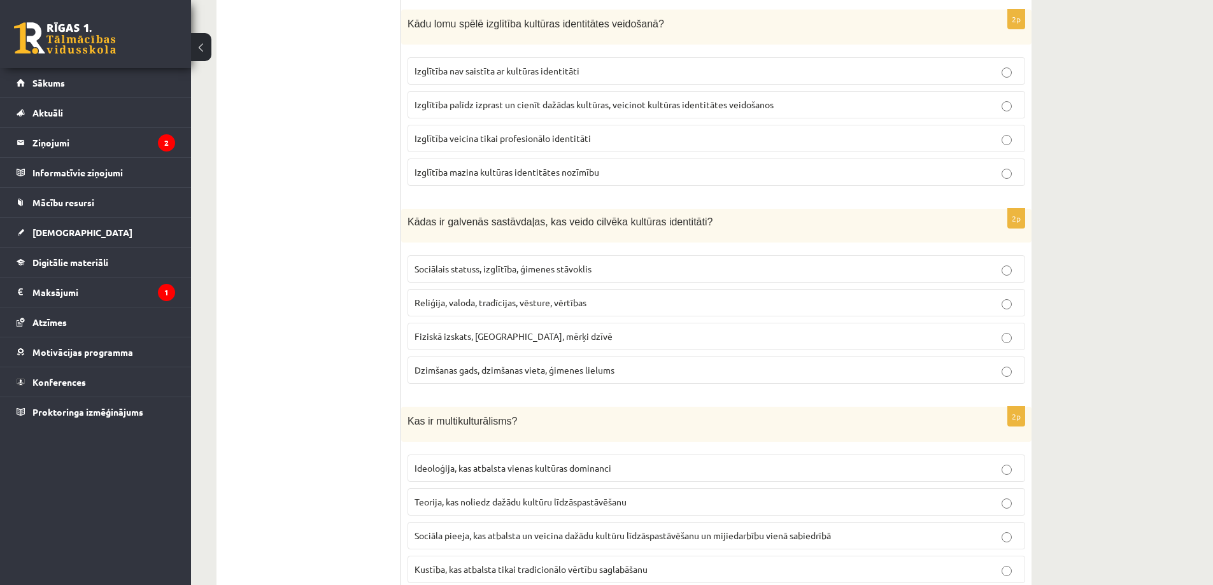
scroll to position [0, 0]
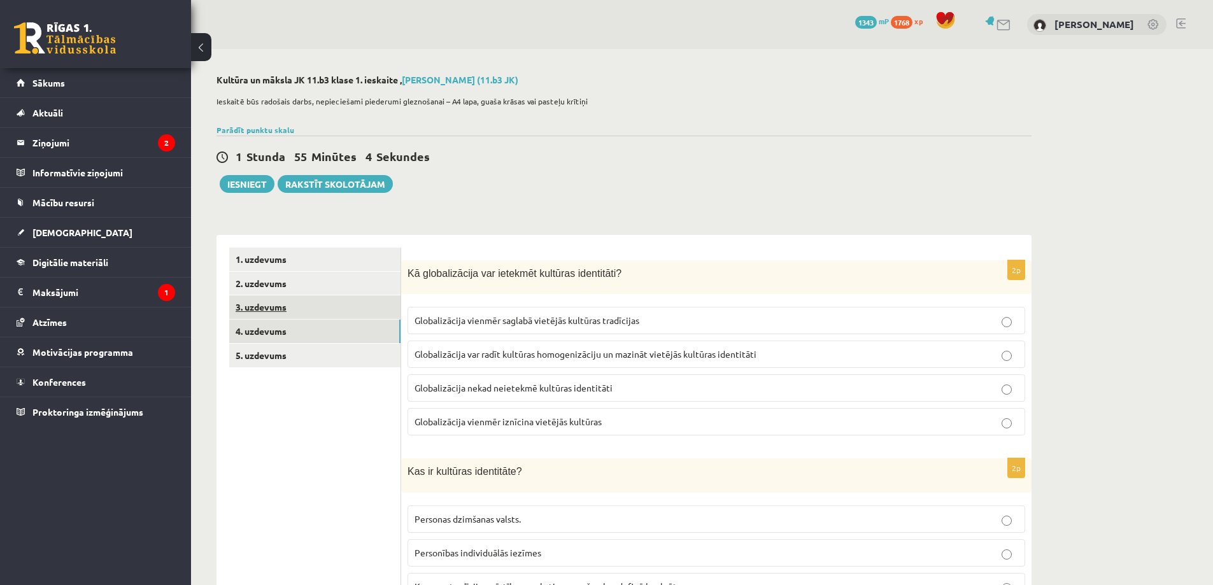
click at [355, 311] on link "3. uzdevums" at bounding box center [314, 307] width 171 height 24
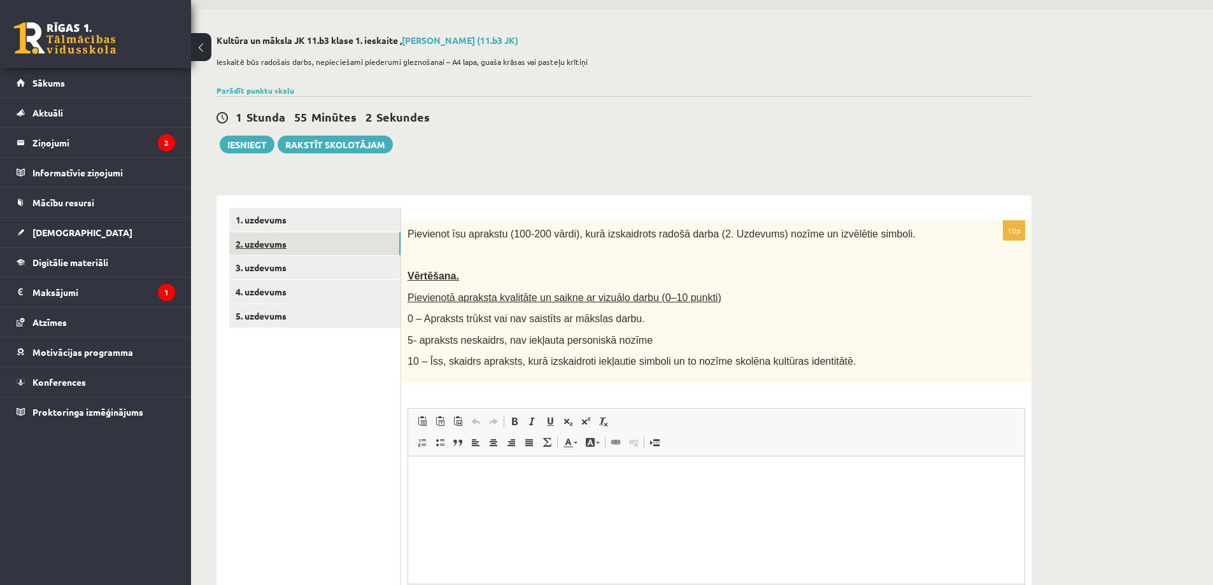
click at [369, 249] on link "2. uzdevums" at bounding box center [314, 244] width 171 height 24
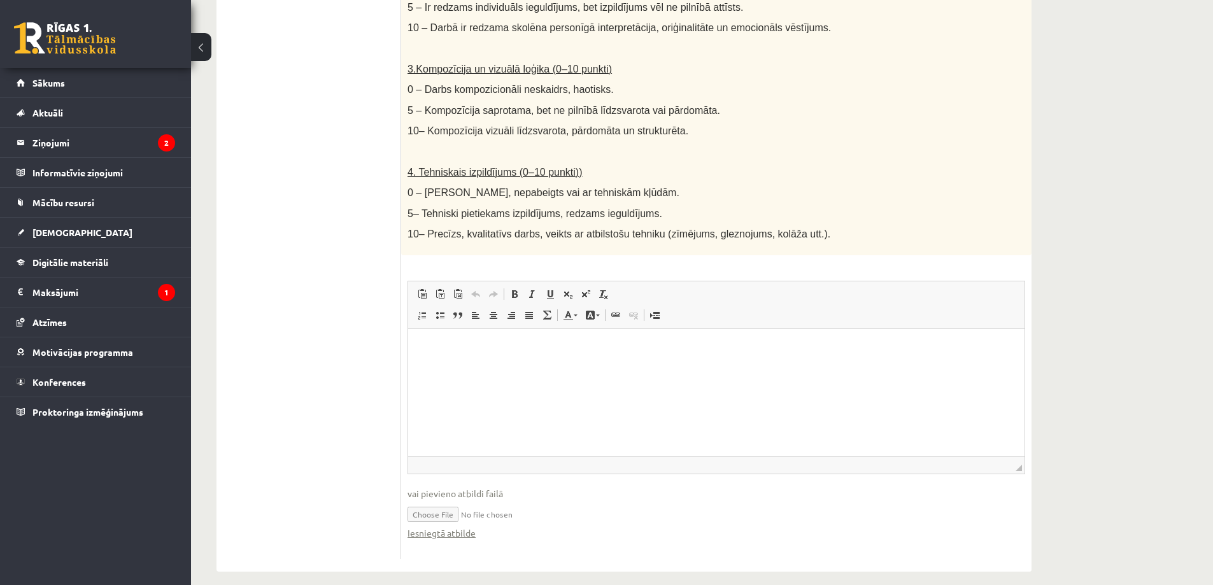
click at [455, 501] on input "file" at bounding box center [717, 514] width 618 height 26
type input "**********"
click at [443, 527] on link "Iesniegtā atbilde" at bounding box center [442, 533] width 68 height 13
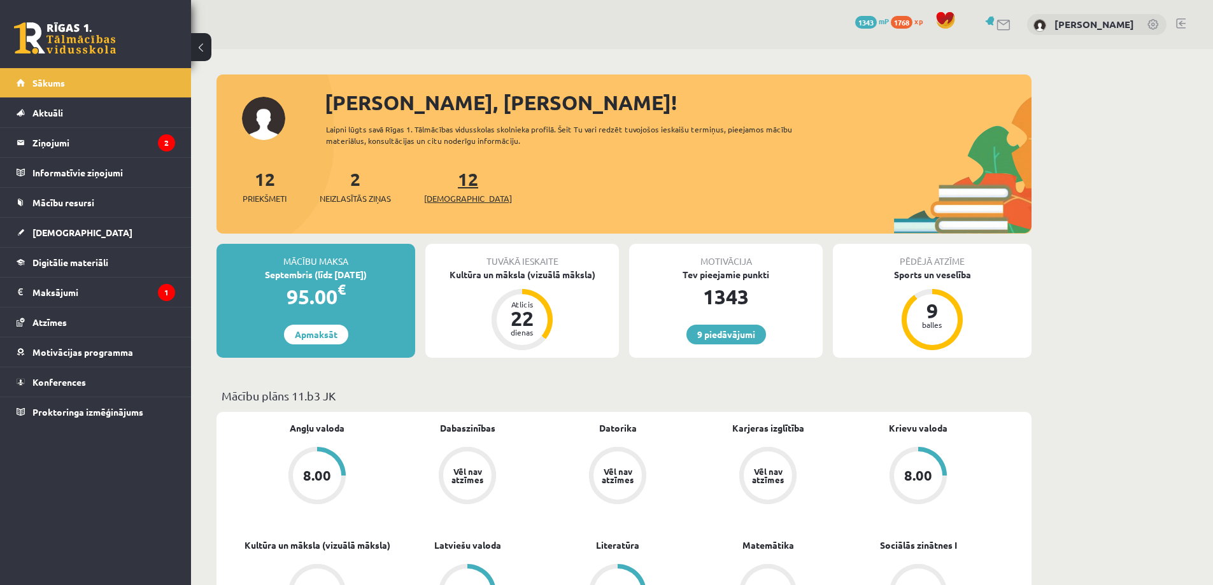
click at [438, 194] on span "[DEMOGRAPHIC_DATA]" at bounding box center [468, 198] width 88 height 13
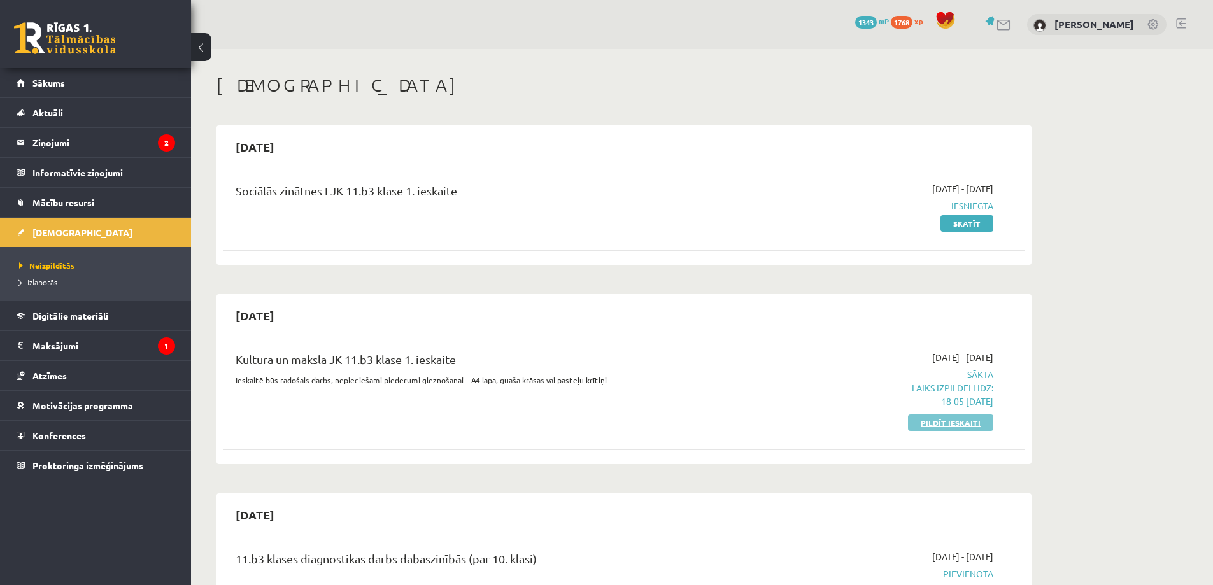
click at [971, 427] on link "Pildīt ieskaiti" at bounding box center [950, 423] width 85 height 17
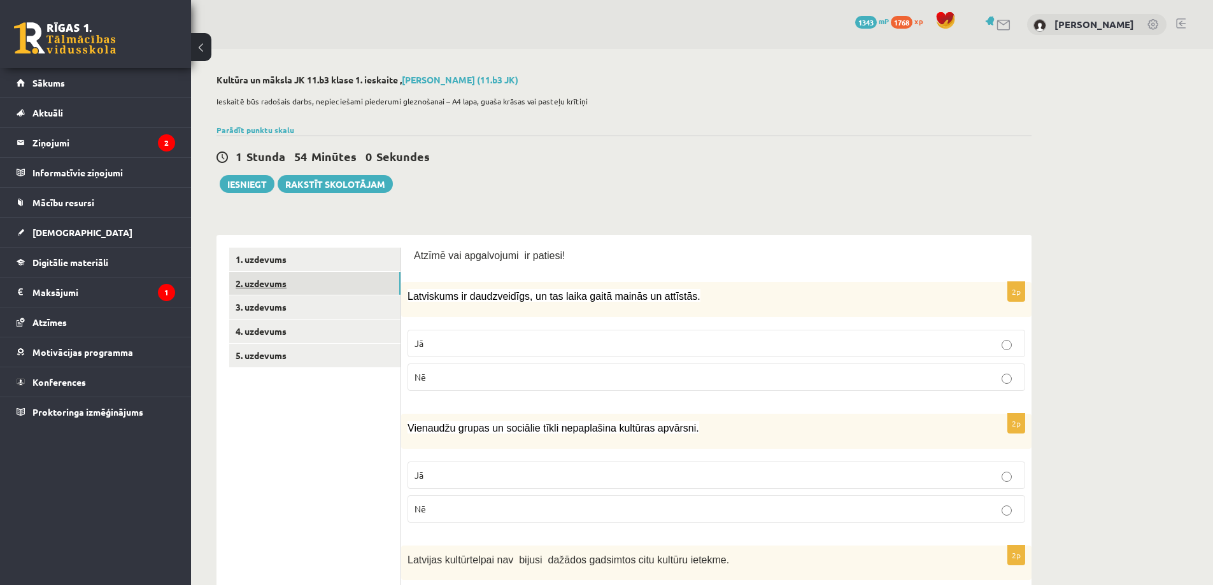
click at [313, 290] on link "2. uzdevums" at bounding box center [314, 284] width 171 height 24
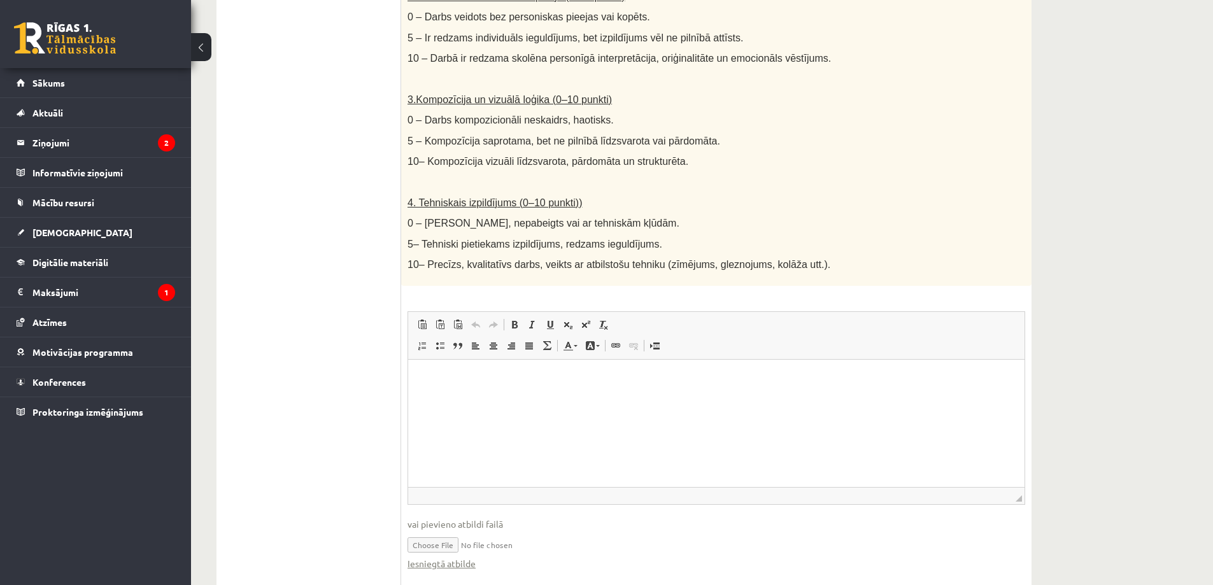
scroll to position [607, 0]
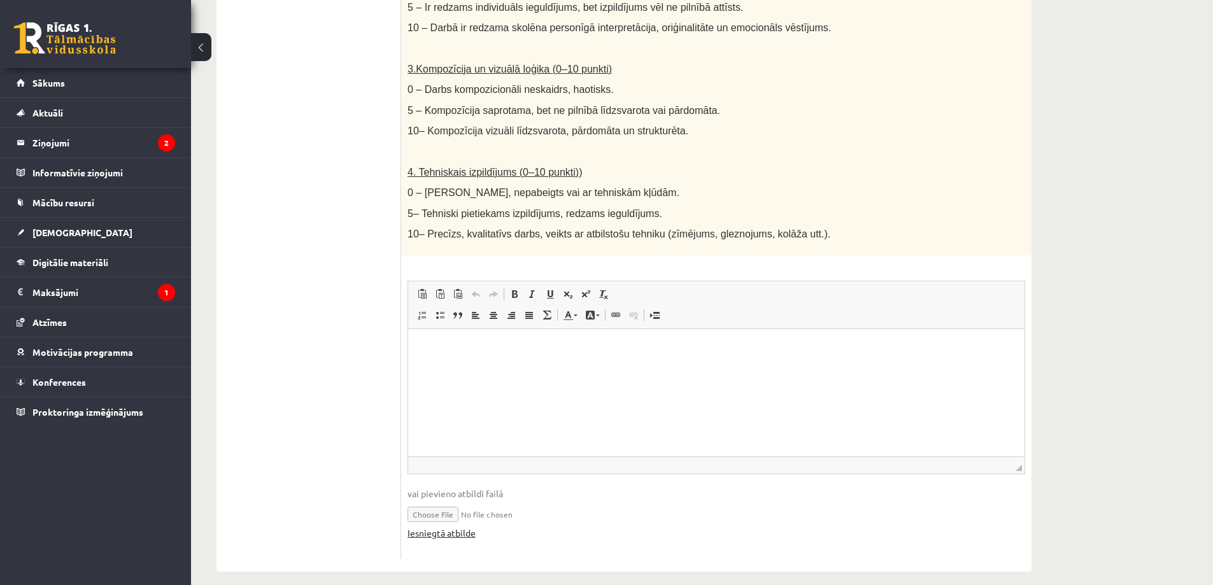
click at [456, 527] on link "Iesniegtā atbilde" at bounding box center [442, 533] width 68 height 13
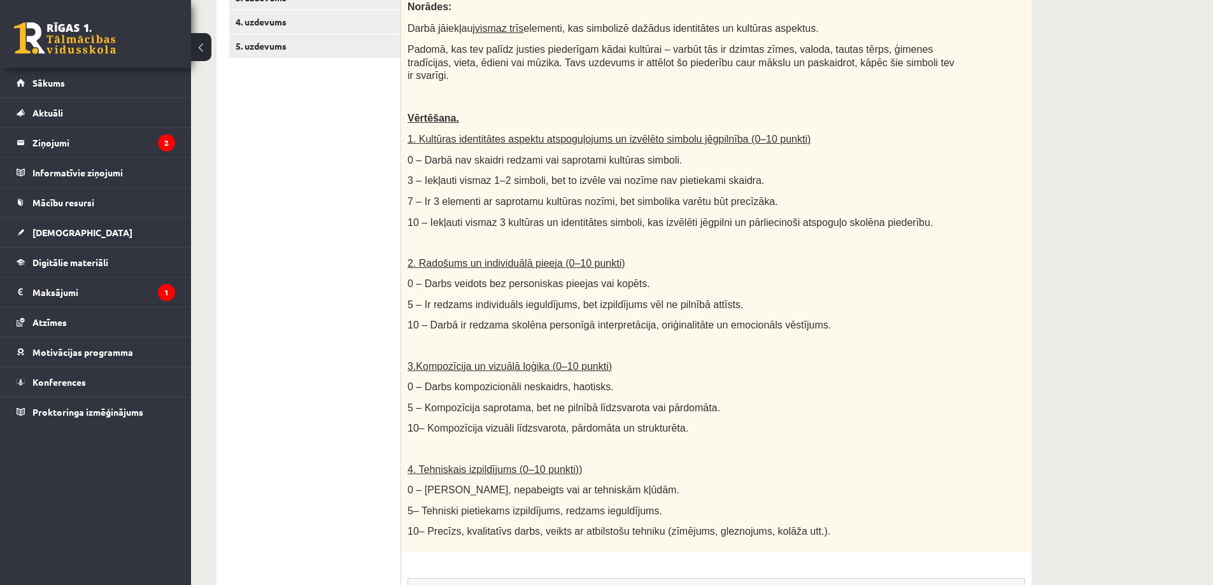
scroll to position [161, 0]
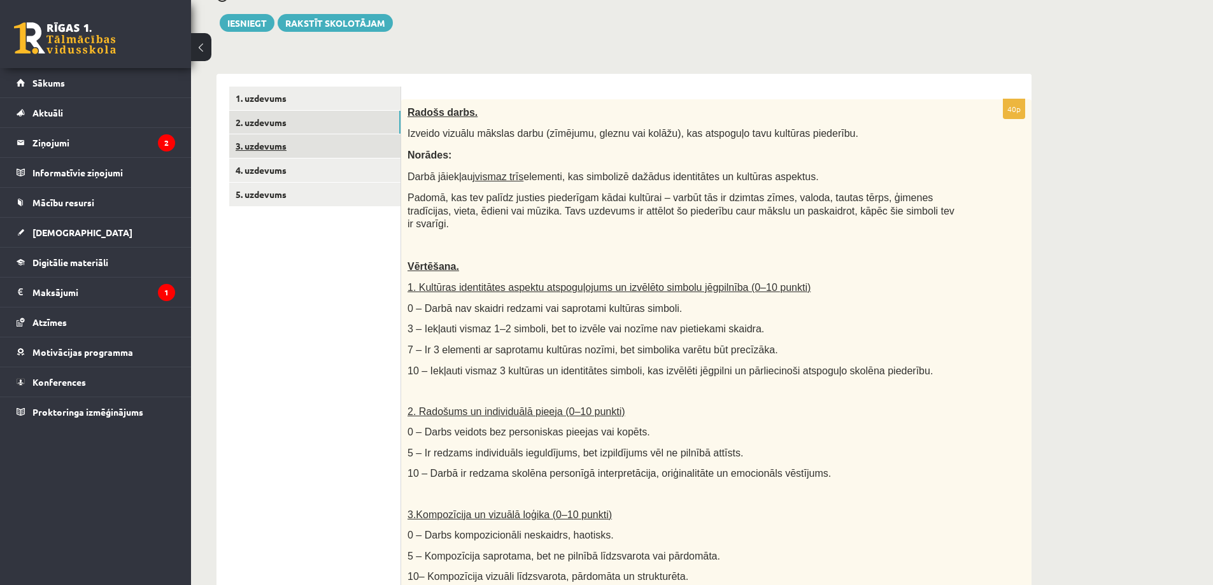
click at [315, 155] on link "3. uzdevums" at bounding box center [314, 146] width 171 height 24
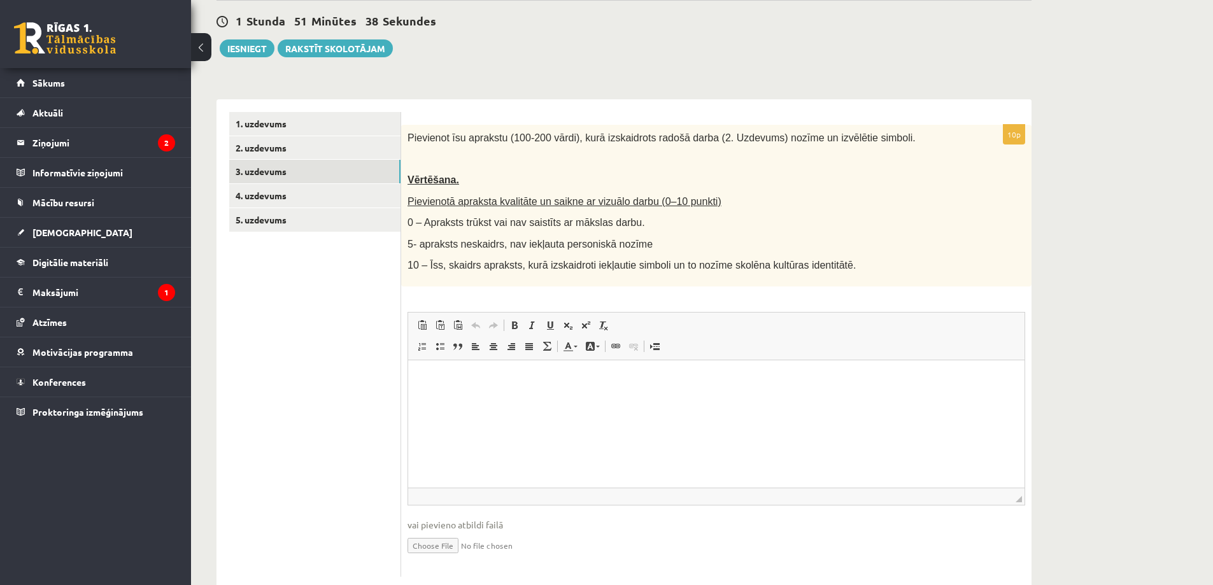
scroll to position [167, 0]
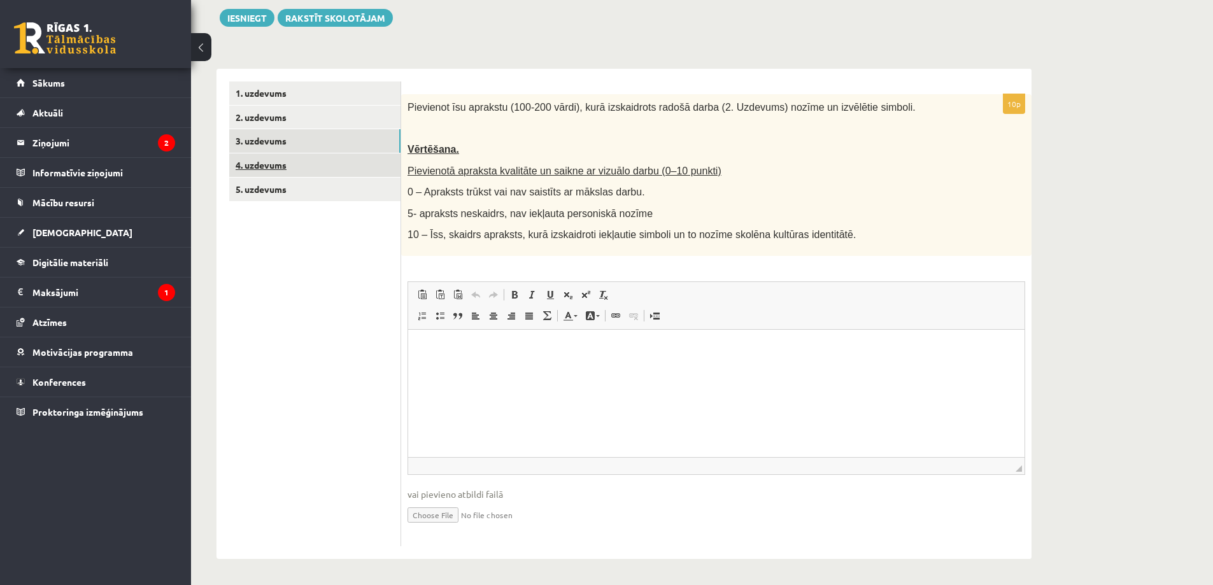
click at [354, 162] on link "4. uzdevums" at bounding box center [314, 165] width 171 height 24
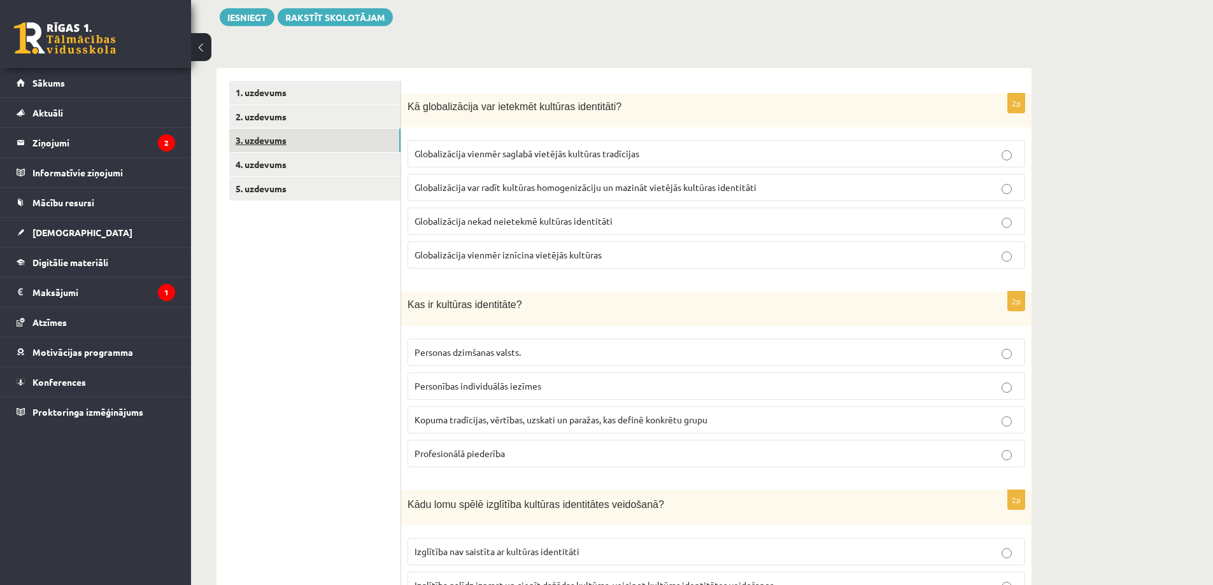
click at [351, 150] on link "3. uzdevums" at bounding box center [314, 141] width 171 height 24
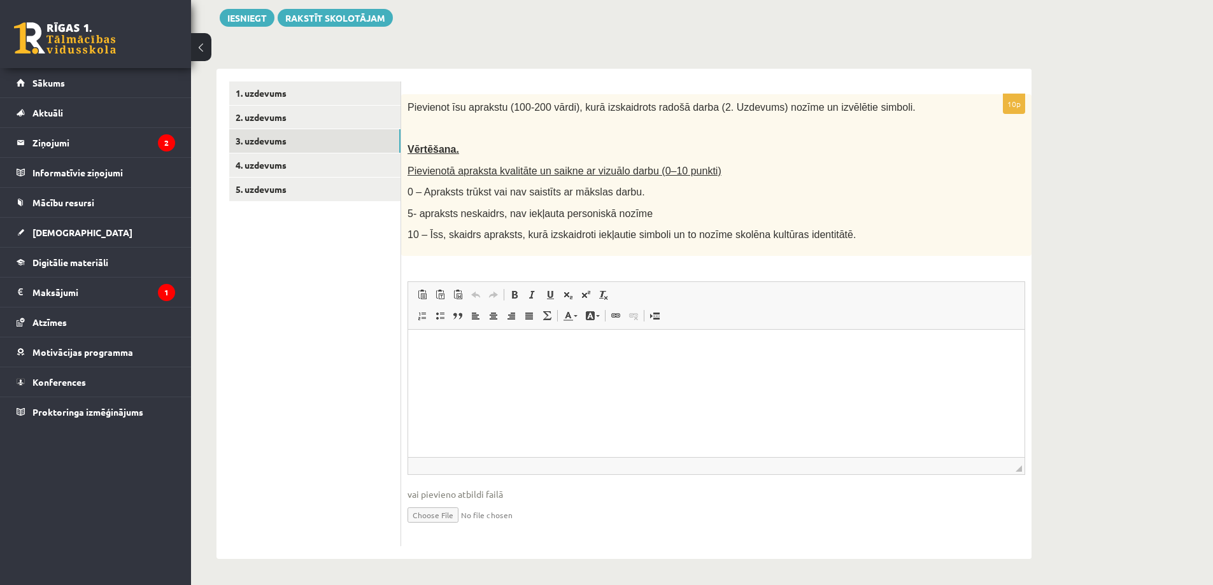
scroll to position [0, 0]
click at [446, 368] on html at bounding box center [716, 348] width 616 height 39
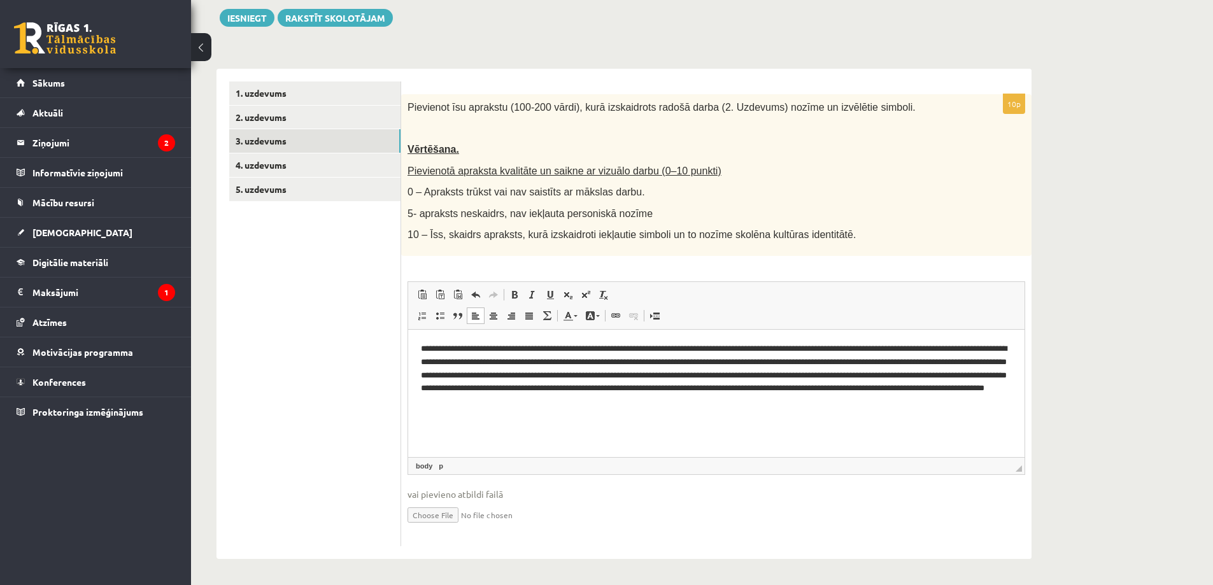
click at [586, 346] on p "**********" at bounding box center [716, 375] width 591 height 66
click at [295, 174] on link "4. uzdevums" at bounding box center [314, 165] width 171 height 24
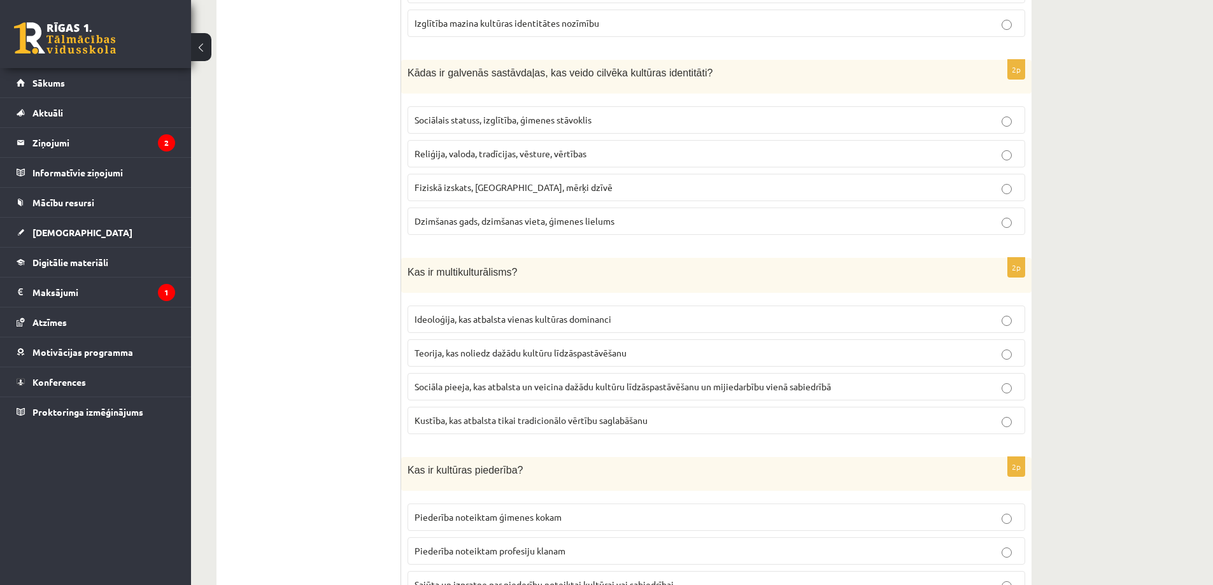
scroll to position [53, 0]
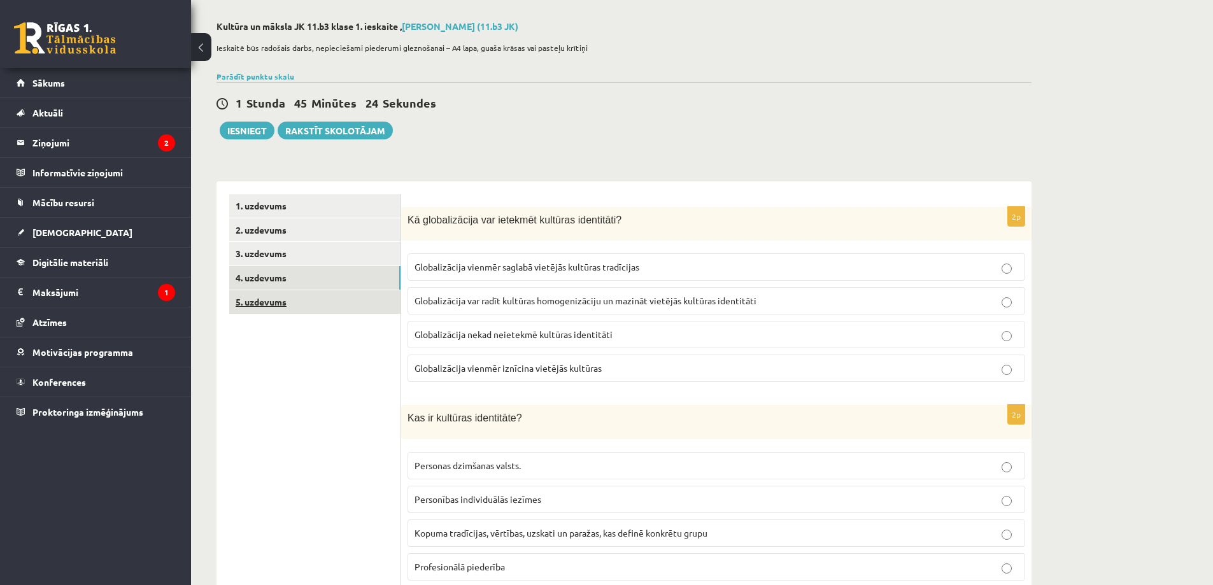
click at [371, 292] on link "5. uzdevums" at bounding box center [314, 302] width 171 height 24
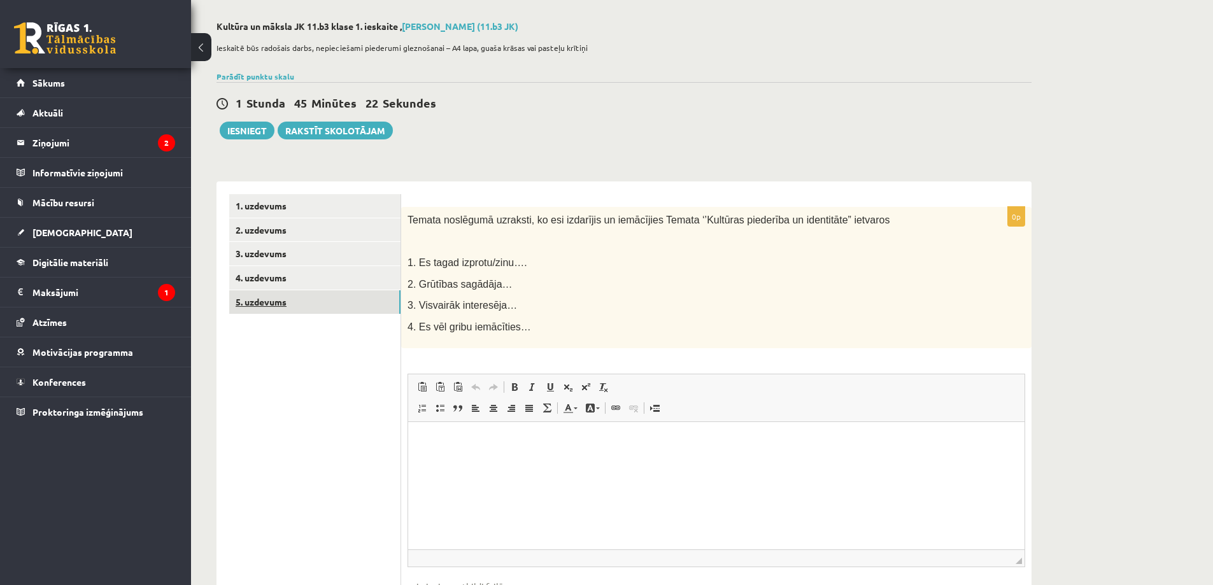
scroll to position [0, 0]
click at [358, 275] on link "4. uzdevums" at bounding box center [314, 278] width 171 height 24
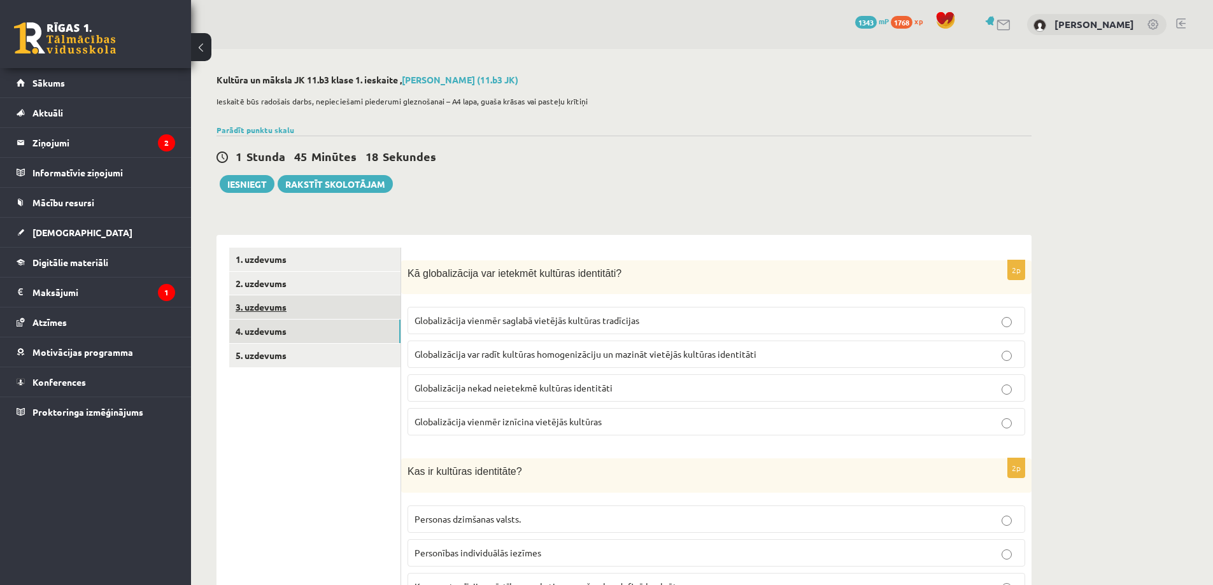
click at [383, 313] on link "3. uzdevums" at bounding box center [314, 307] width 171 height 24
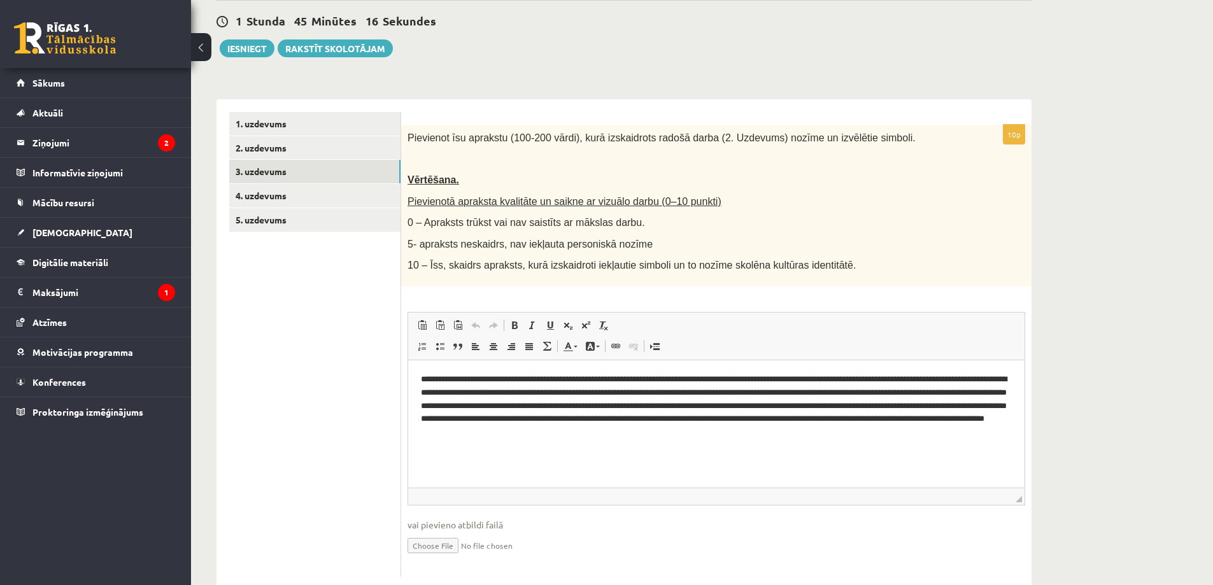
scroll to position [167, 0]
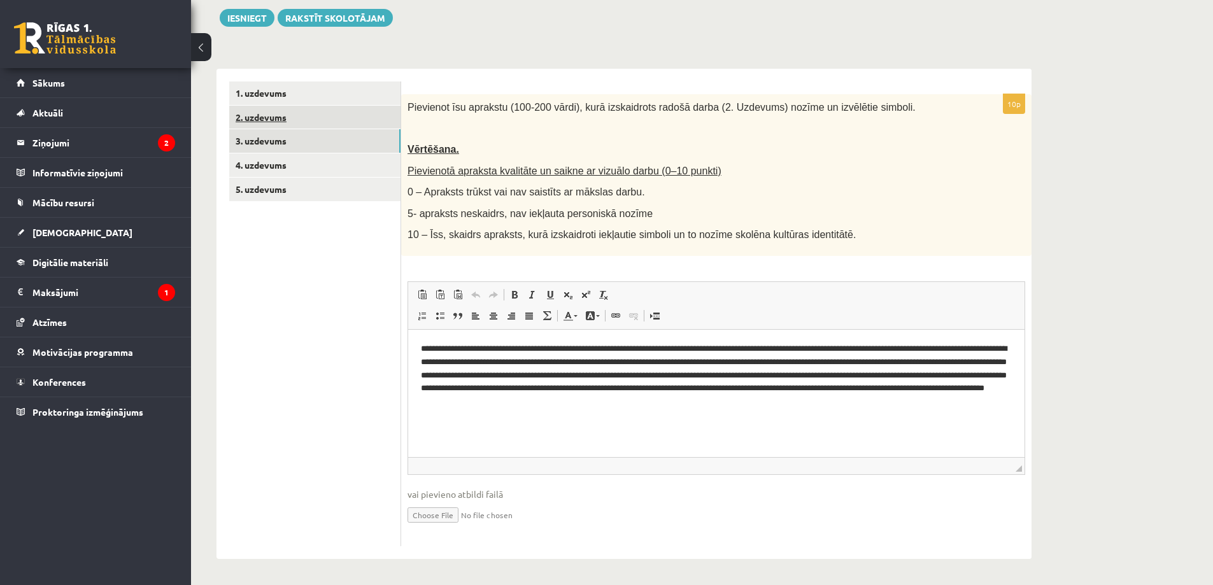
click at [350, 125] on link "2. uzdevums" at bounding box center [314, 118] width 171 height 24
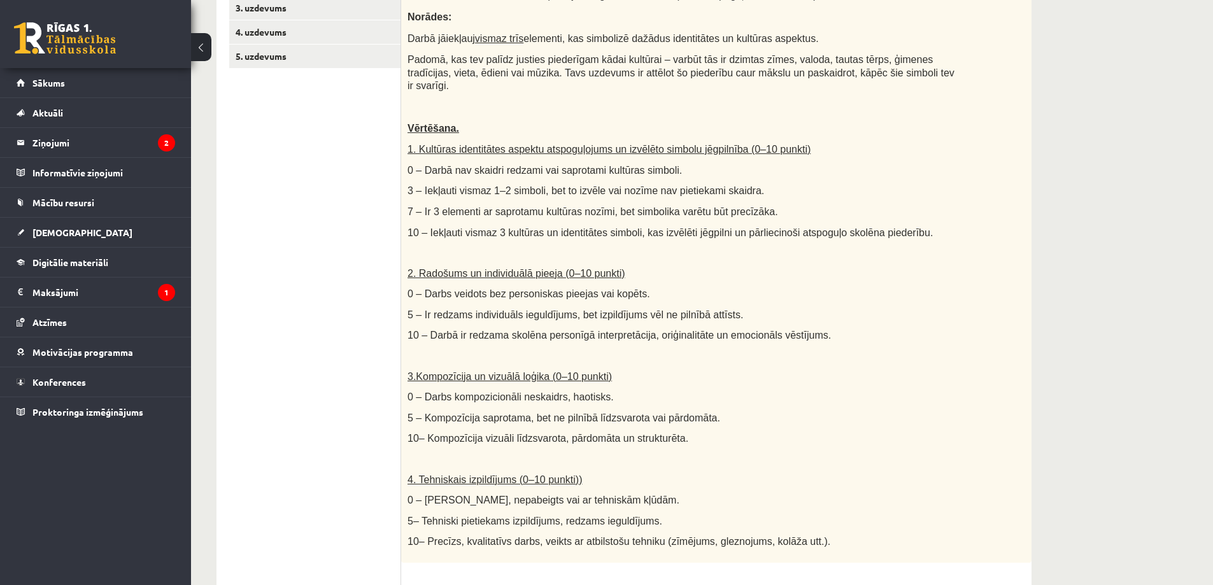
scroll to position [13, 0]
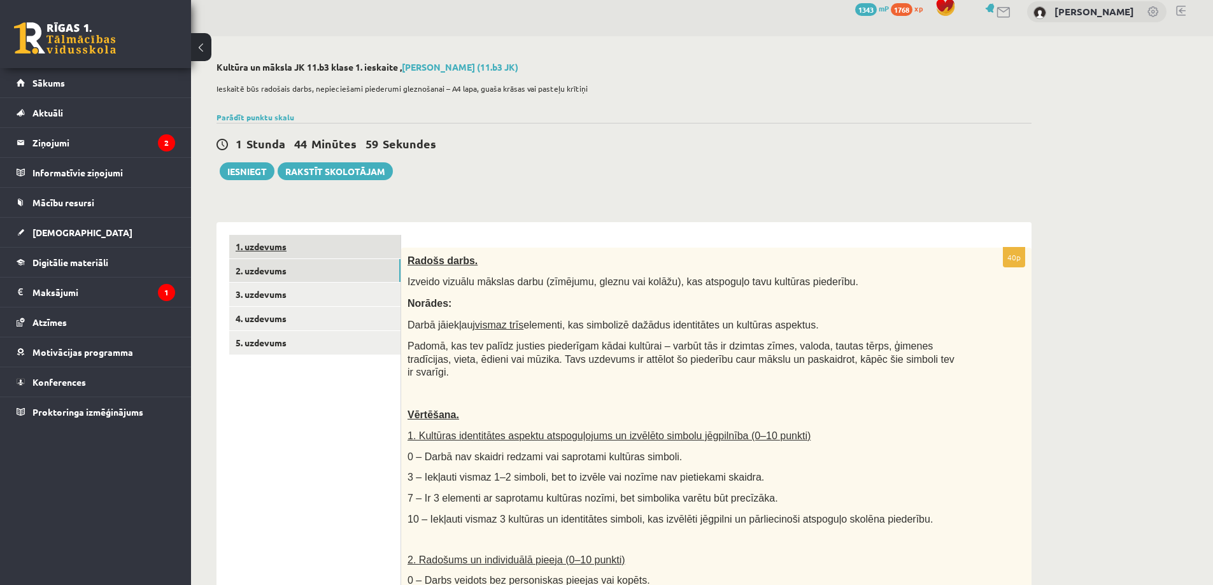
click at [348, 244] on link "1. uzdevums" at bounding box center [314, 247] width 171 height 24
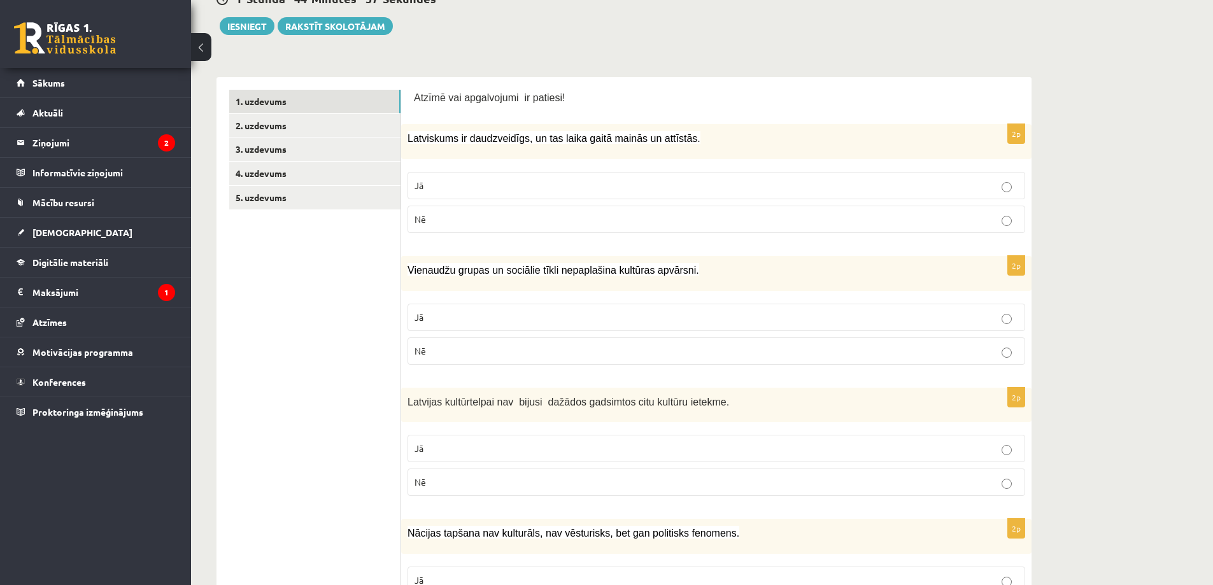
scroll to position [0, 0]
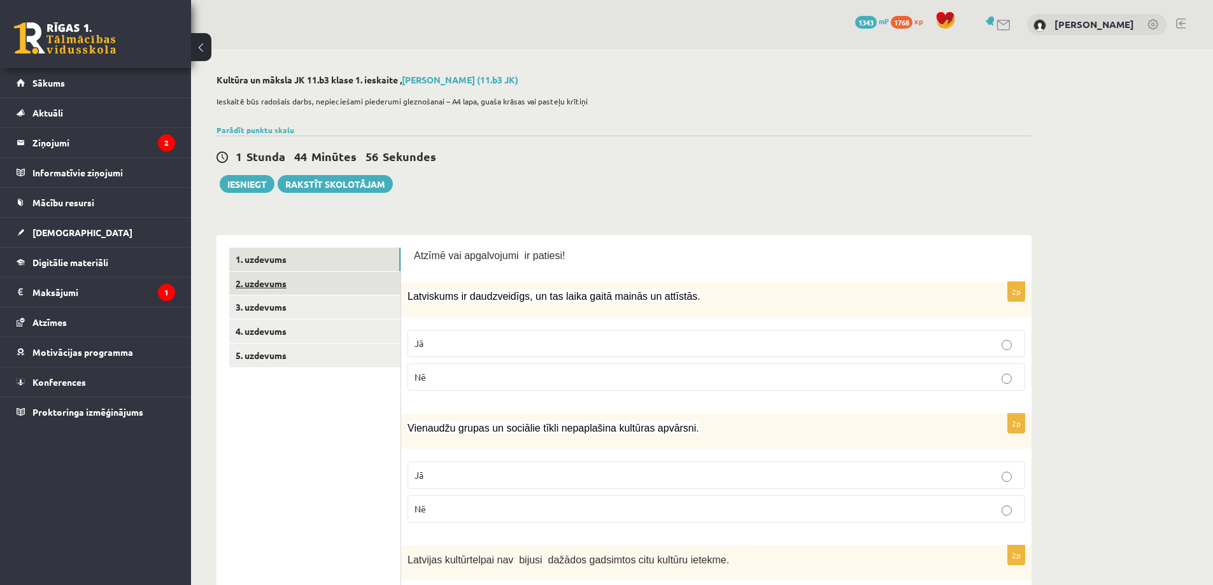
click at [374, 283] on link "2. uzdevums" at bounding box center [314, 284] width 171 height 24
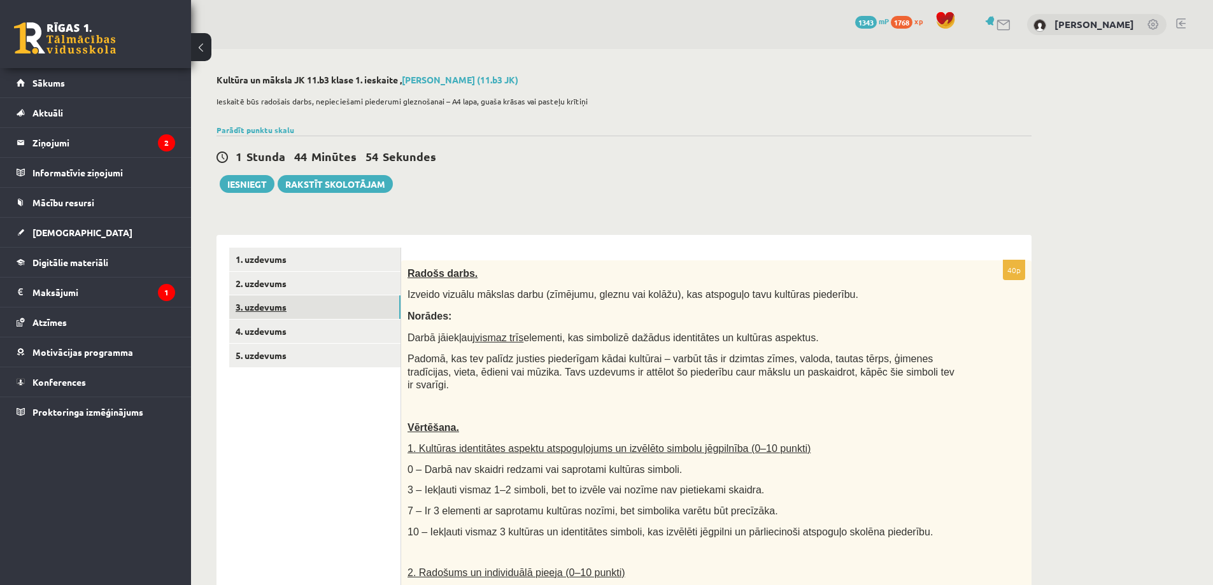
click at [339, 308] on link "3. uzdevums" at bounding box center [314, 307] width 171 height 24
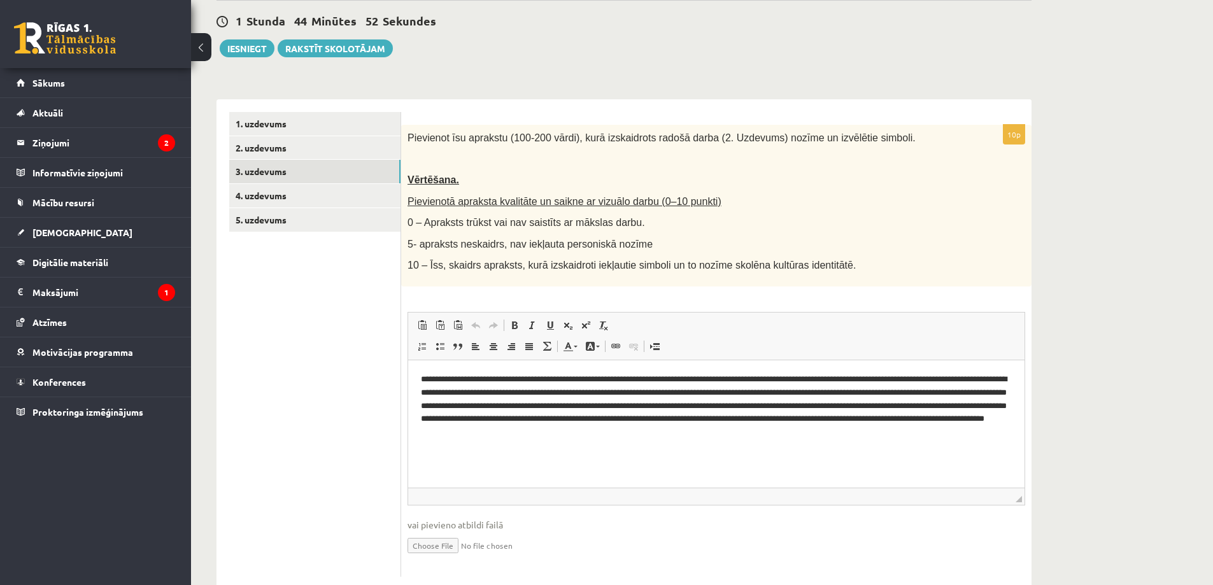
scroll to position [167, 0]
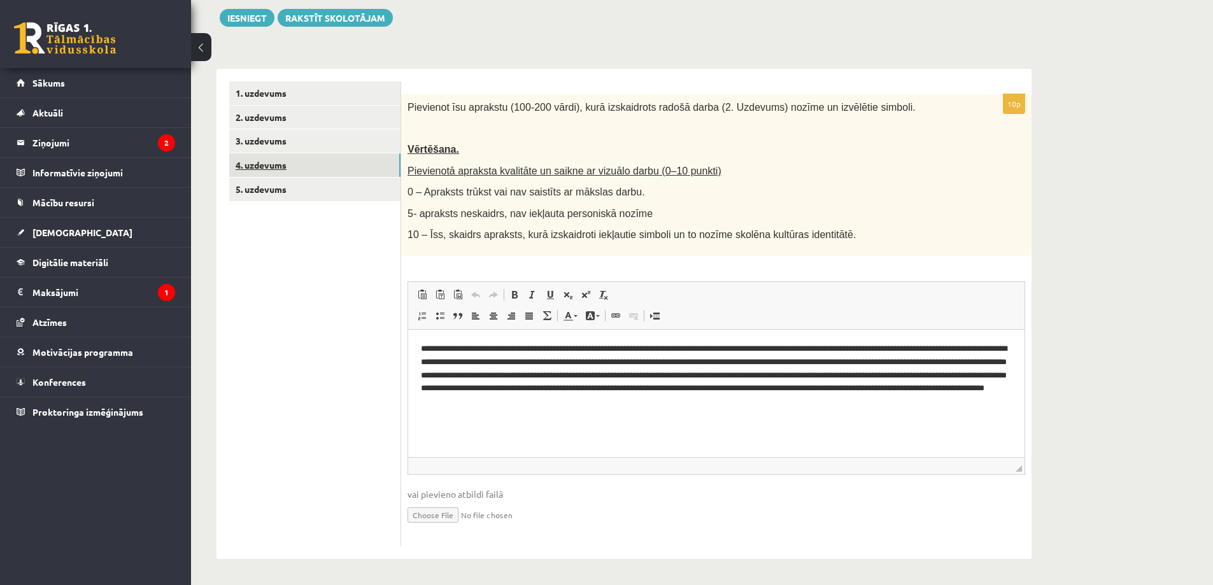
click at [302, 165] on link "4. uzdevums" at bounding box center [314, 165] width 171 height 24
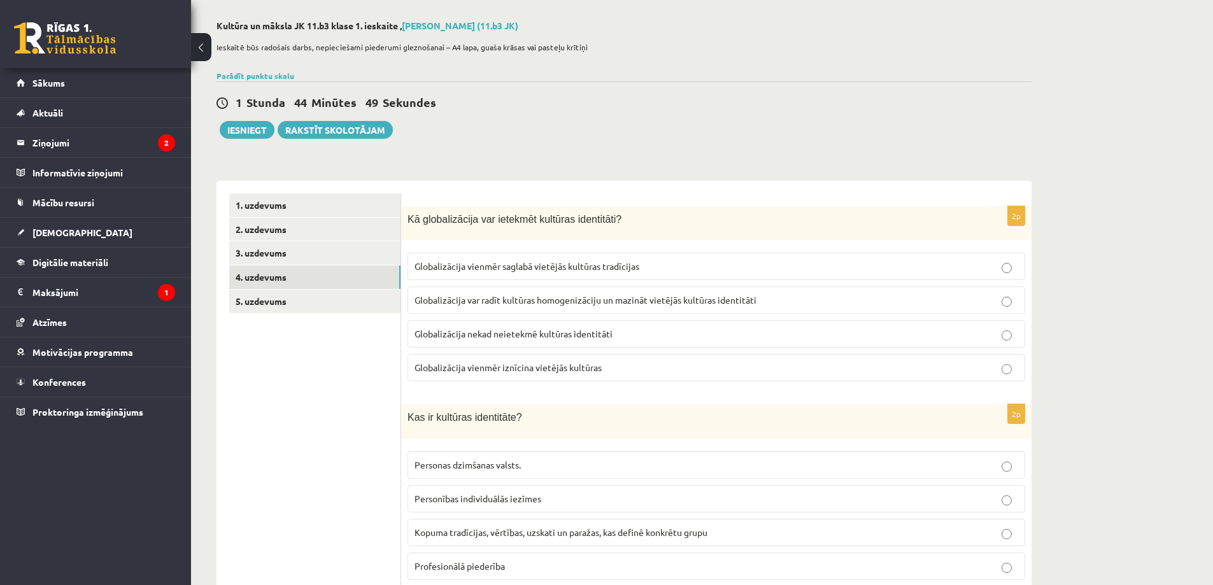
scroll to position [0, 0]
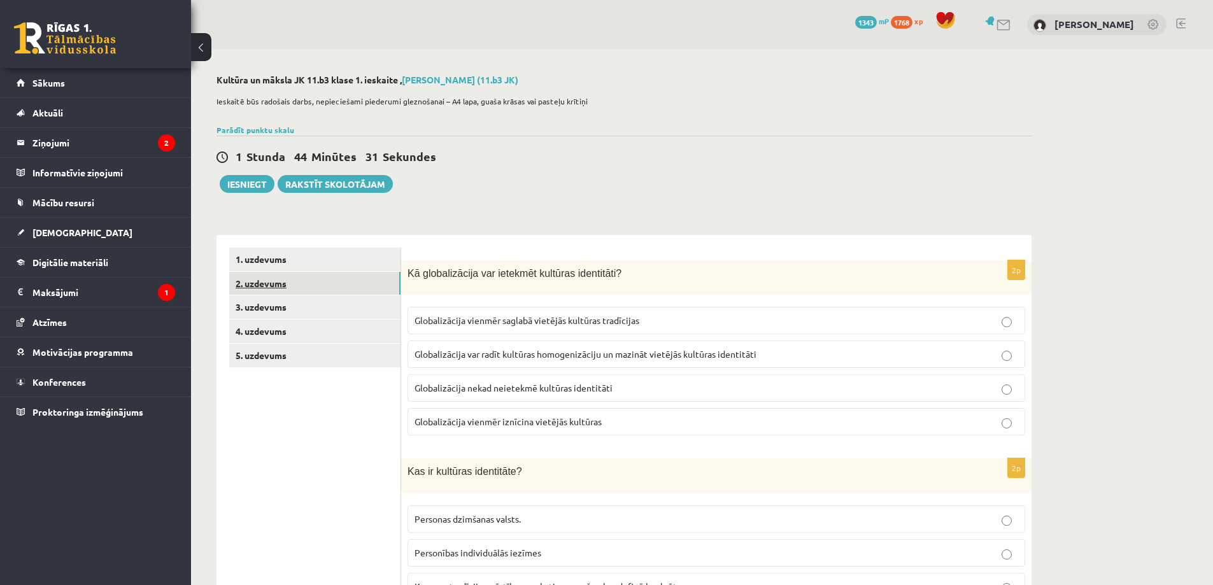
click at [359, 278] on link "2. uzdevums" at bounding box center [314, 284] width 171 height 24
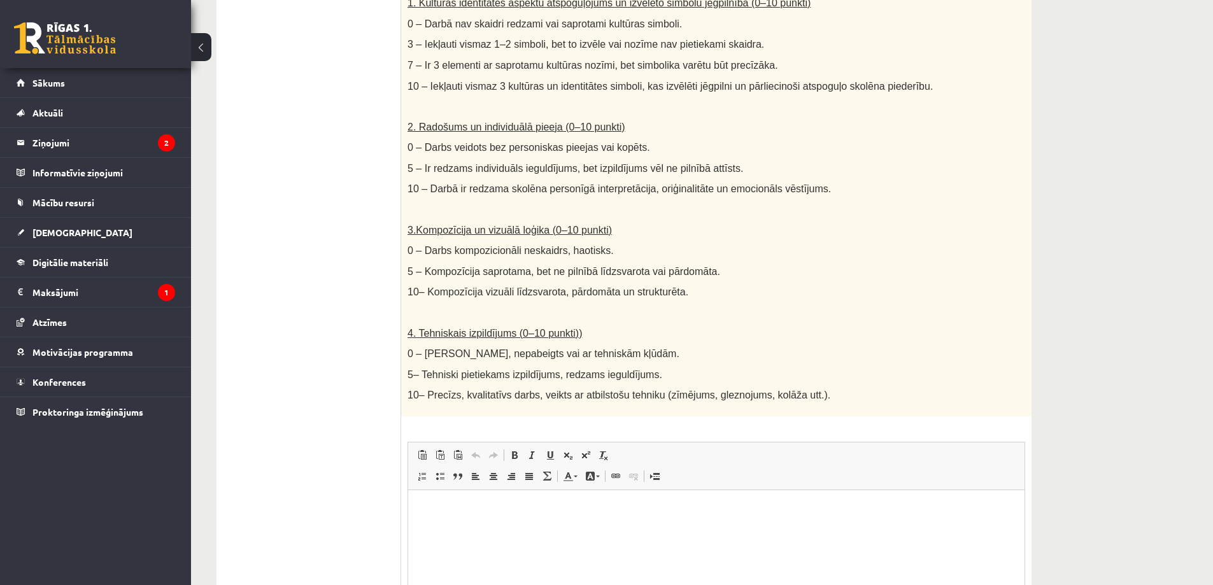
scroll to position [607, 0]
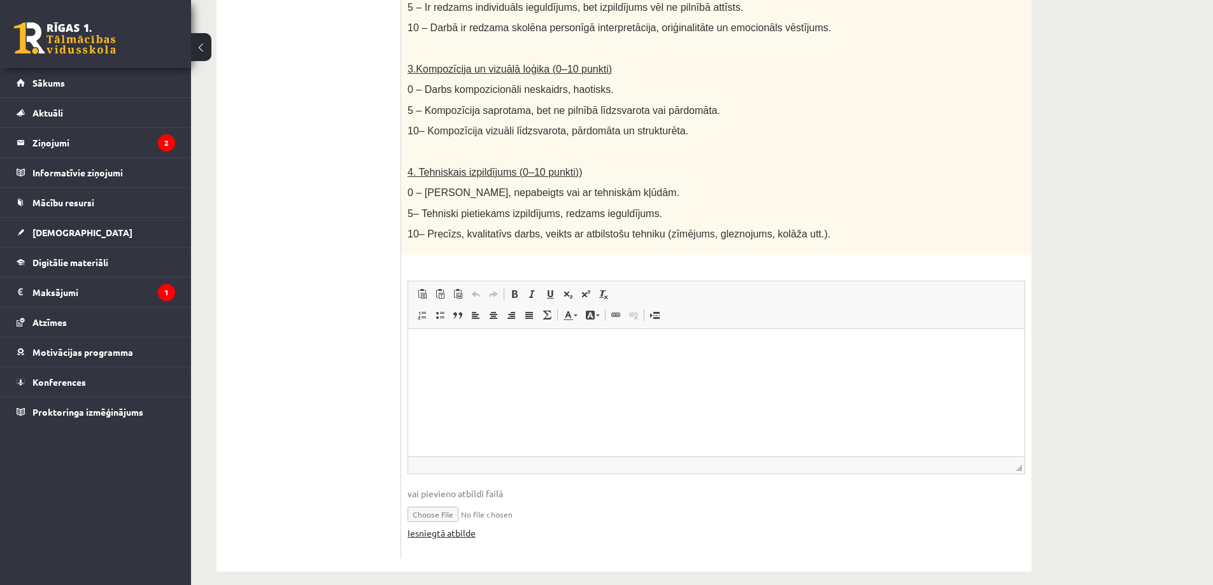
click at [459, 527] on link "Iesniegtā atbilde" at bounding box center [442, 533] width 68 height 13
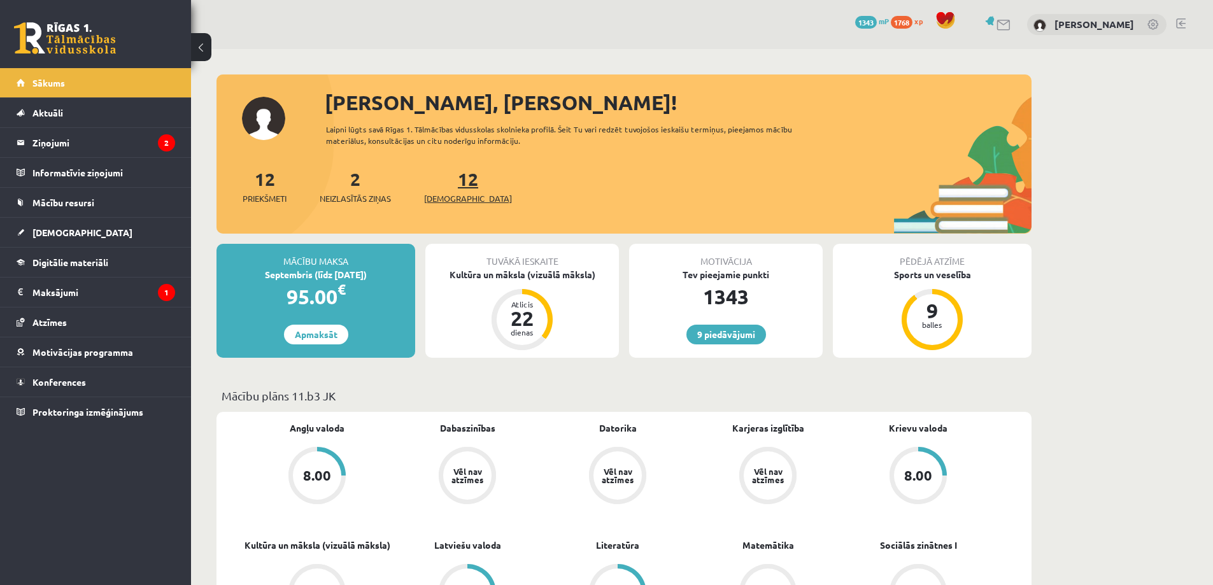
click at [449, 192] on span "[DEMOGRAPHIC_DATA]" at bounding box center [468, 198] width 88 height 13
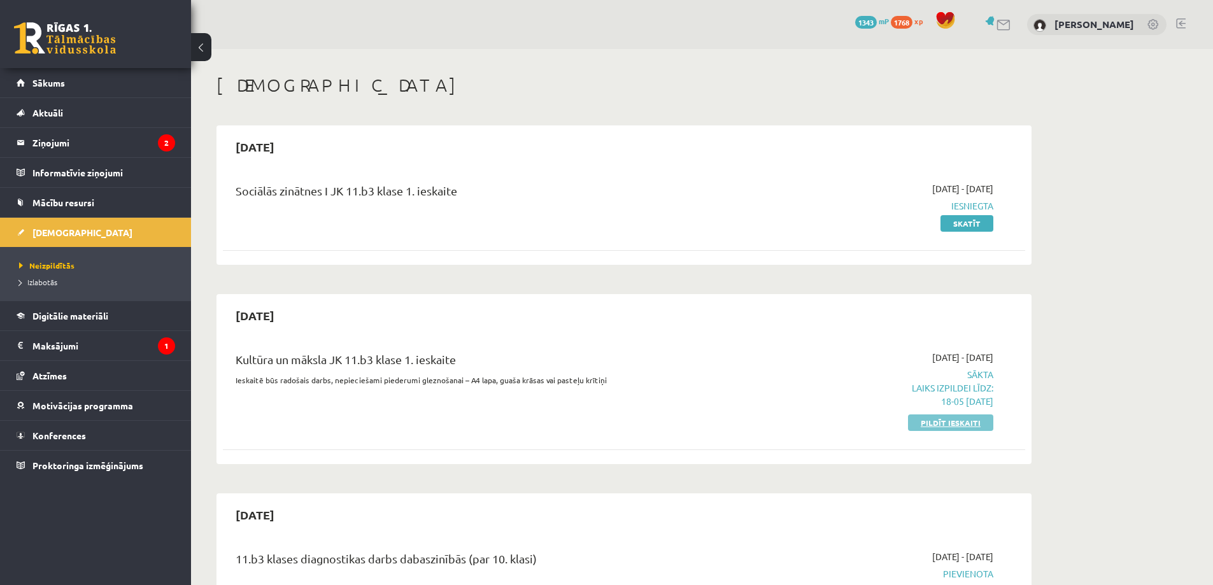
click at [968, 425] on link "Pildīt ieskaiti" at bounding box center [950, 423] width 85 height 17
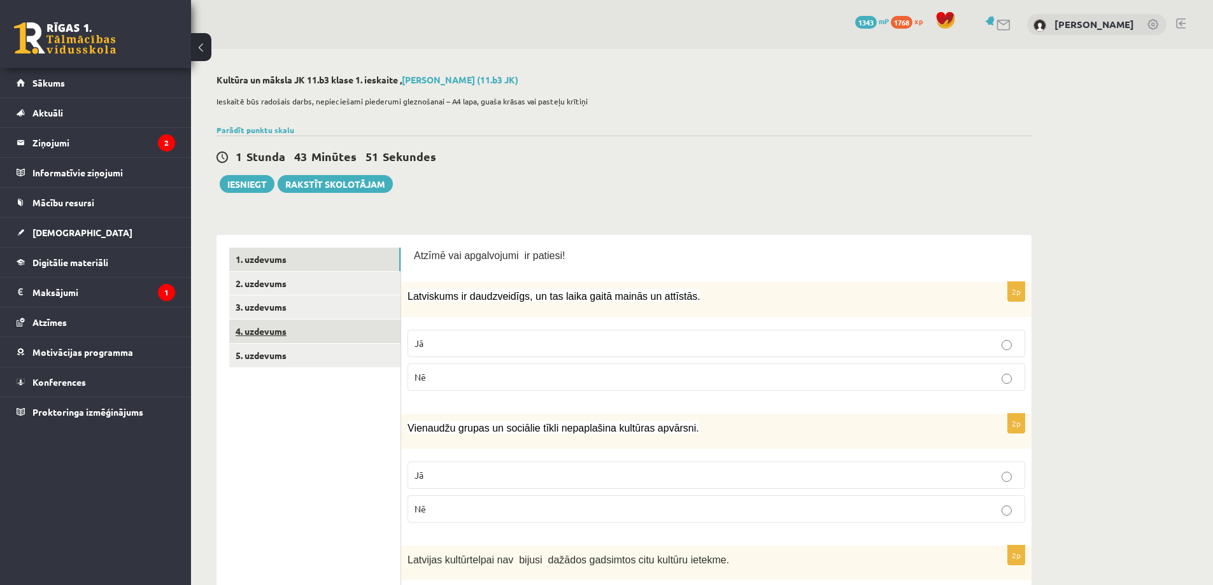
click at [312, 338] on link "4. uzdevums" at bounding box center [314, 332] width 171 height 24
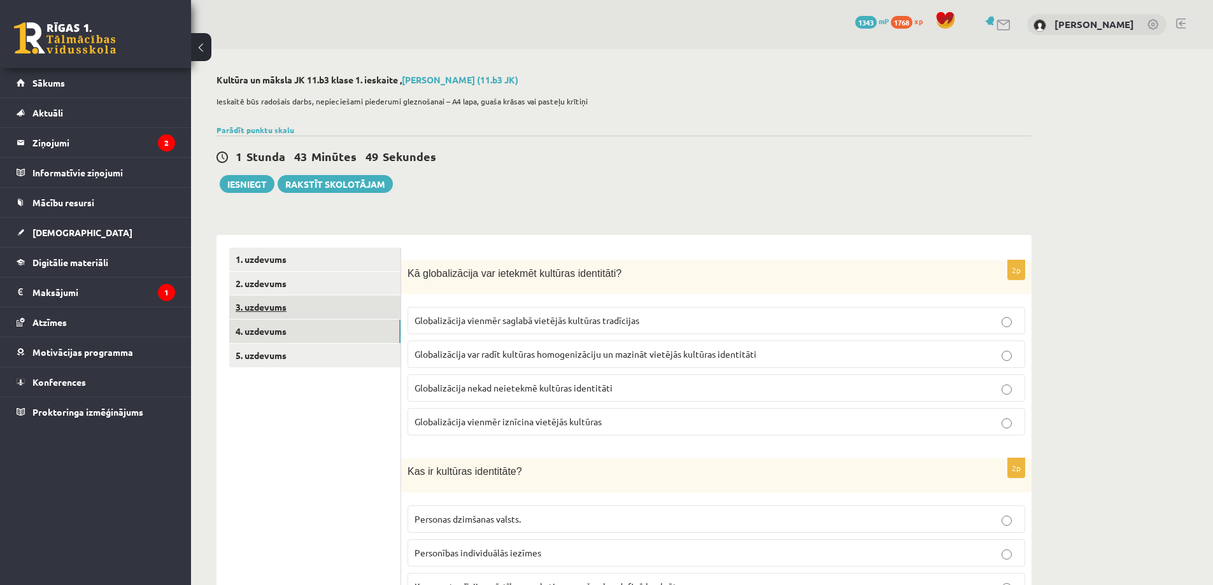
click at [361, 315] on link "3. uzdevums" at bounding box center [314, 307] width 171 height 24
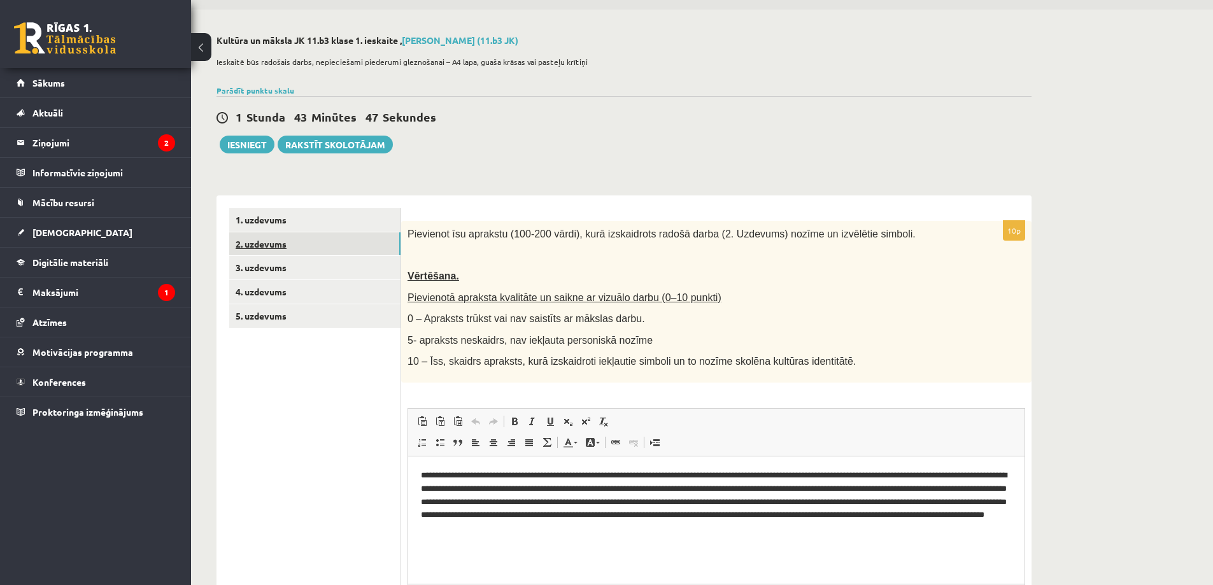
click at [376, 249] on link "2. uzdevums" at bounding box center [314, 244] width 171 height 24
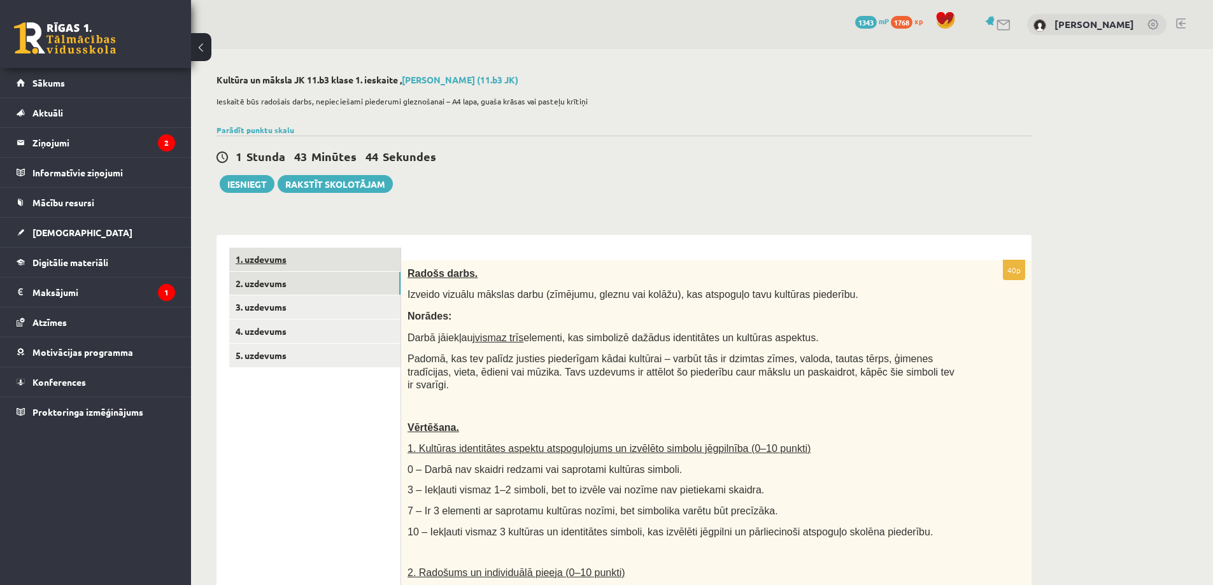
click at [363, 266] on link "1. uzdevums" at bounding box center [314, 260] width 171 height 24
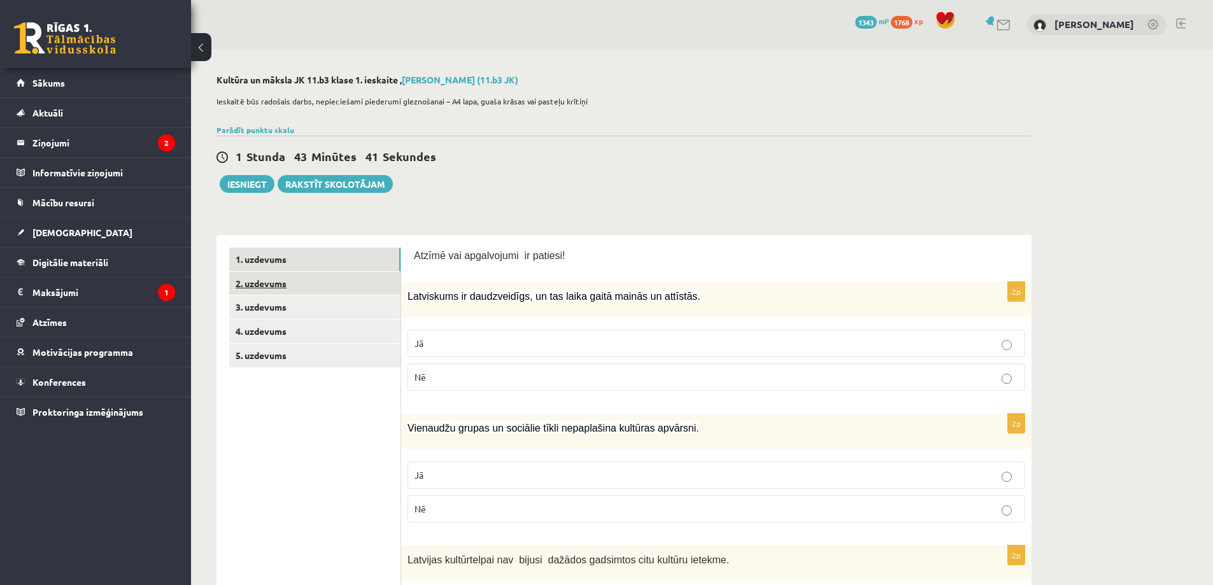
click at [389, 294] on link "2. uzdevums" at bounding box center [314, 284] width 171 height 24
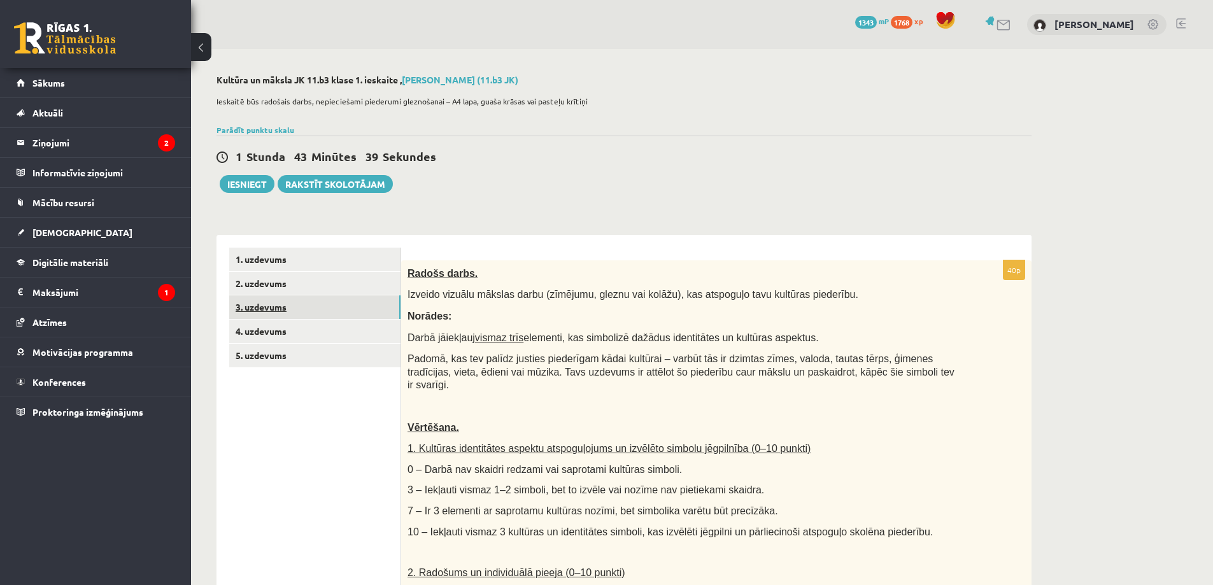
click at [380, 304] on link "3. uzdevums" at bounding box center [314, 307] width 171 height 24
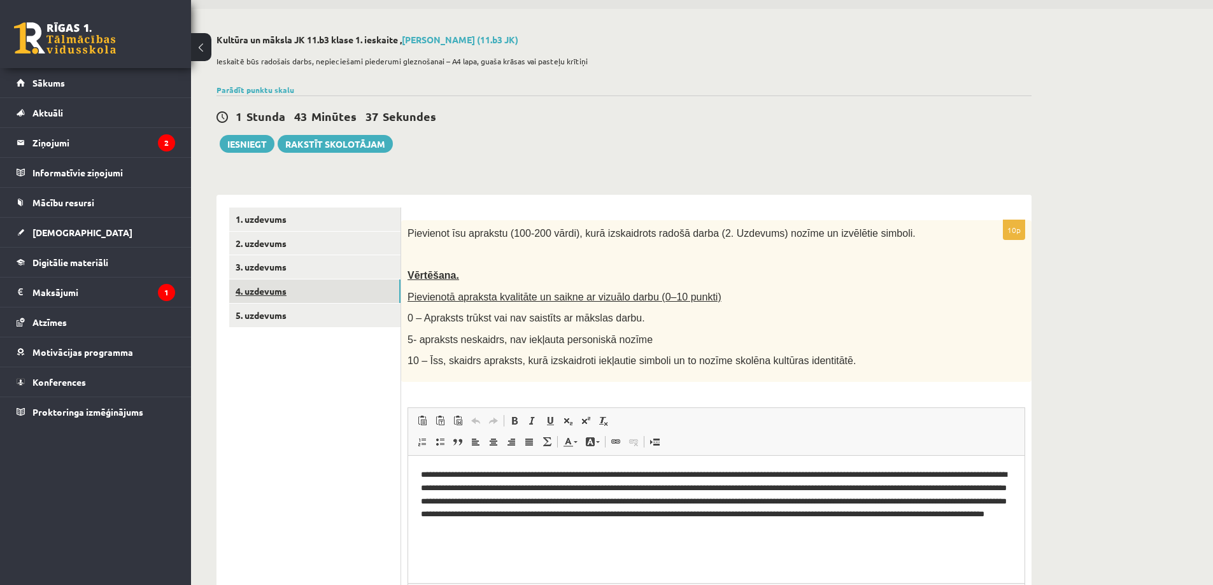
click at [397, 292] on link "4. uzdevums" at bounding box center [314, 292] width 171 height 24
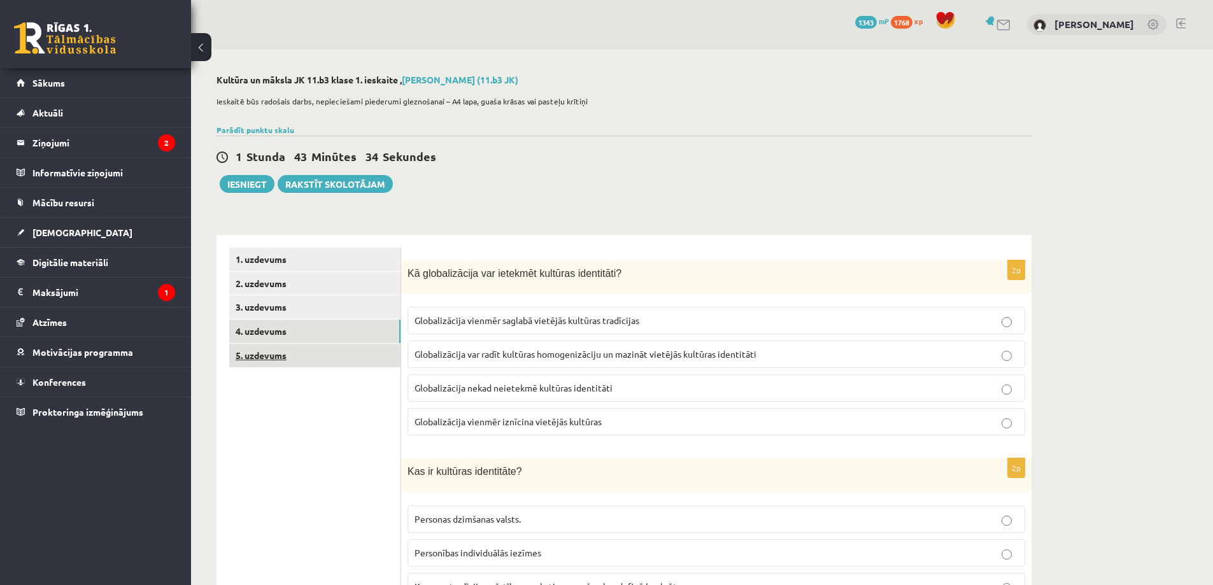
click at [373, 356] on link "5. uzdevums" at bounding box center [314, 356] width 171 height 24
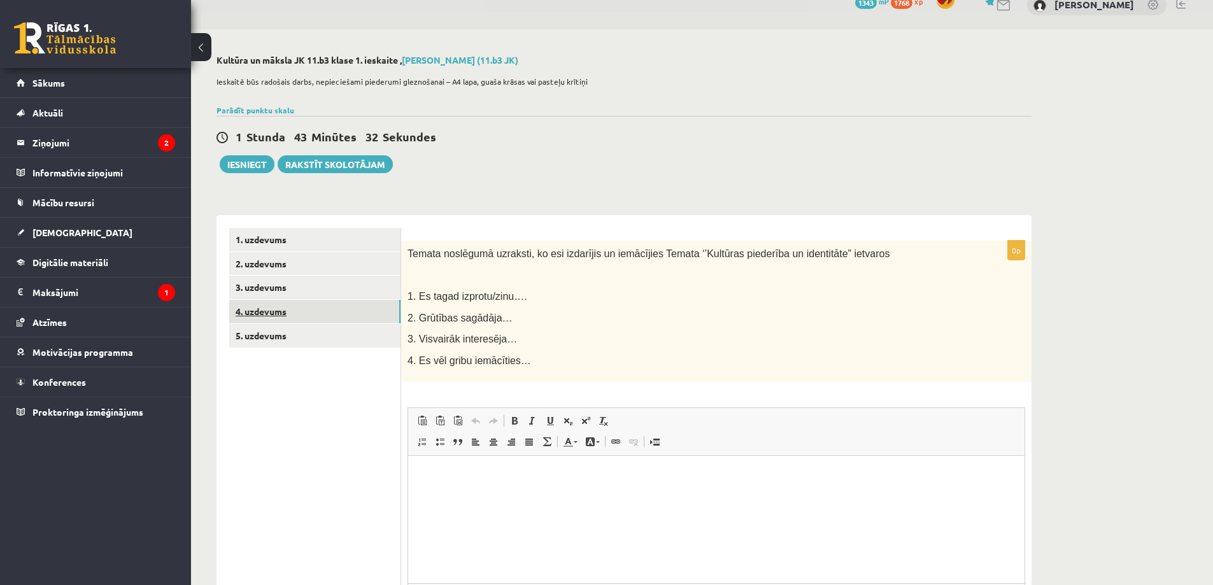
click at [276, 318] on link "4. uzdevums" at bounding box center [314, 312] width 171 height 24
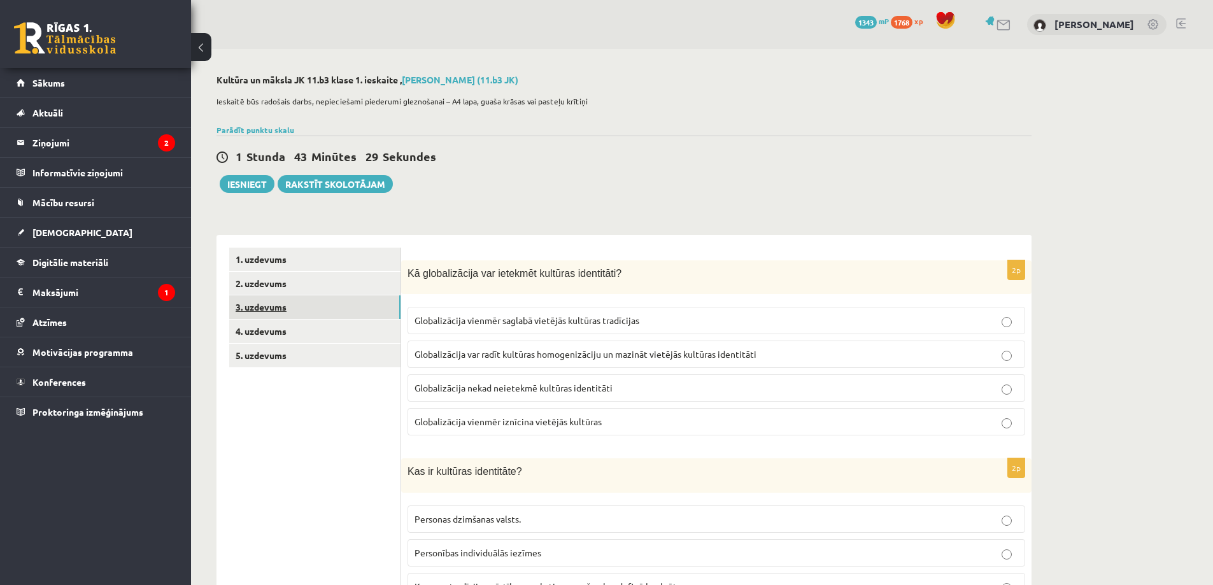
click at [283, 313] on link "3. uzdevums" at bounding box center [314, 307] width 171 height 24
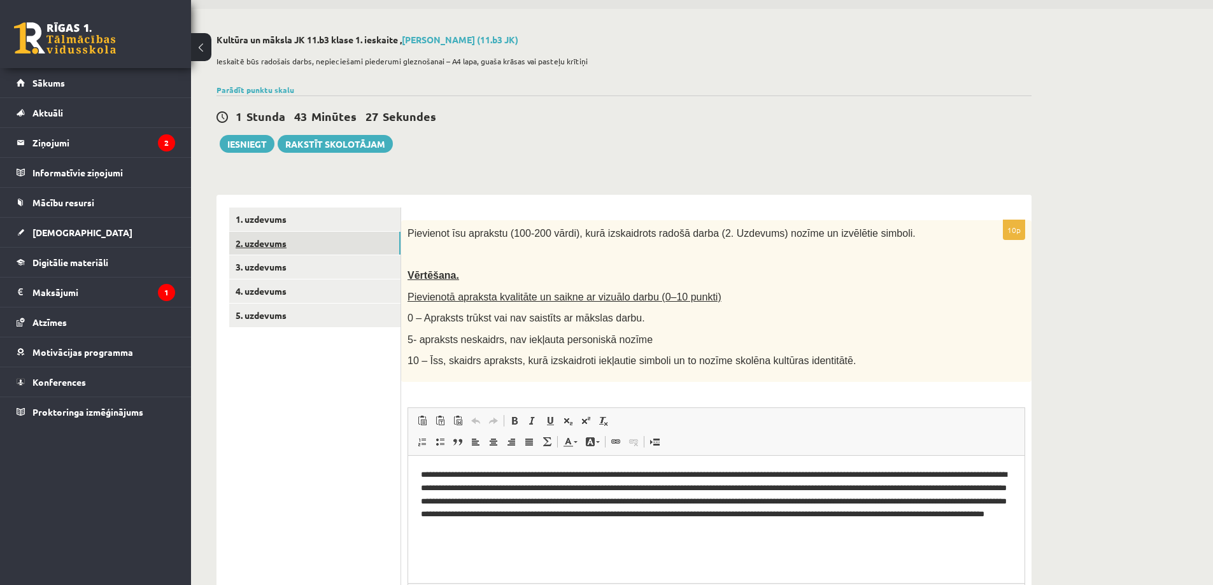
click at [321, 238] on link "2. uzdevums" at bounding box center [314, 244] width 171 height 24
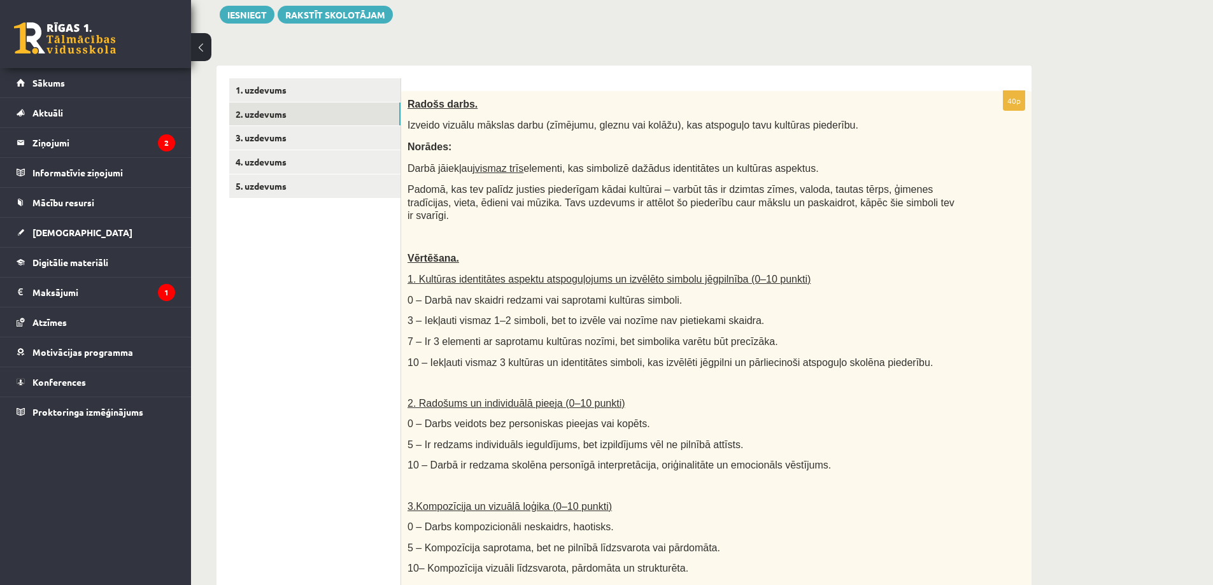
scroll to position [13, 0]
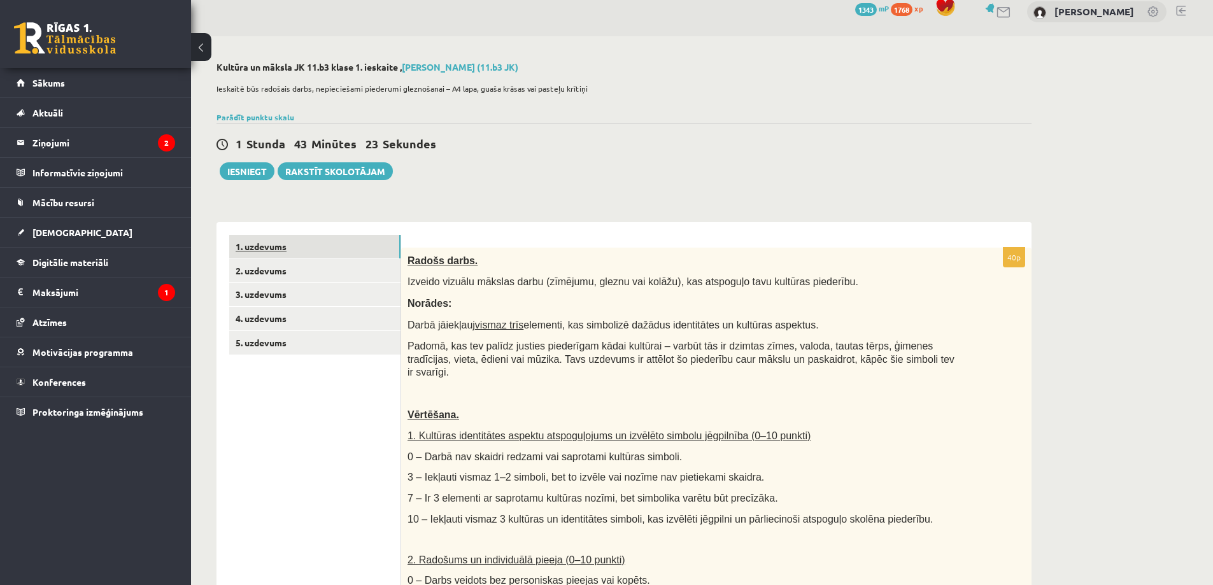
click at [327, 236] on link "1. uzdevums" at bounding box center [314, 247] width 171 height 24
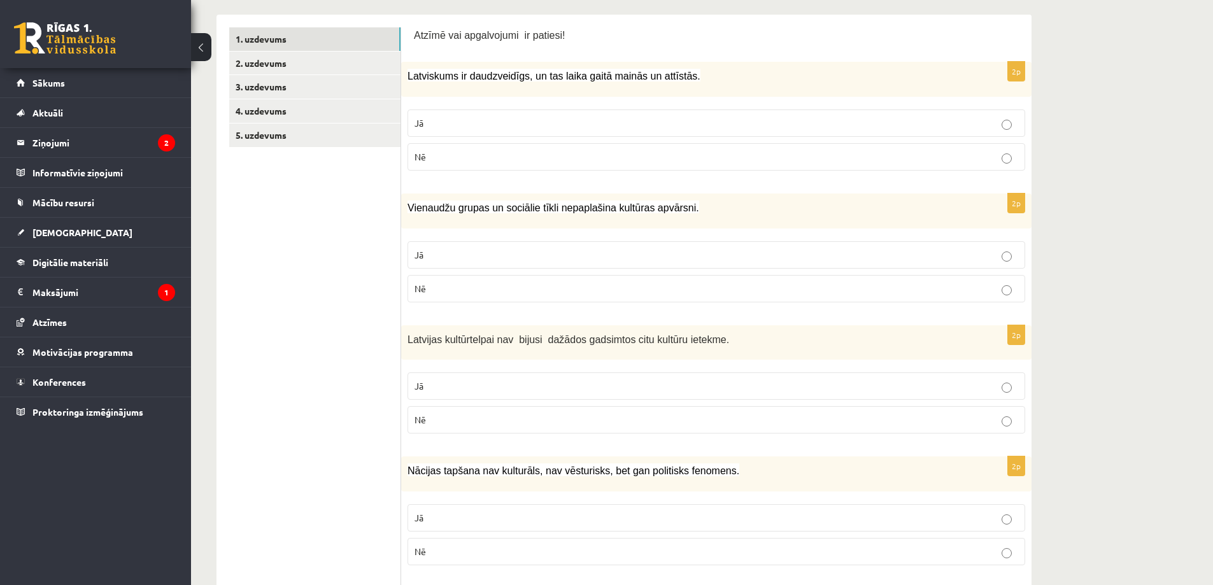
scroll to position [0, 0]
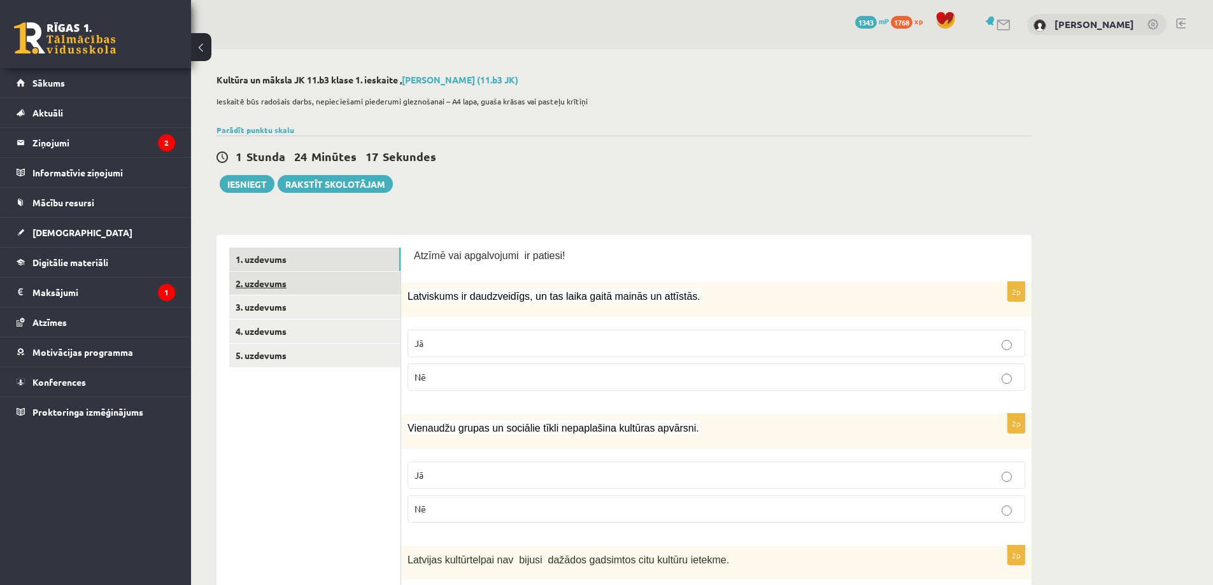
click at [376, 273] on link "2. uzdevums" at bounding box center [314, 284] width 171 height 24
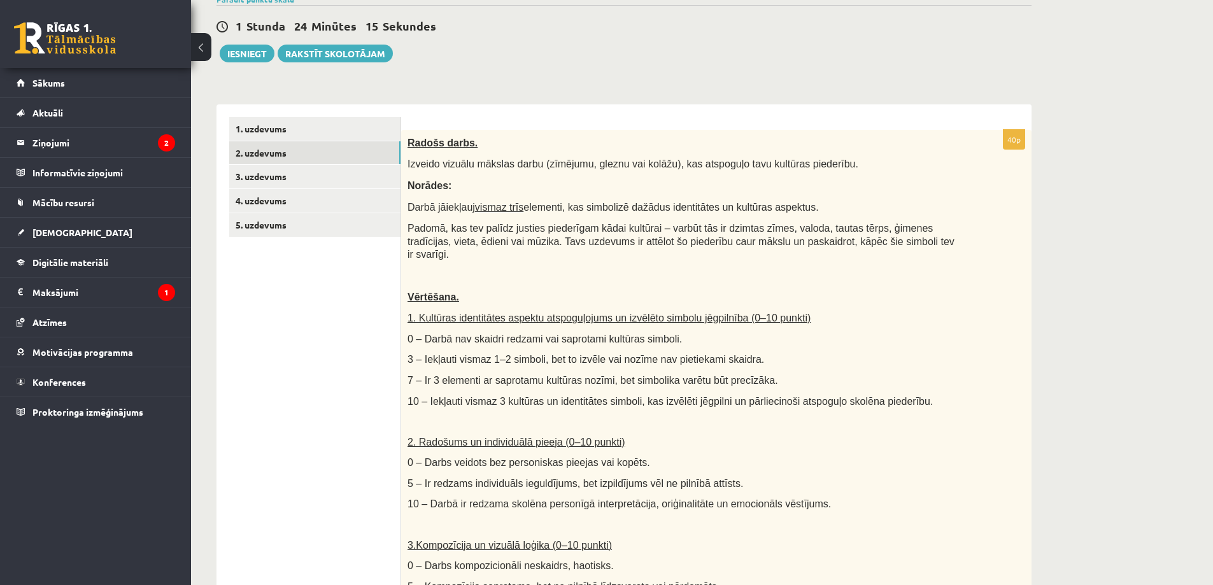
scroll to position [34, 0]
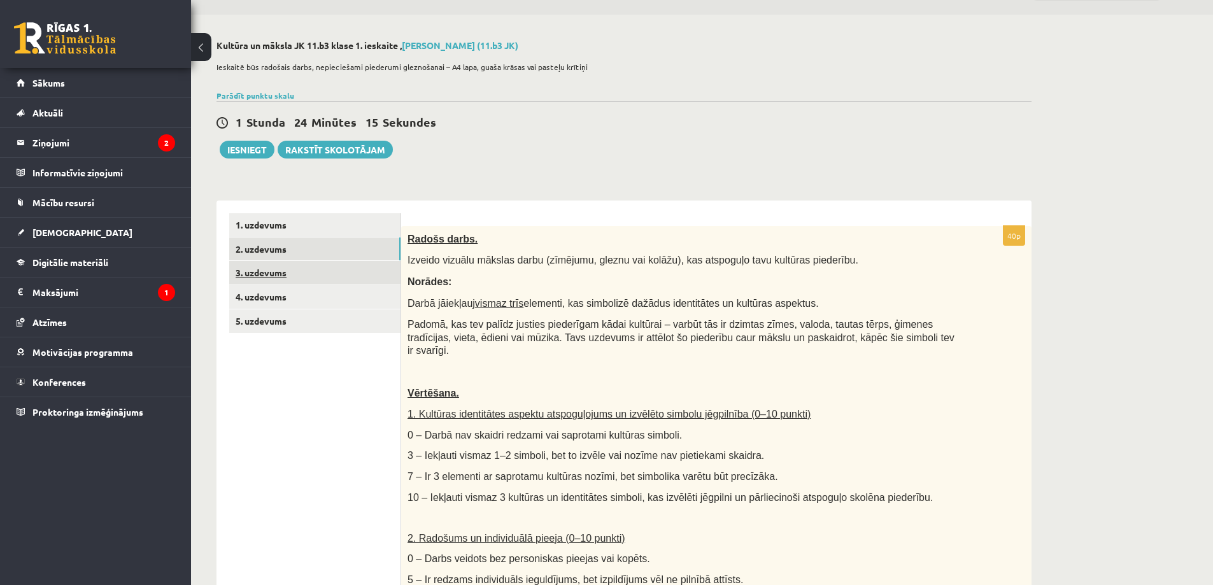
click at [380, 276] on link "3. uzdevums" at bounding box center [314, 273] width 171 height 24
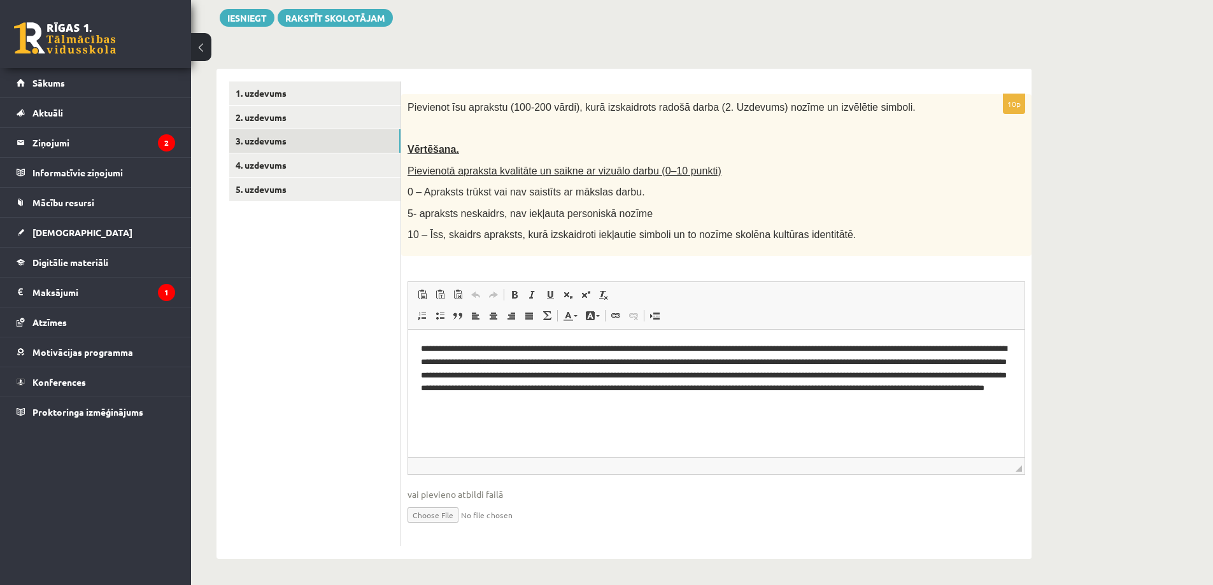
scroll to position [0, 0]
click at [299, 155] on link "4. uzdevums" at bounding box center [314, 165] width 171 height 24
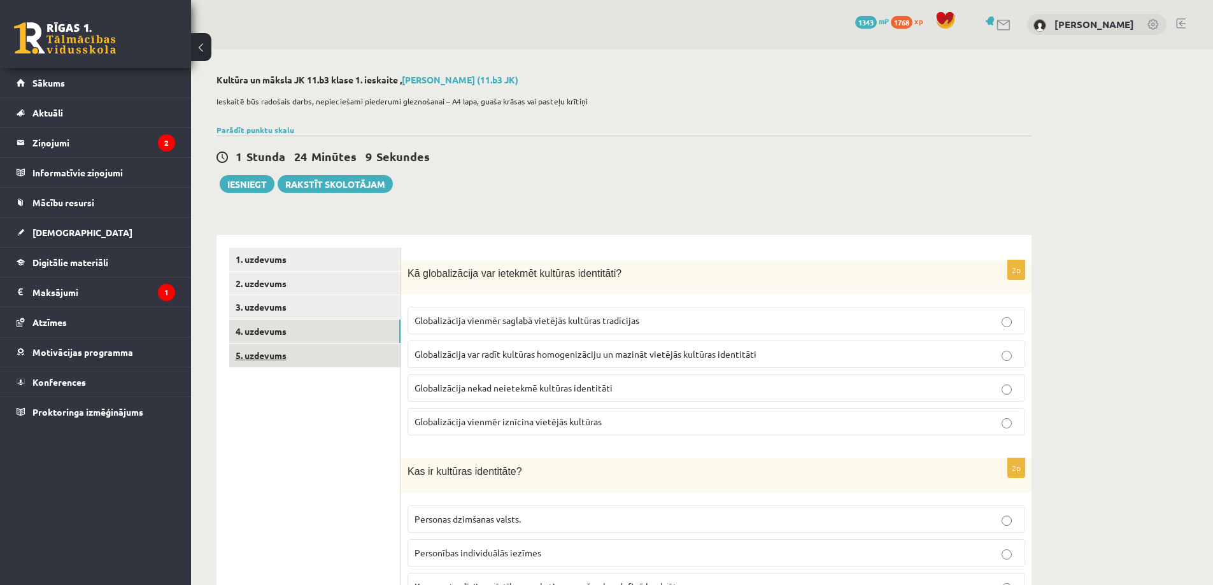
click at [313, 355] on link "5. uzdevums" at bounding box center [314, 356] width 171 height 24
